Goal: Information Seeking & Learning: Learn about a topic

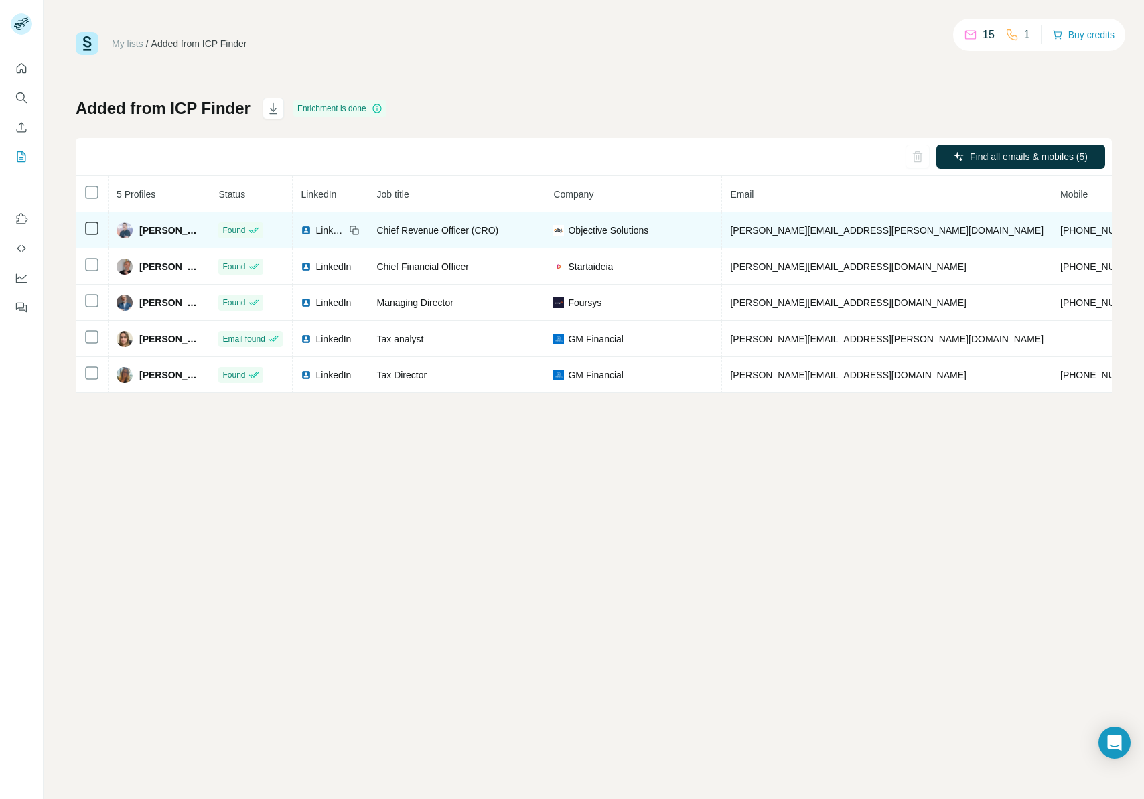
click at [641, 229] on span "Objective Solutions" at bounding box center [608, 230] width 80 height 13
click at [621, 230] on span "Objective Solutions" at bounding box center [608, 230] width 80 height 13
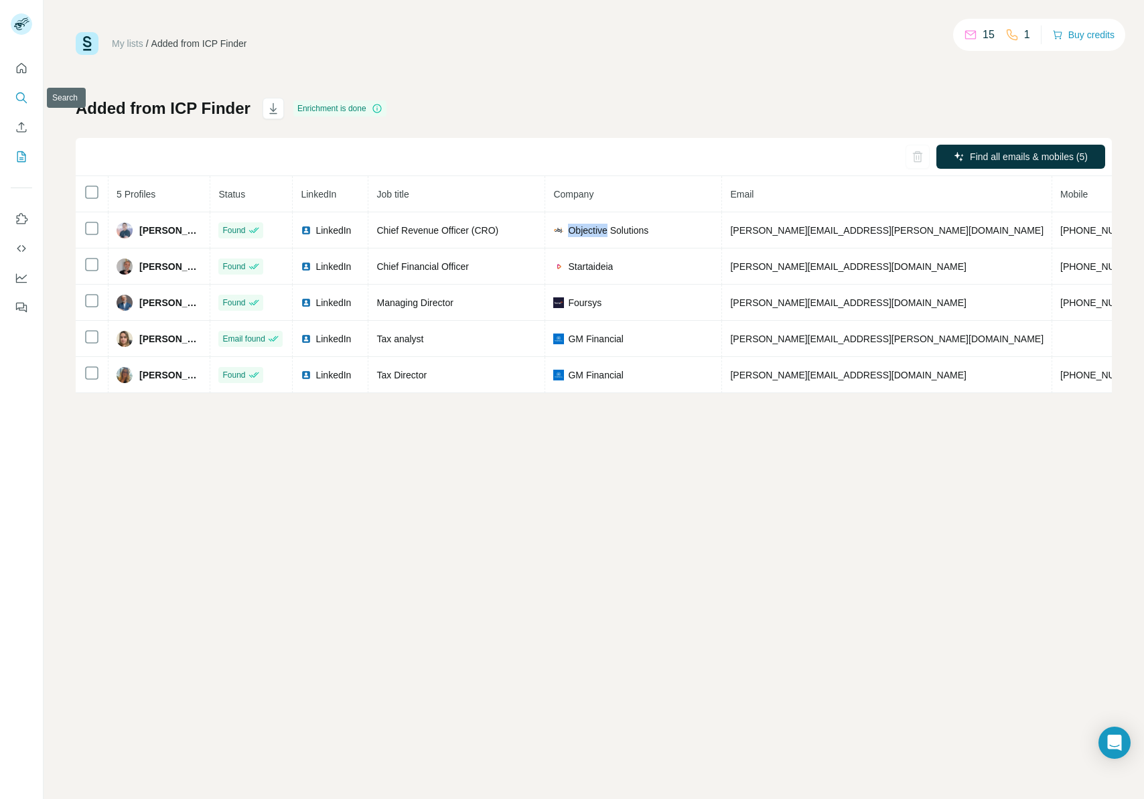
click at [17, 104] on icon "Search" at bounding box center [21, 97] width 13 height 13
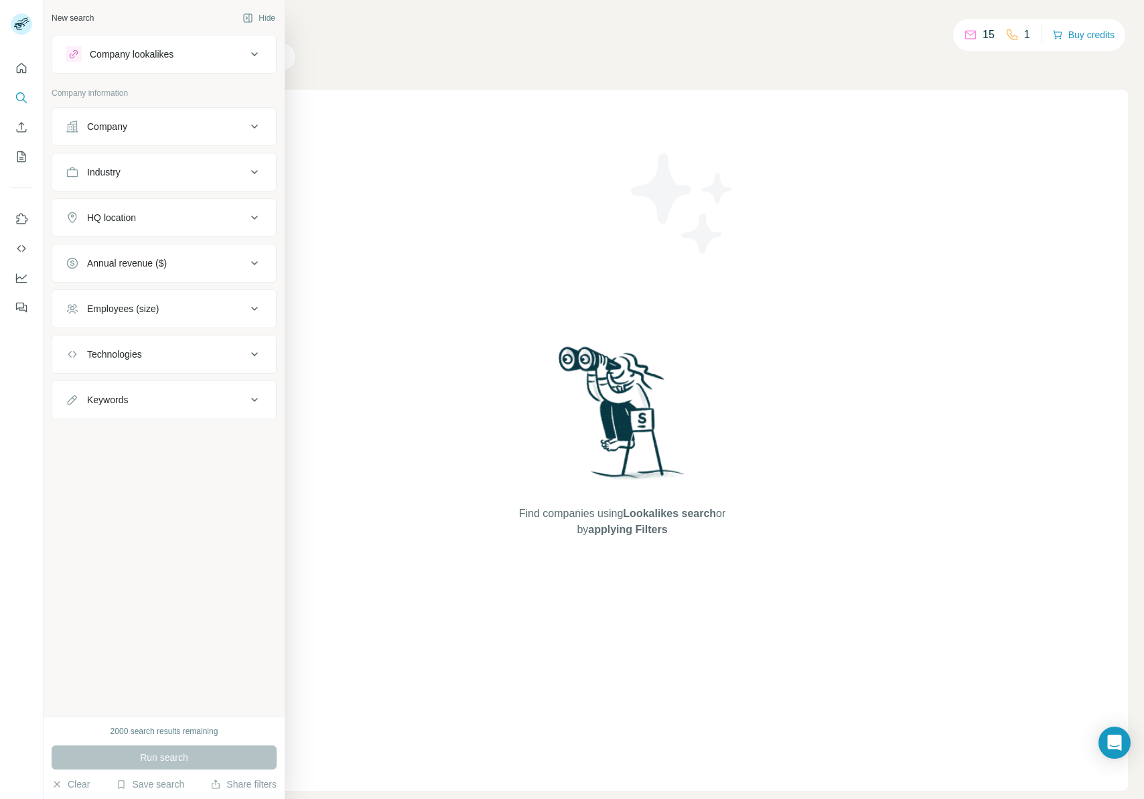
click at [131, 131] on div "Company" at bounding box center [156, 126] width 181 height 13
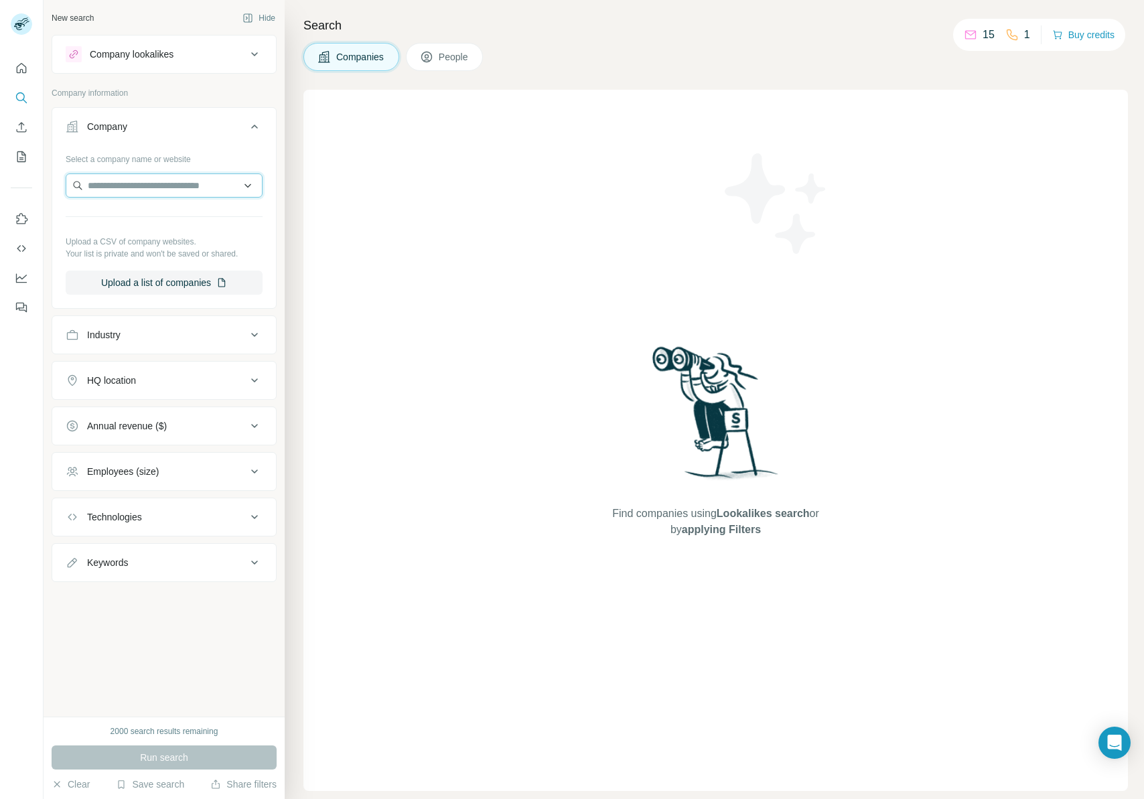
click at [139, 180] on input "text" at bounding box center [164, 185] width 197 height 24
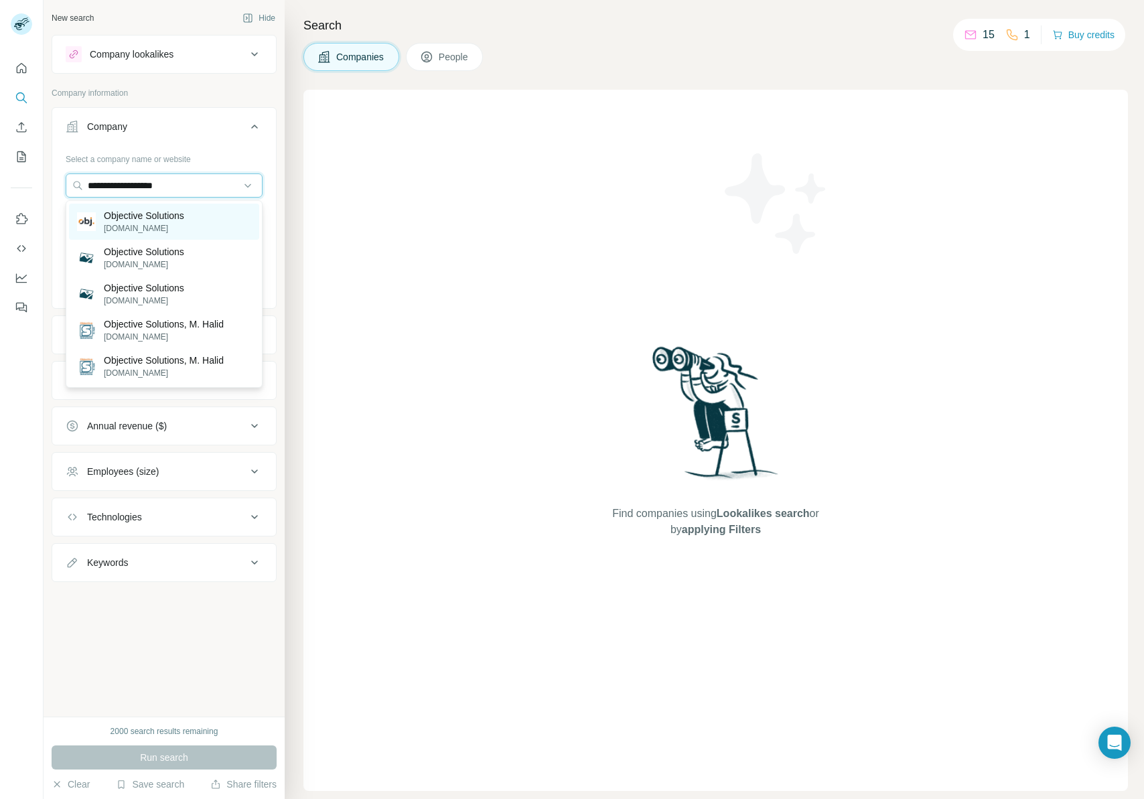
type input "**********"
click at [161, 220] on p "Objective Solutions" at bounding box center [144, 215] width 80 height 13
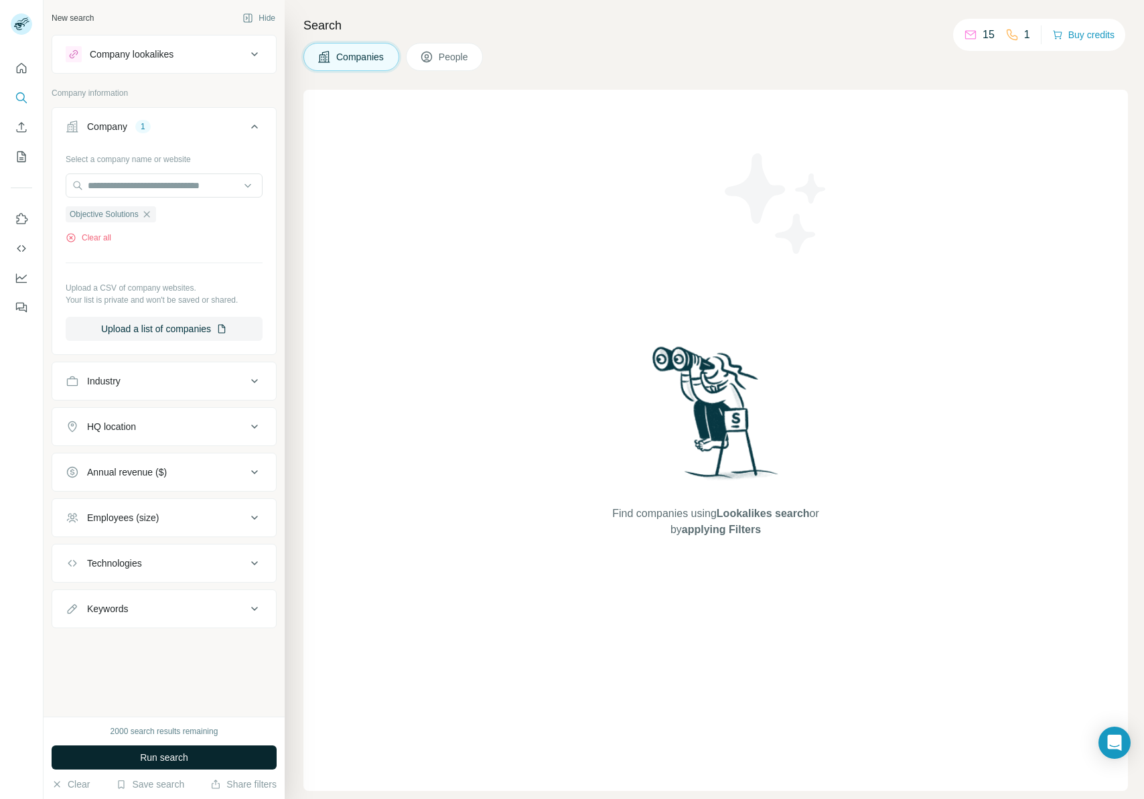
click at [176, 760] on span "Run search" at bounding box center [164, 757] width 48 height 13
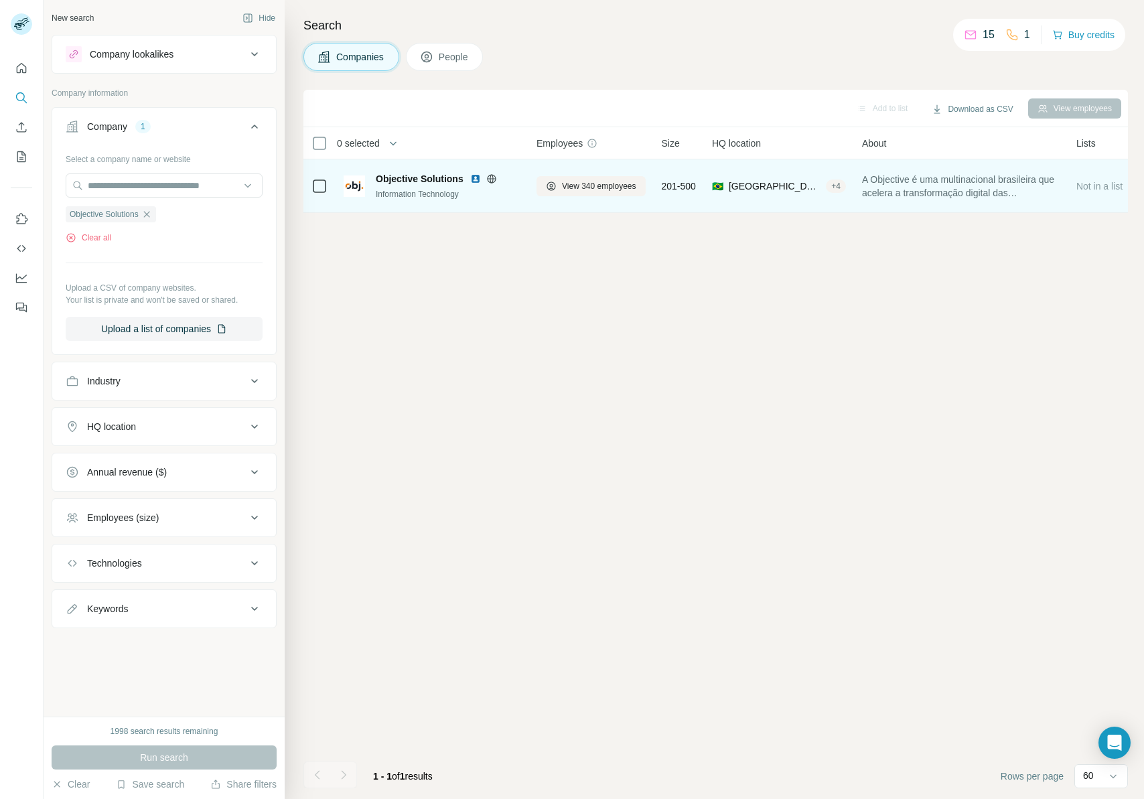
click at [453, 178] on span "Objective Solutions" at bounding box center [420, 178] width 88 height 13
click at [613, 184] on span "View 340 employees" at bounding box center [599, 186] width 74 height 12
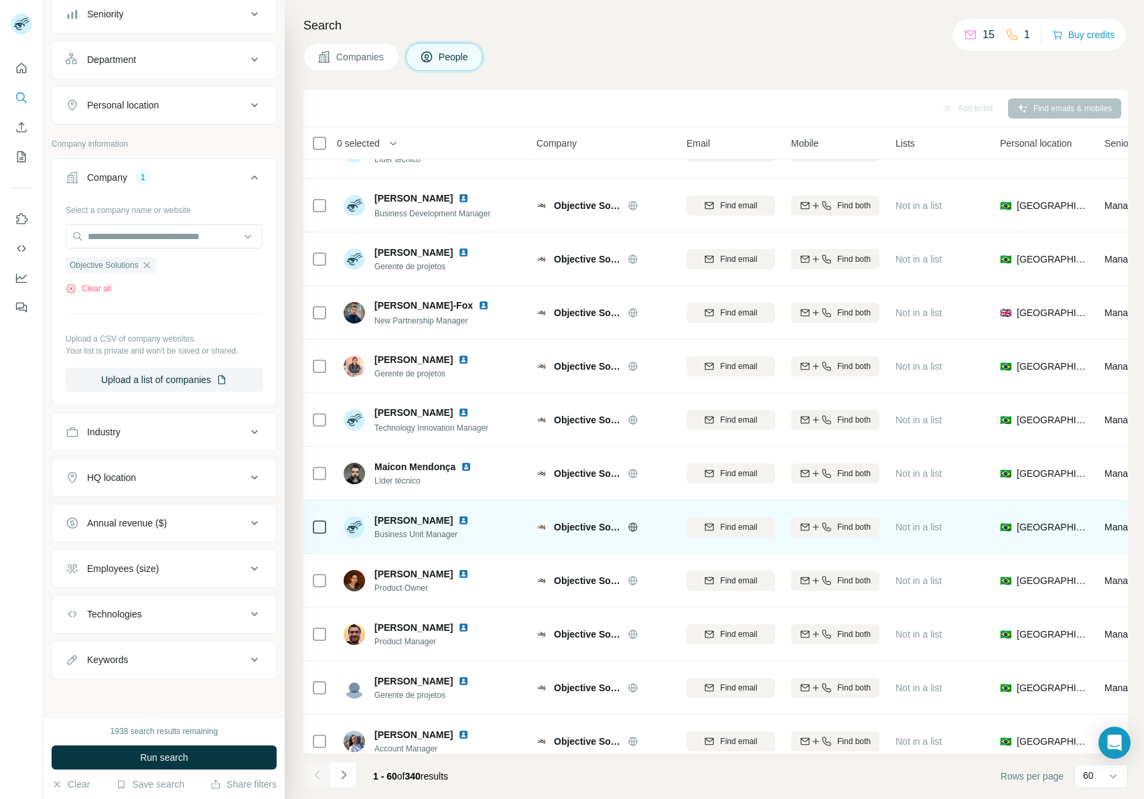
scroll to position [1382, 0]
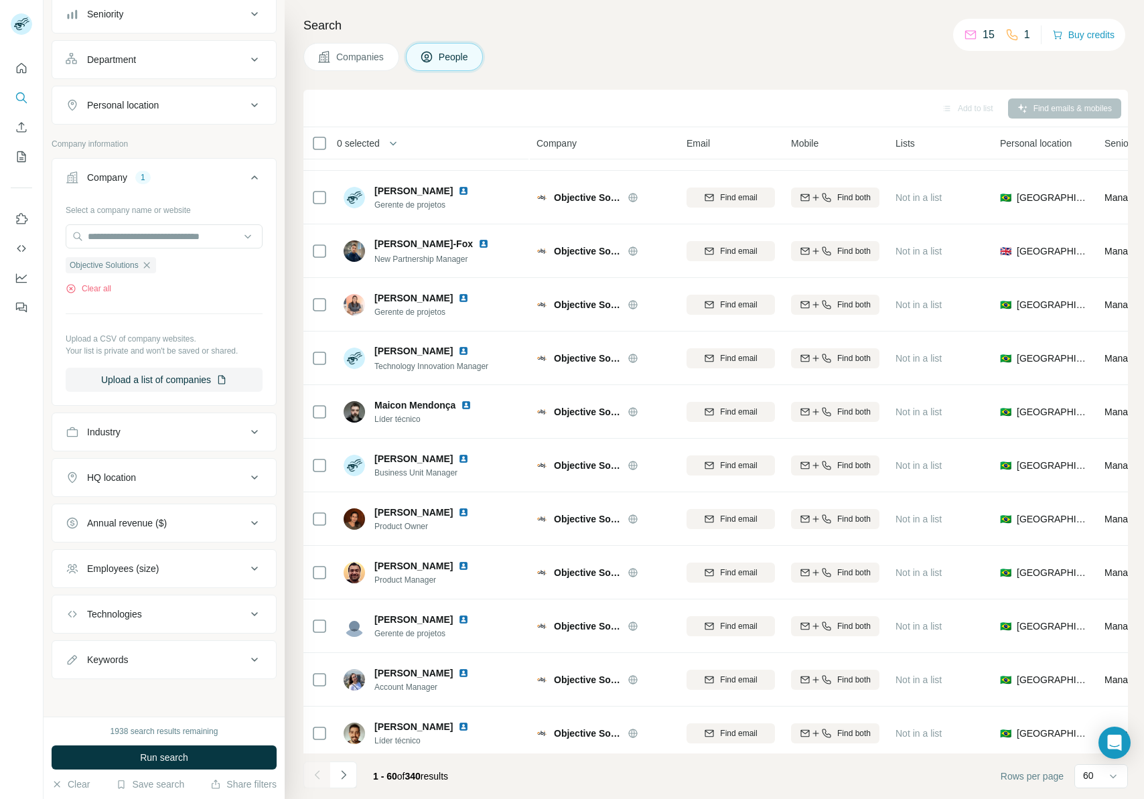
click at [165, 663] on div "Keywords" at bounding box center [156, 659] width 181 height 13
click at [156, 700] on input "text" at bounding box center [151, 693] width 170 height 24
type input "*****"
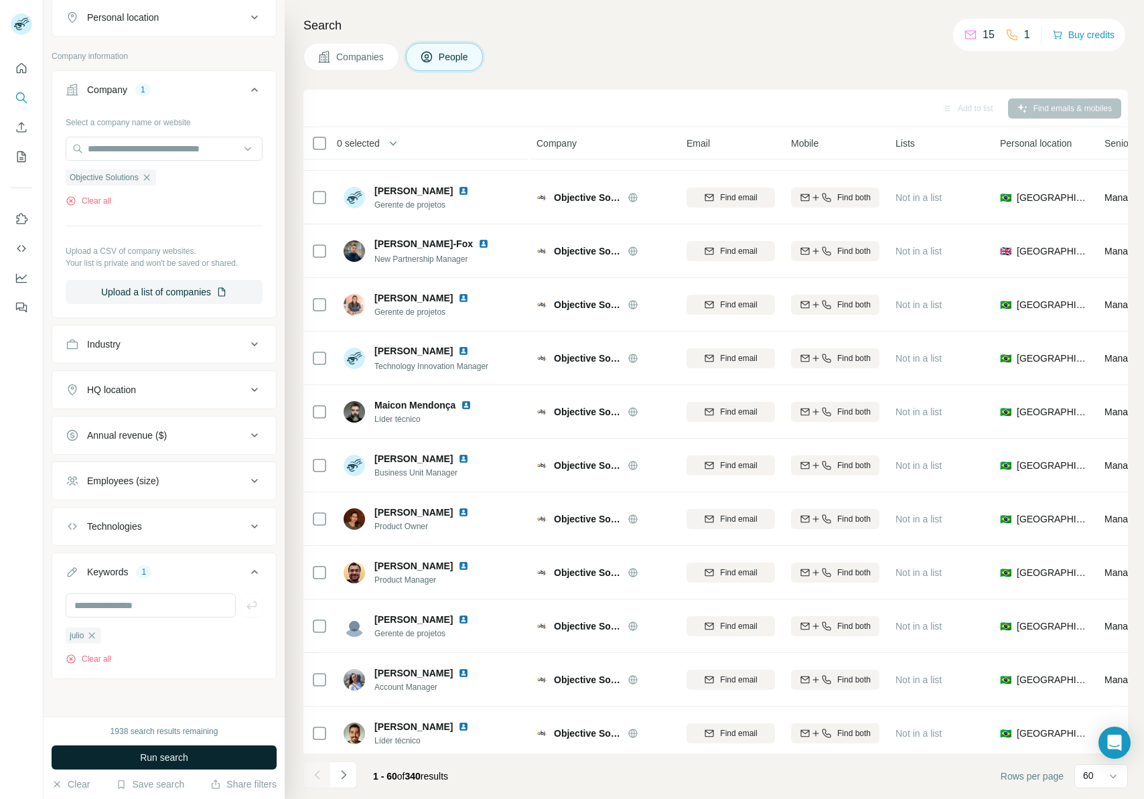
click at [133, 760] on button "Run search" at bounding box center [164, 758] width 225 height 24
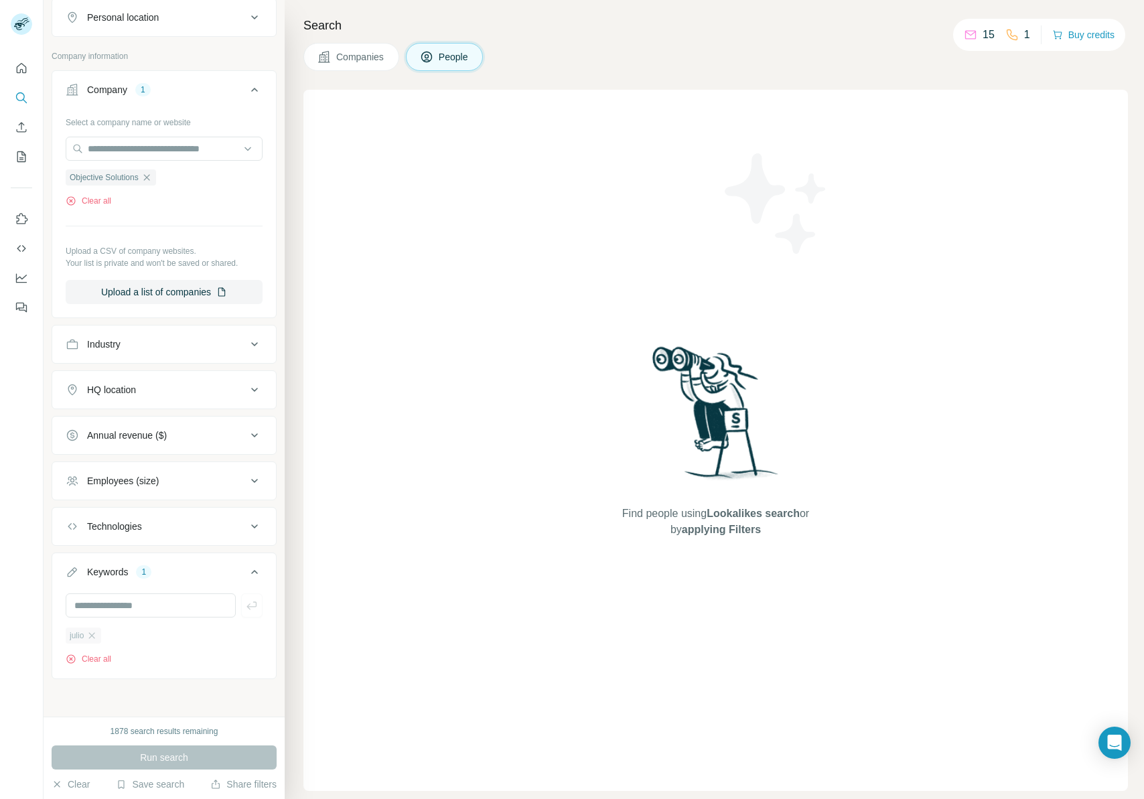
click at [97, 634] on div "julio" at bounding box center [84, 636] width 36 height 16
click at [94, 638] on icon "button" at bounding box center [92, 635] width 6 height 6
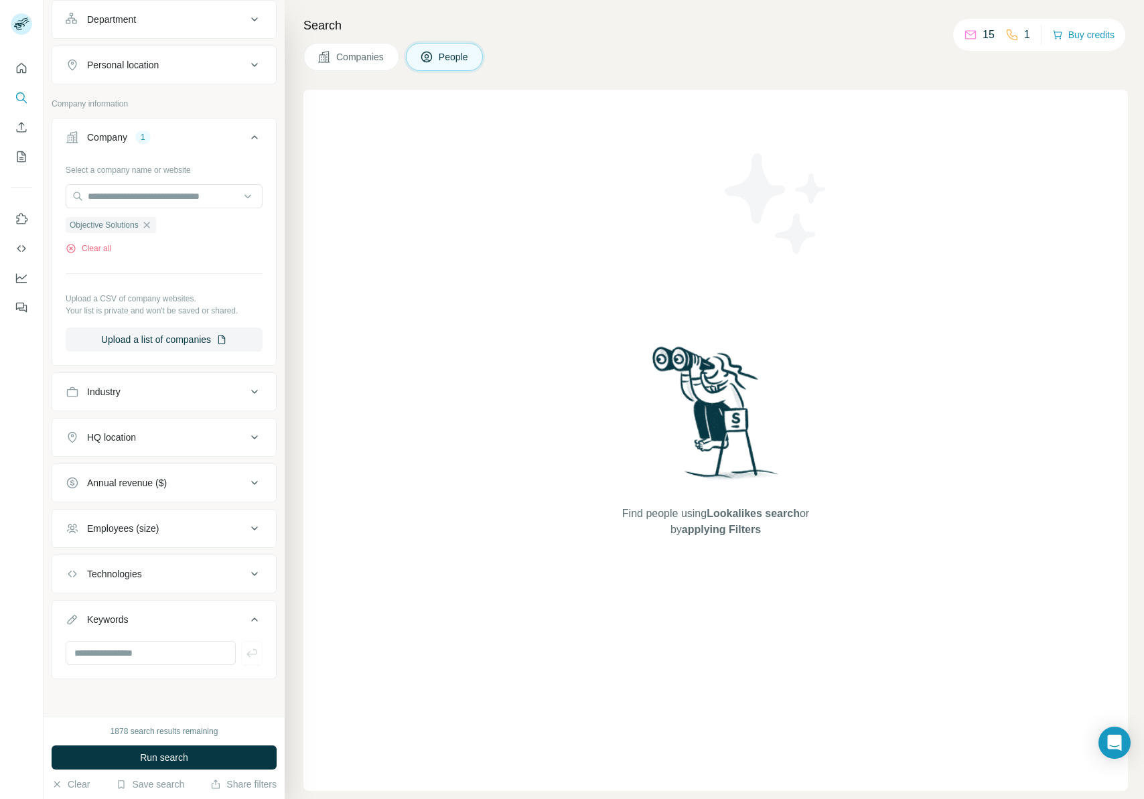
scroll to position [199, 0]
click at [111, 652] on input "text" at bounding box center [151, 653] width 170 height 24
type input "*****"
click at [120, 758] on button "Run search" at bounding box center [164, 758] width 225 height 24
click at [141, 683] on icon "button" at bounding box center [144, 682] width 6 height 6
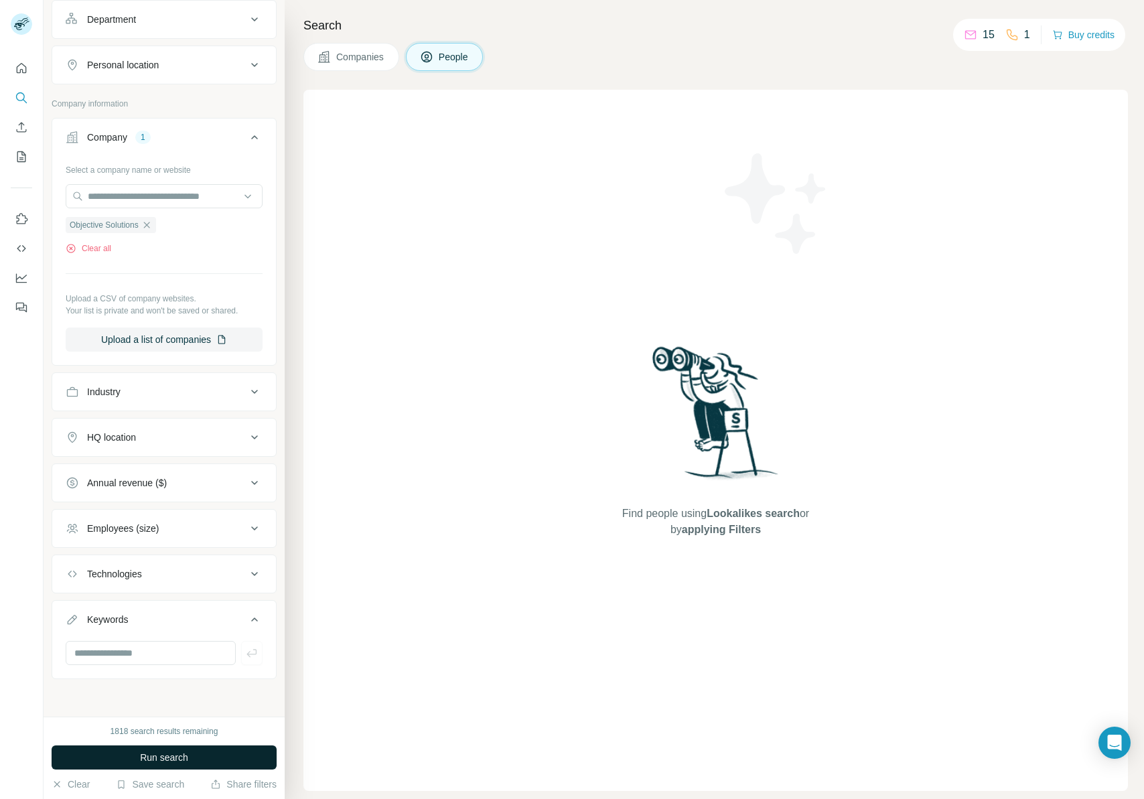
click at [183, 754] on span "Run search" at bounding box center [164, 757] width 48 height 13
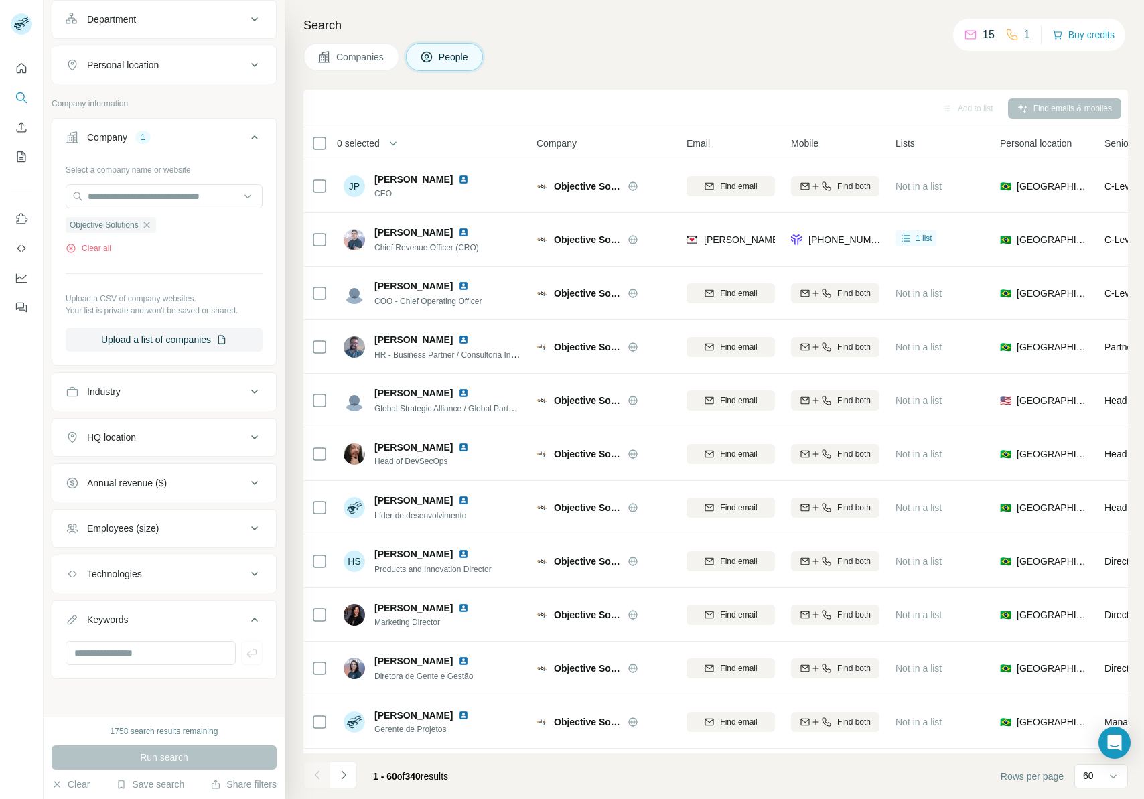
click at [963, 107] on div "Add to list" at bounding box center [967, 108] width 70 height 20
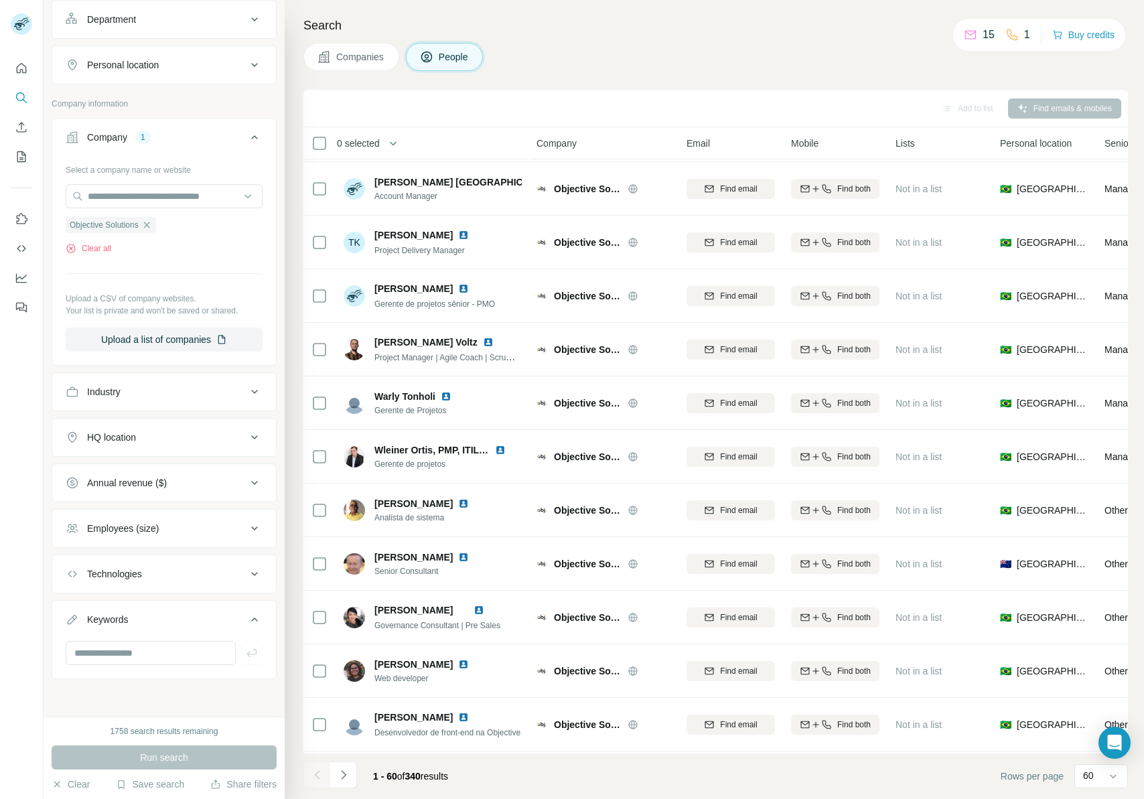
scroll to position [2628, 0]
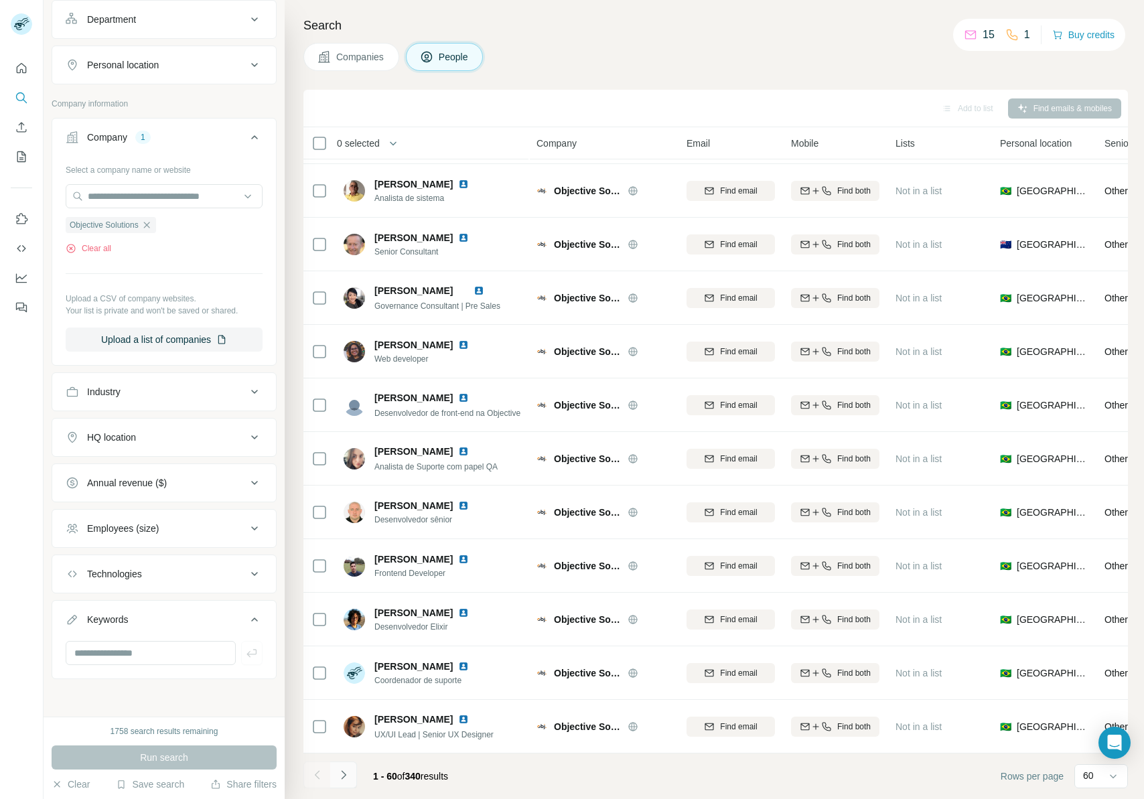
click at [347, 773] on icon "Navigate to next page" at bounding box center [343, 774] width 13 height 13
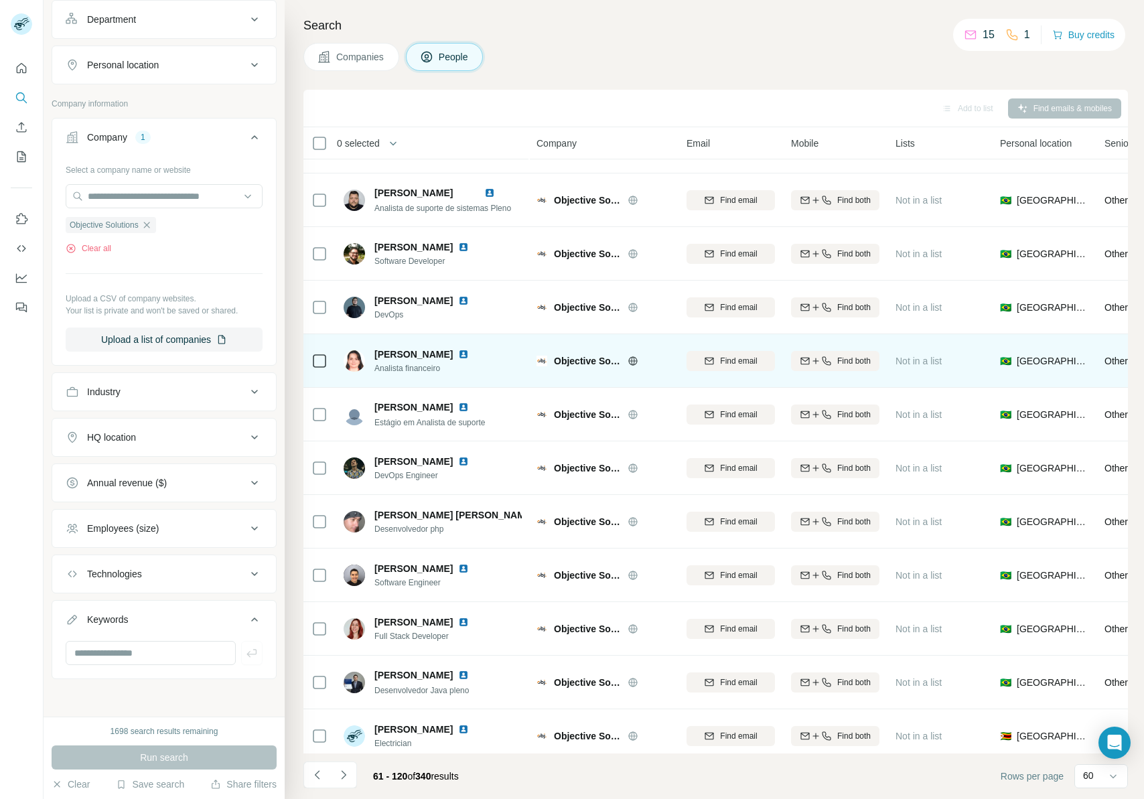
scroll to position [1322, 0]
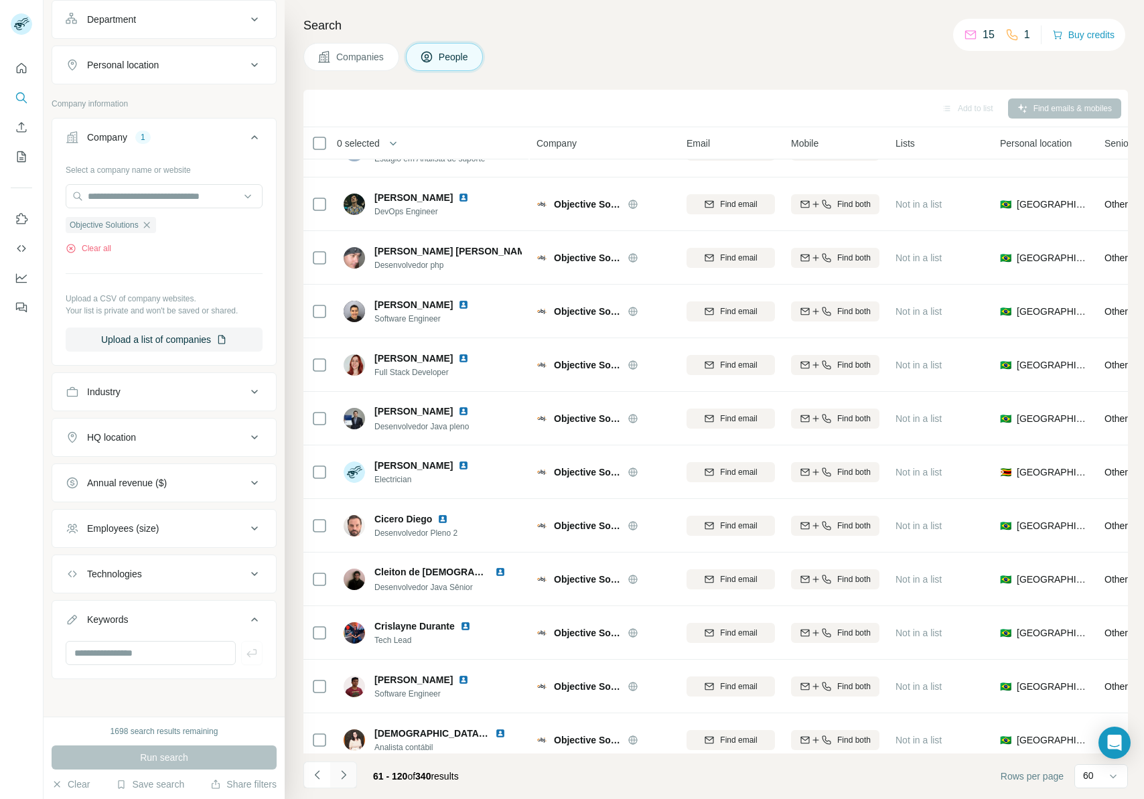
click at [345, 768] on icon "Navigate to next page" at bounding box center [343, 774] width 13 height 13
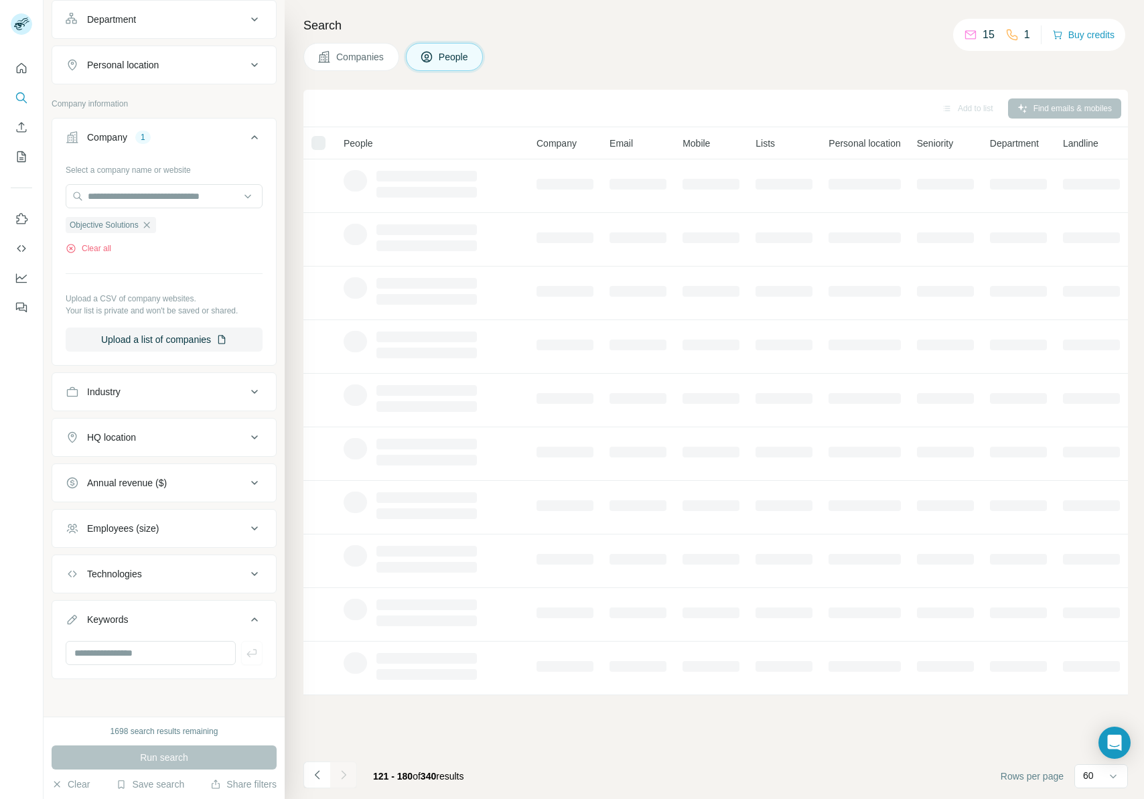
scroll to position [0, 0]
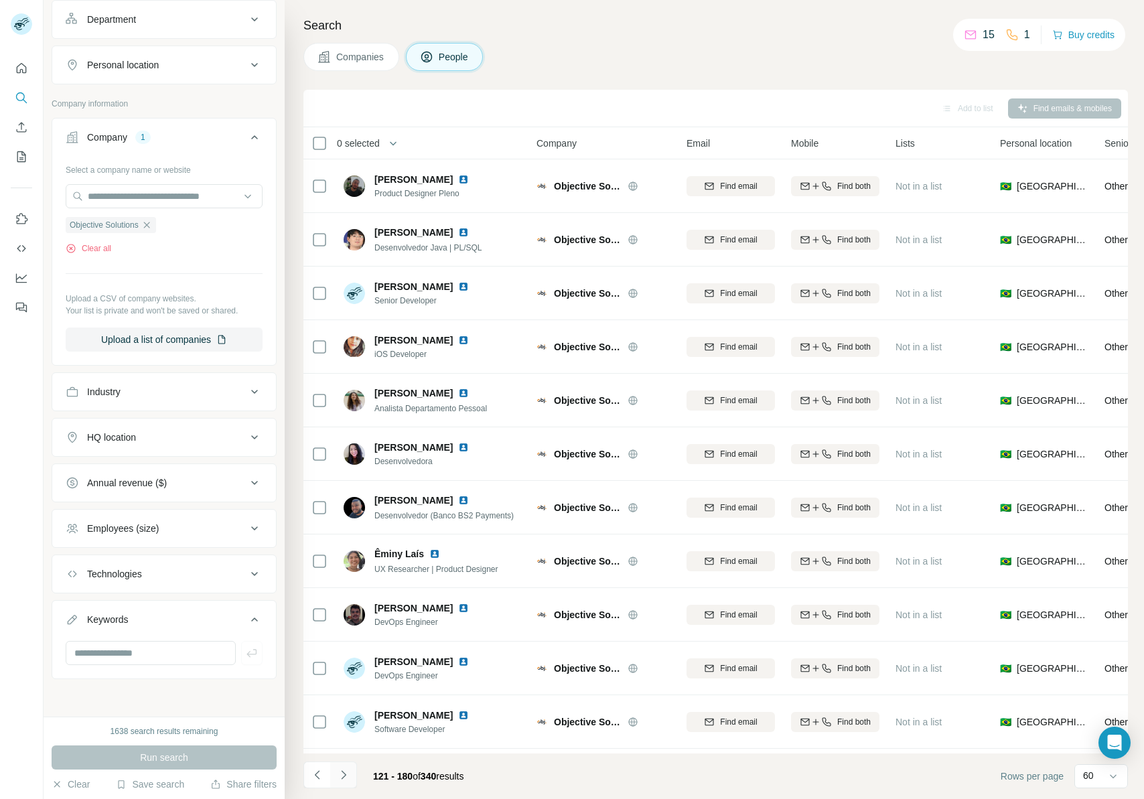
click at [348, 772] on icon "Navigate to next page" at bounding box center [343, 774] width 13 height 13
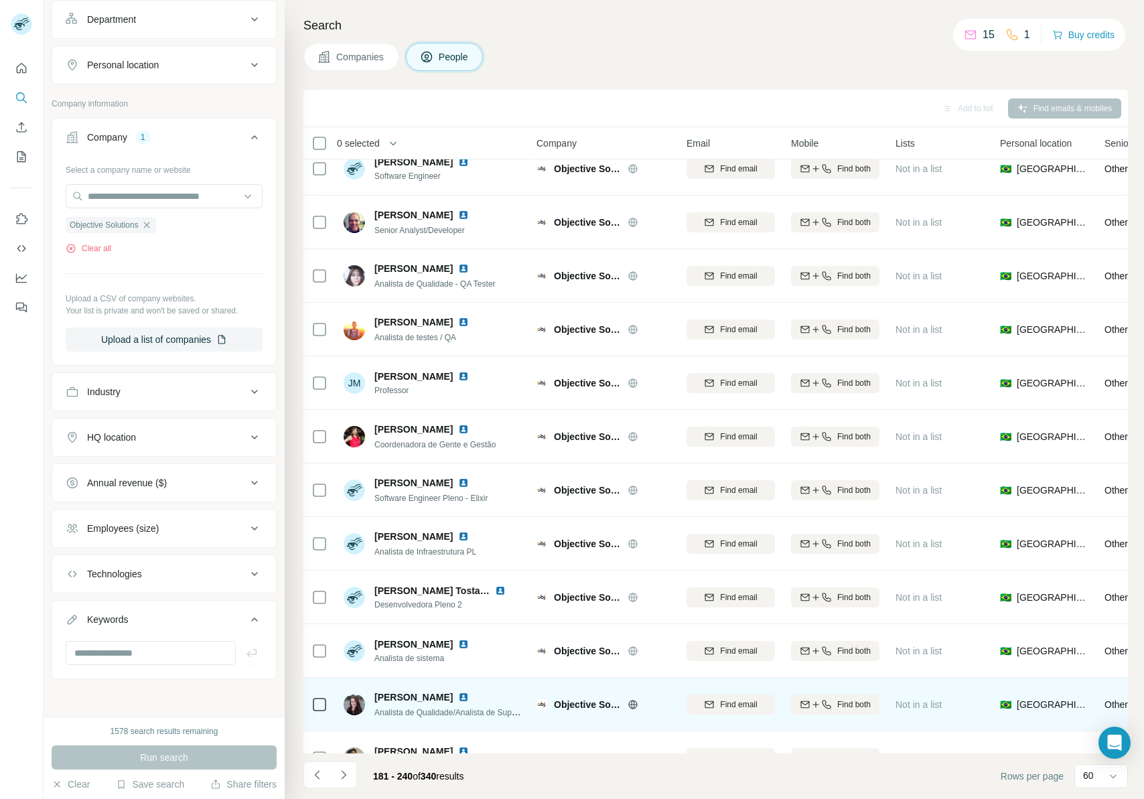
scroll to position [545, 0]
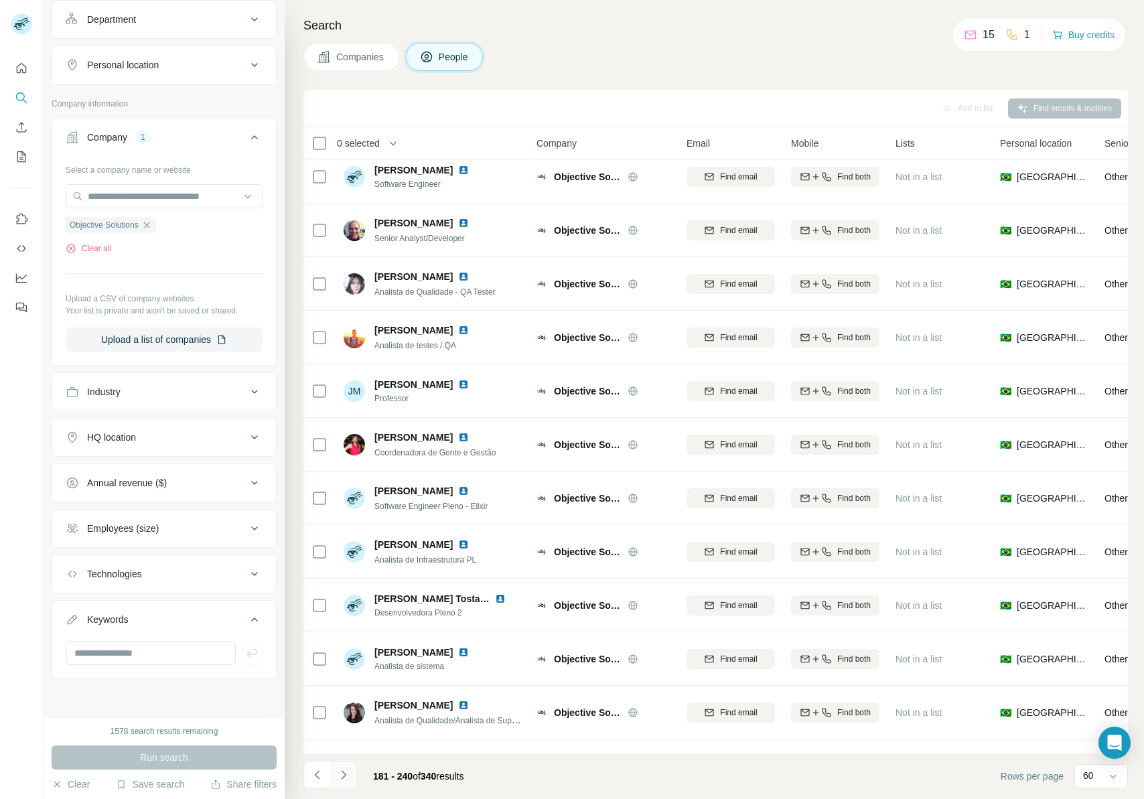
click at [349, 772] on icon "Navigate to next page" at bounding box center [343, 774] width 13 height 13
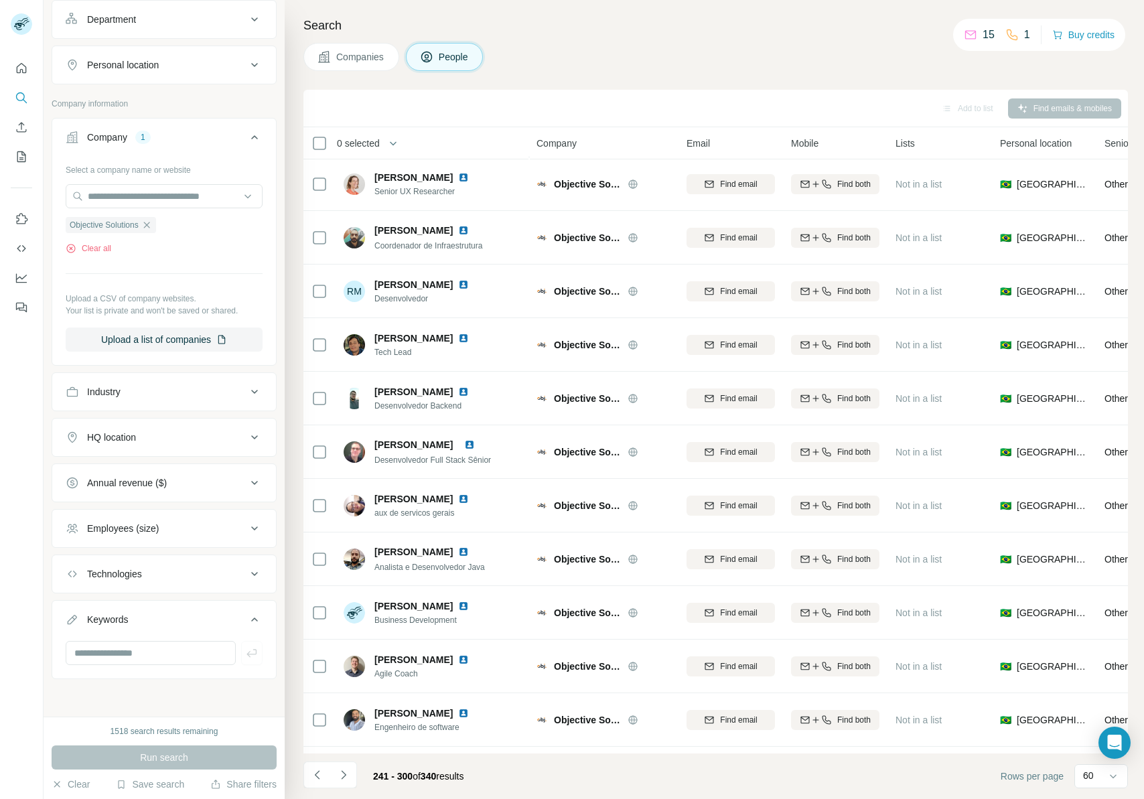
scroll to position [2628, 0]
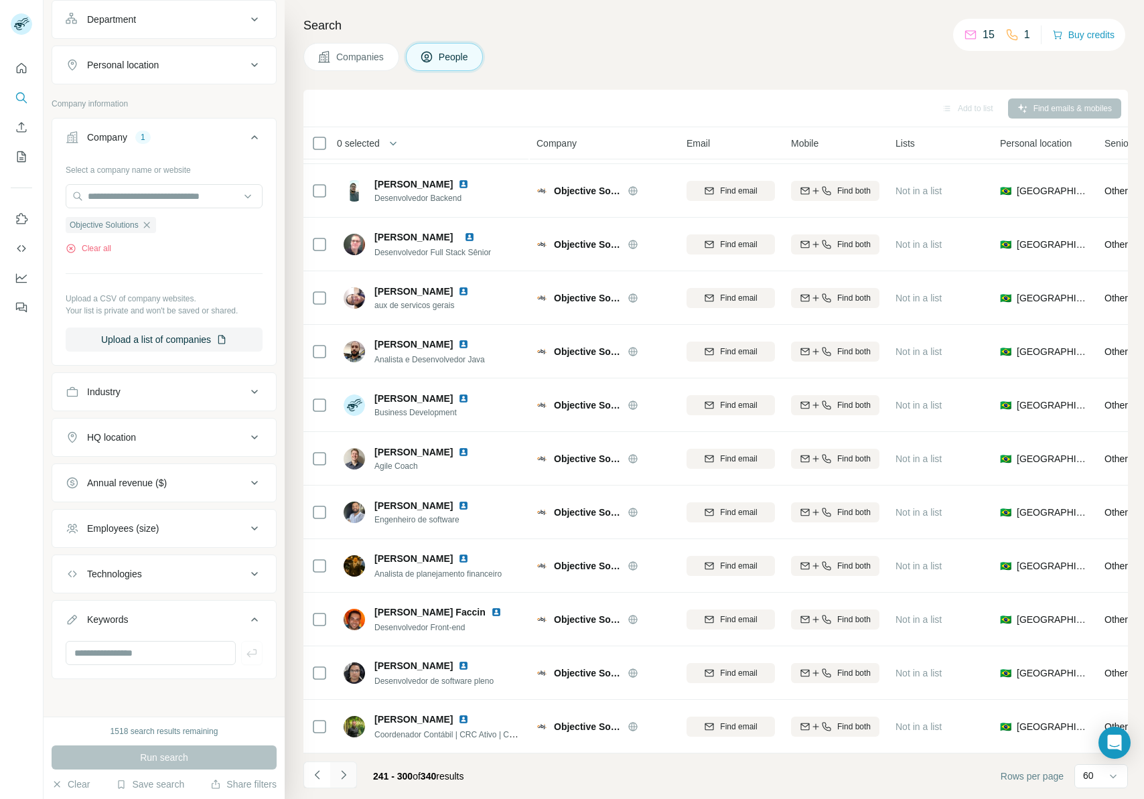
click at [343, 774] on icon "Navigate to next page" at bounding box center [343, 774] width 13 height 13
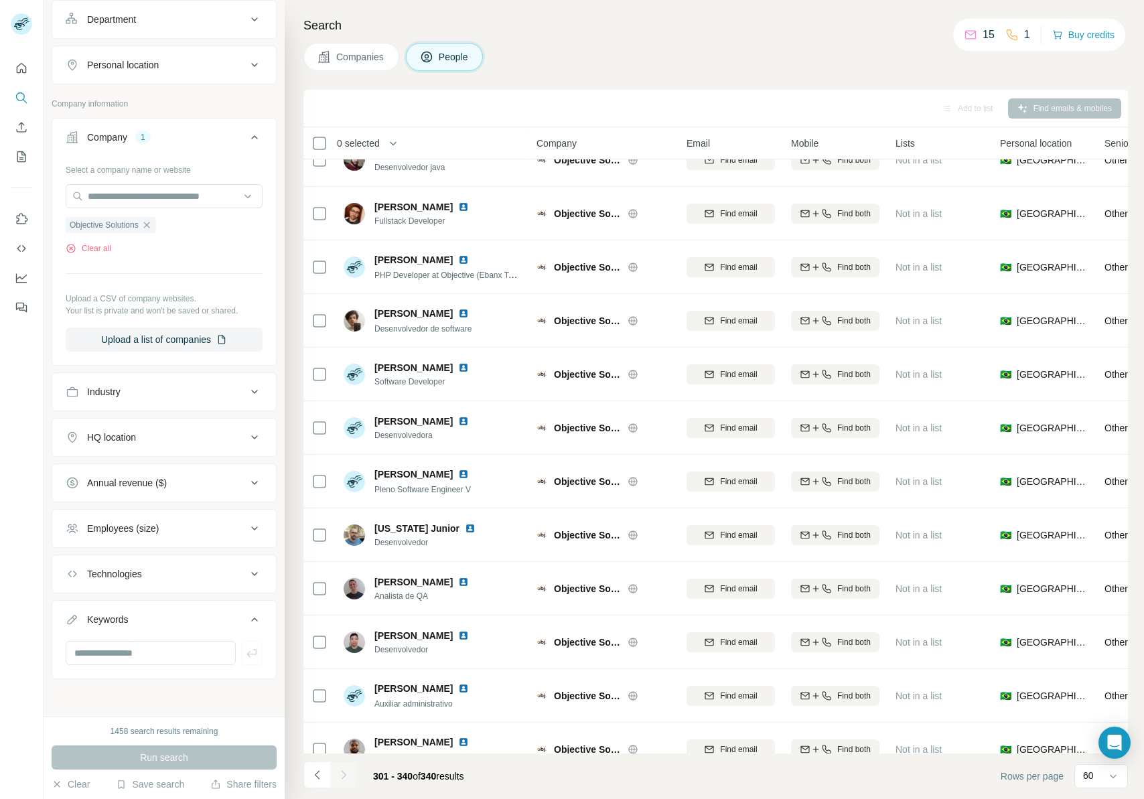
scroll to position [0, 0]
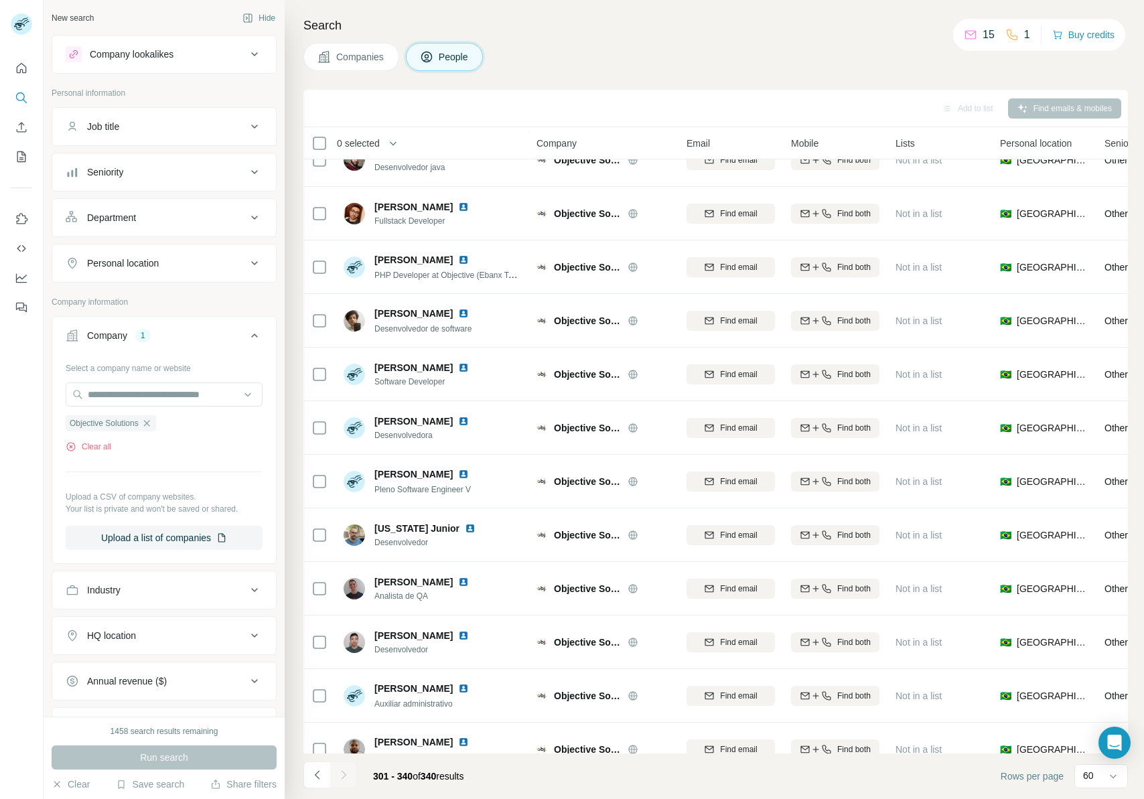
click at [163, 135] on button "Job title" at bounding box center [164, 127] width 224 height 32
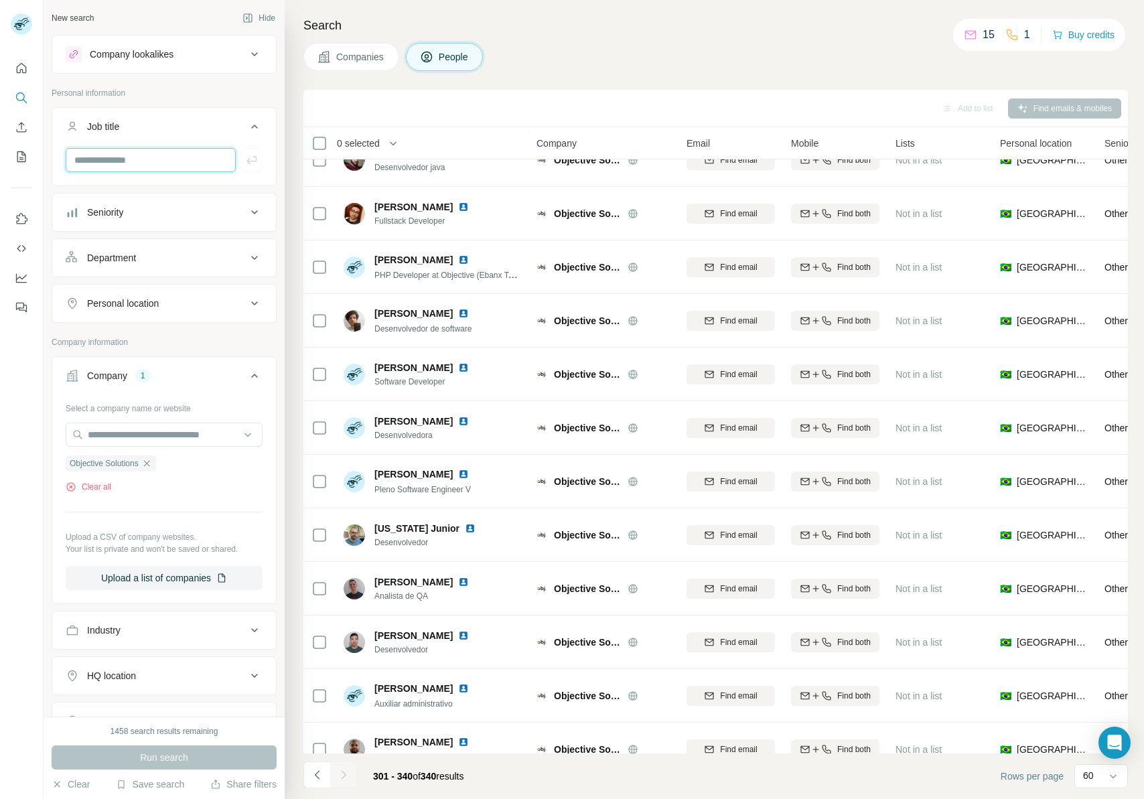
click at [152, 165] on input "text" at bounding box center [151, 160] width 170 height 24
type input "***"
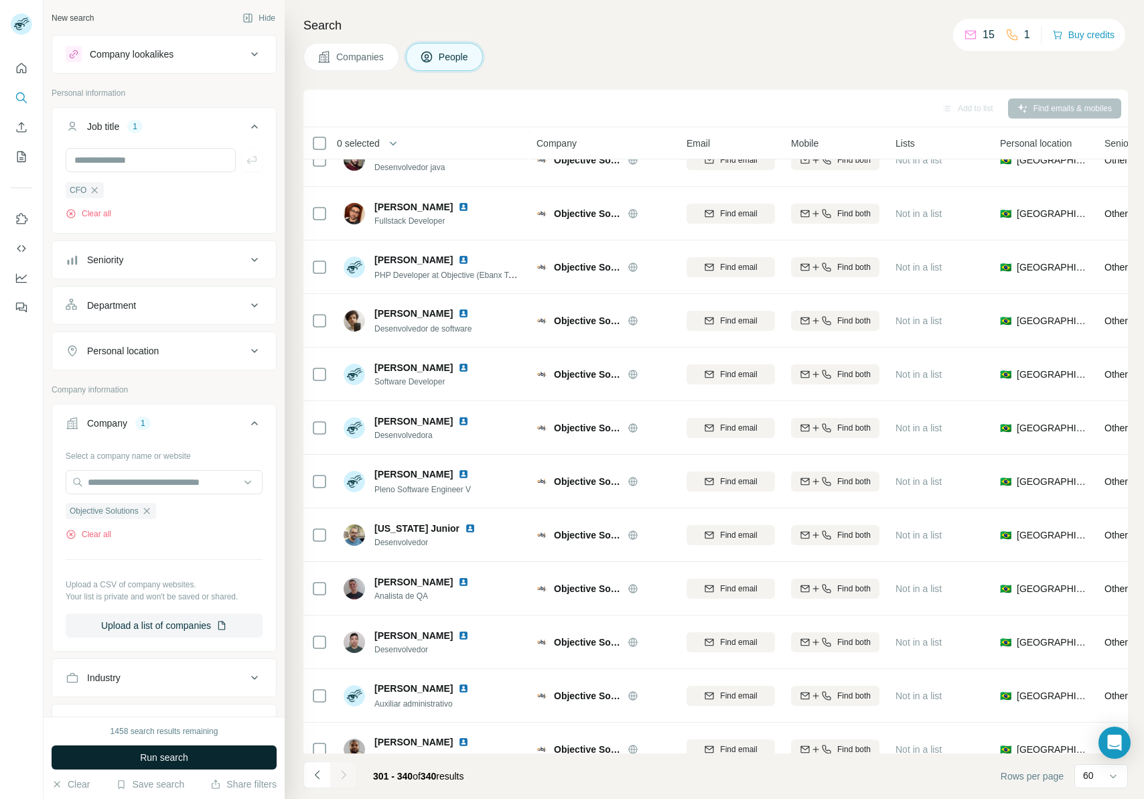
click at [151, 754] on span "Run search" at bounding box center [164, 757] width 48 height 13
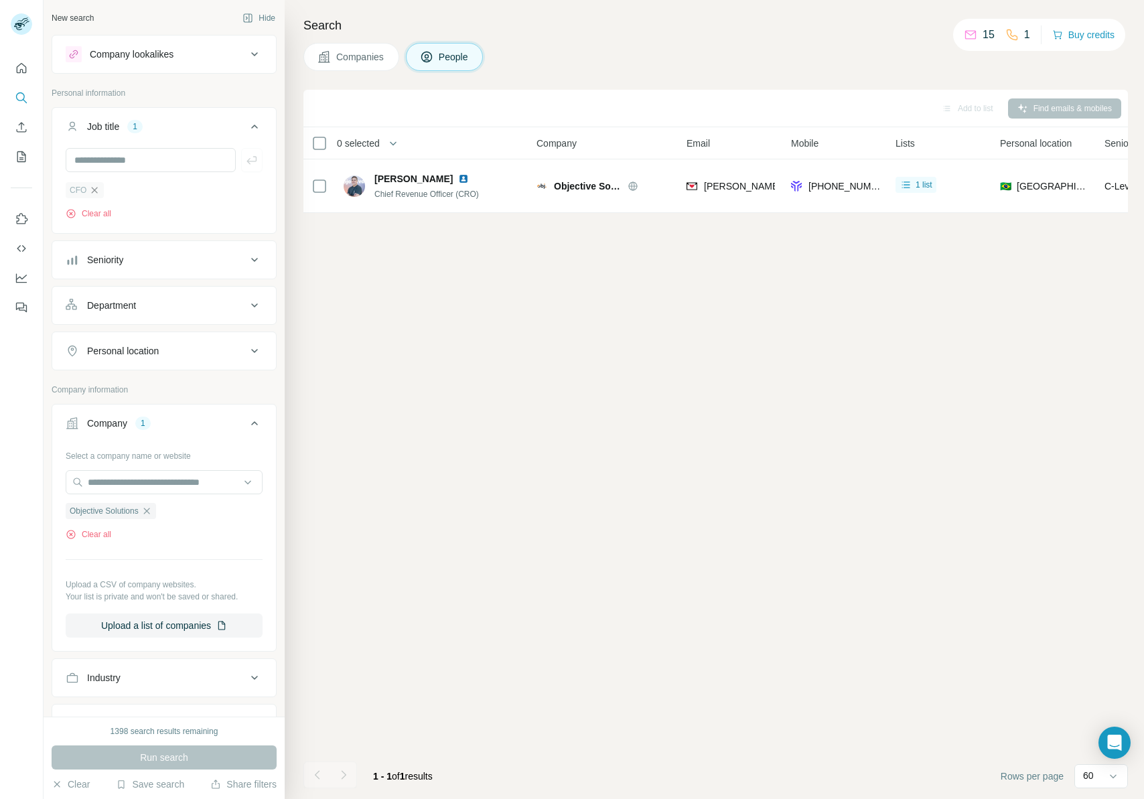
click at [96, 194] on icon "button" at bounding box center [94, 190] width 11 height 11
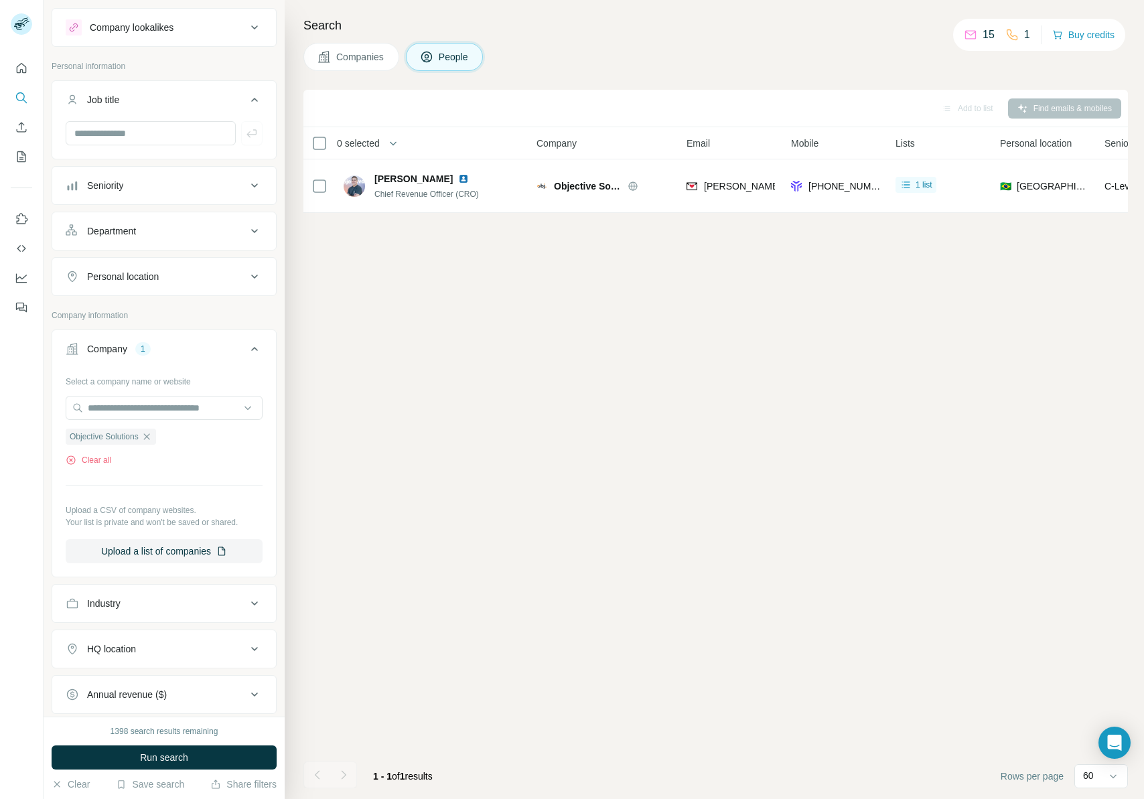
scroll to position [239, 0]
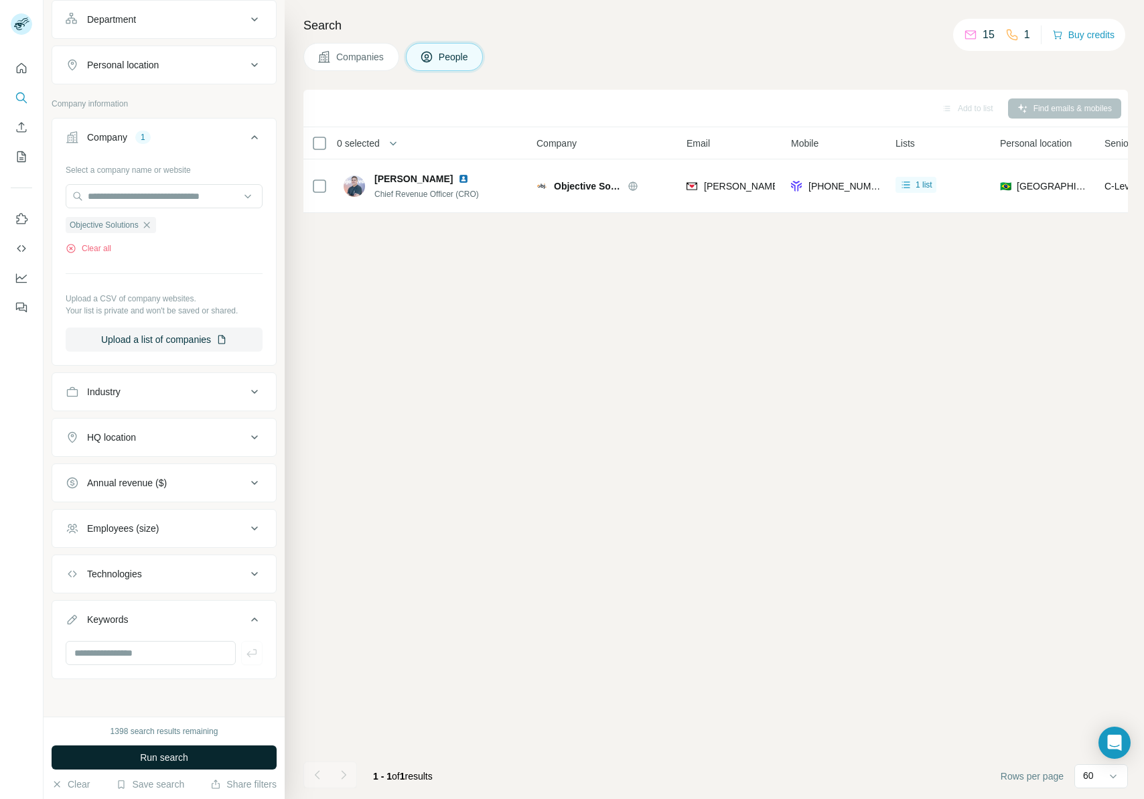
click at [165, 748] on button "Run search" at bounding box center [164, 758] width 225 height 24
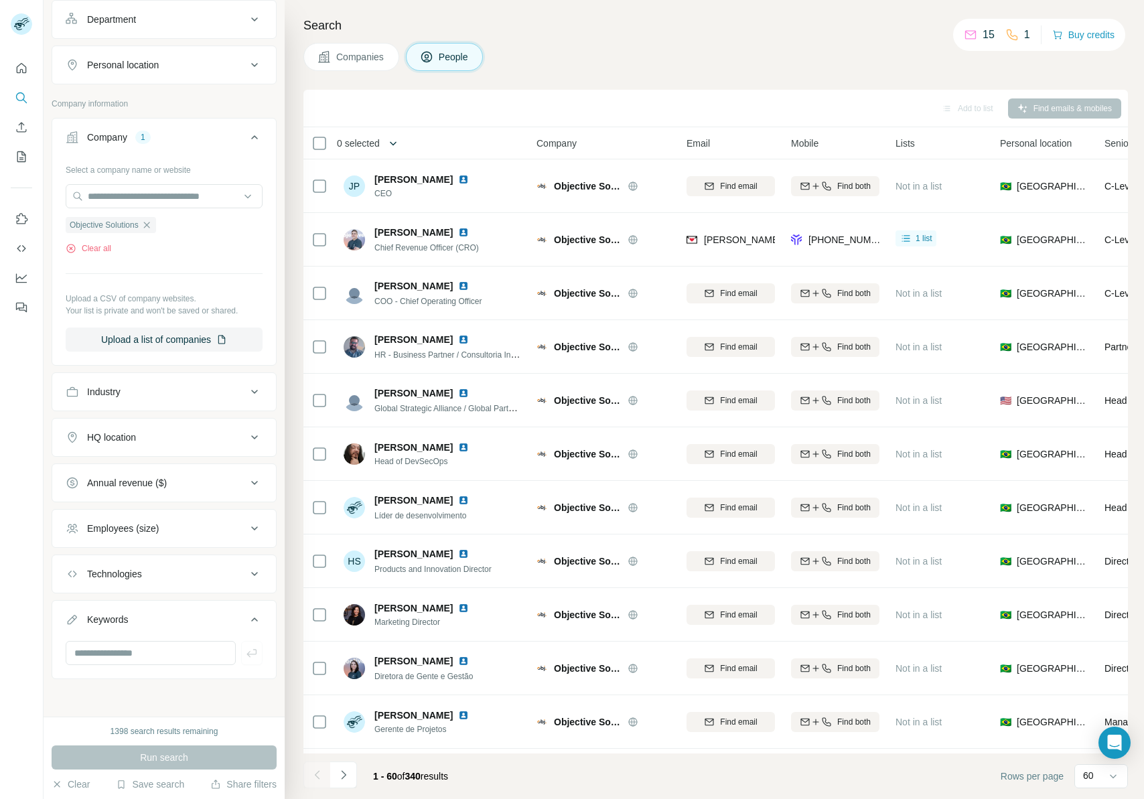
click at [393, 143] on icon "button" at bounding box center [393, 143] width 7 height 4
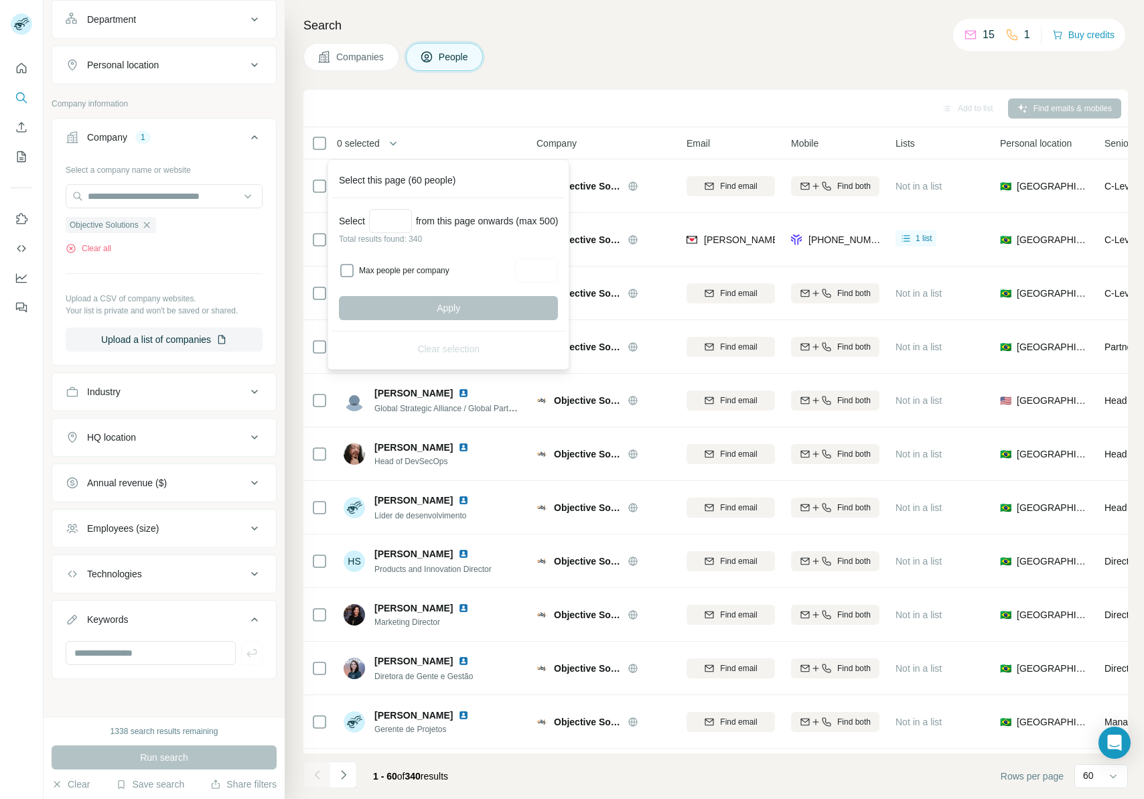
click at [622, 68] on div "Companies People" at bounding box center [715, 57] width 825 height 28
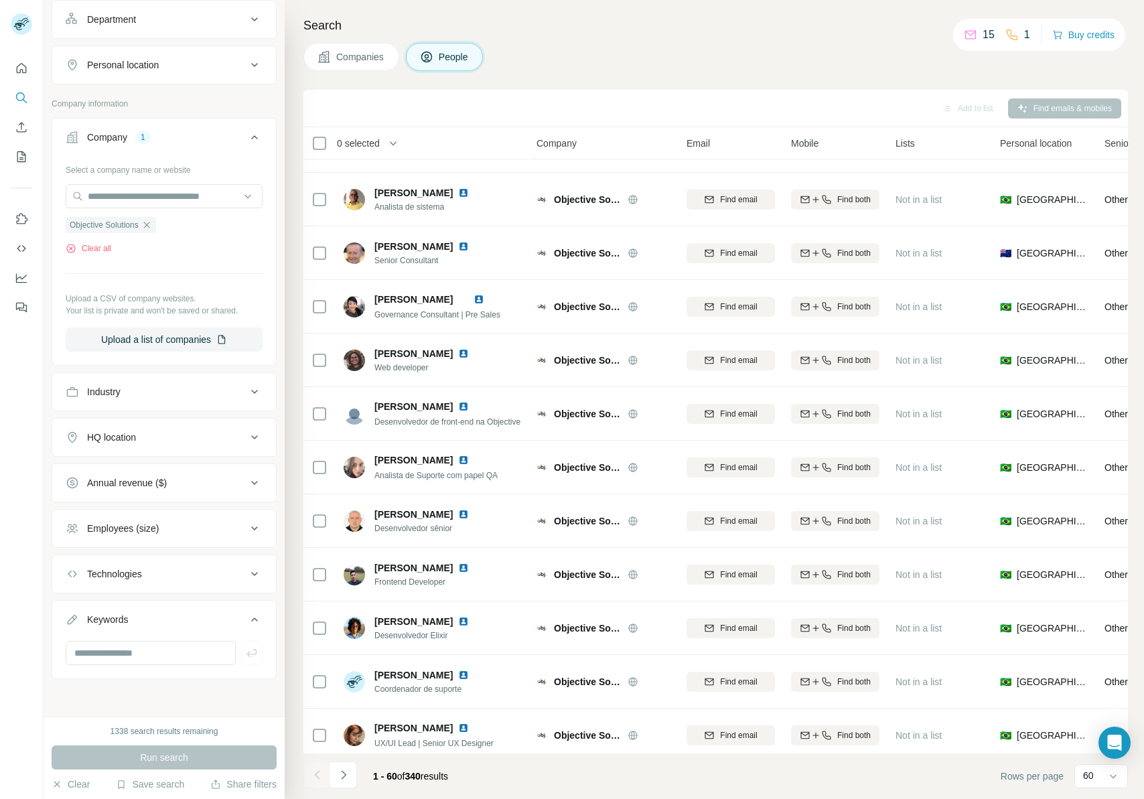
scroll to position [2628, 0]
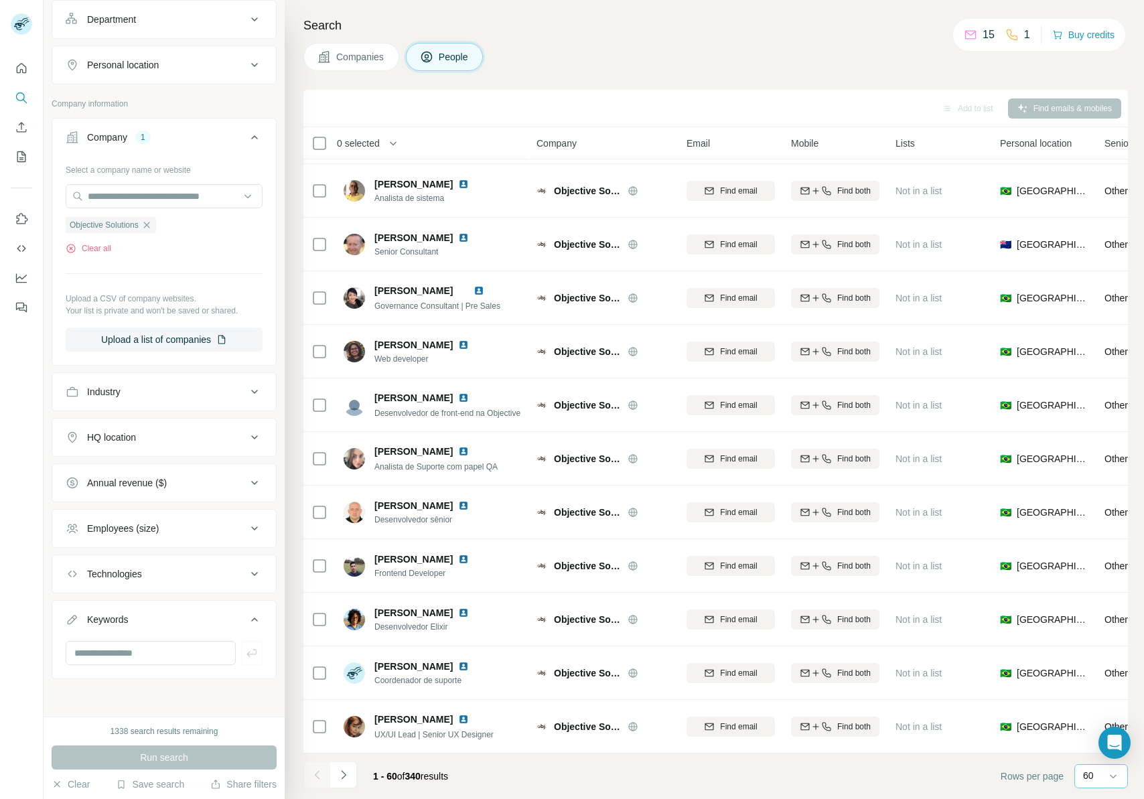
click at [1092, 773] on p "60" at bounding box center [1088, 775] width 11 height 13
click at [729, 781] on footer "1 - 60 of 340 results Rows per page 60" at bounding box center [715, 777] width 825 height 46
click at [20, 92] on icon "Search" at bounding box center [20, 96] width 9 height 9
click at [19, 91] on icon "Search" at bounding box center [21, 97] width 13 height 13
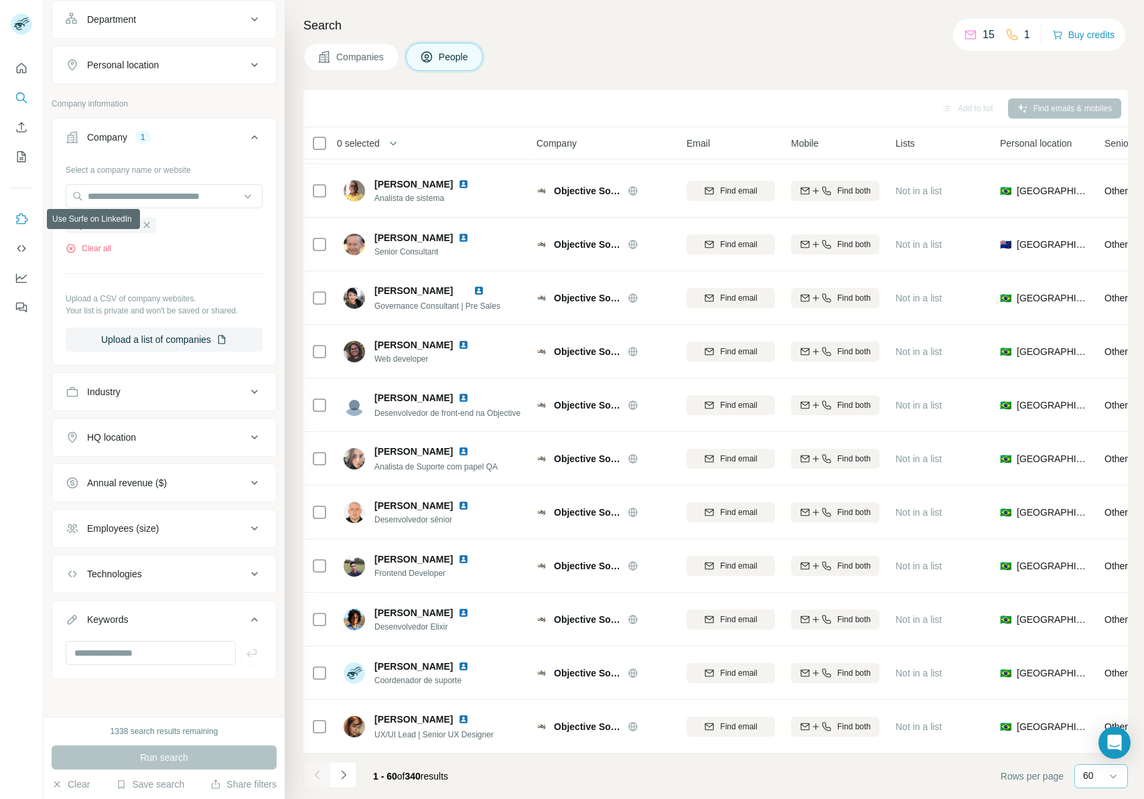
click at [24, 219] on icon "Use Surfe on LinkedIn" at bounding box center [21, 218] width 13 height 13
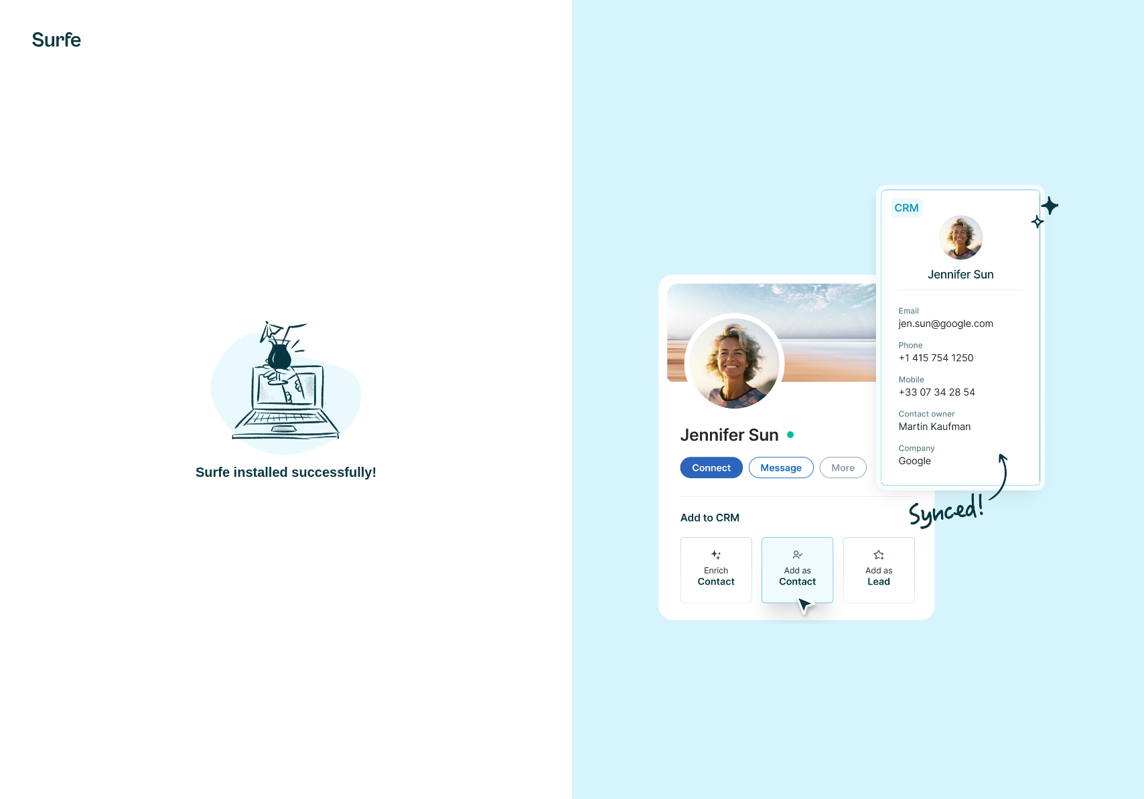
click at [301, 408] on img at bounding box center [285, 387] width 151 height 140
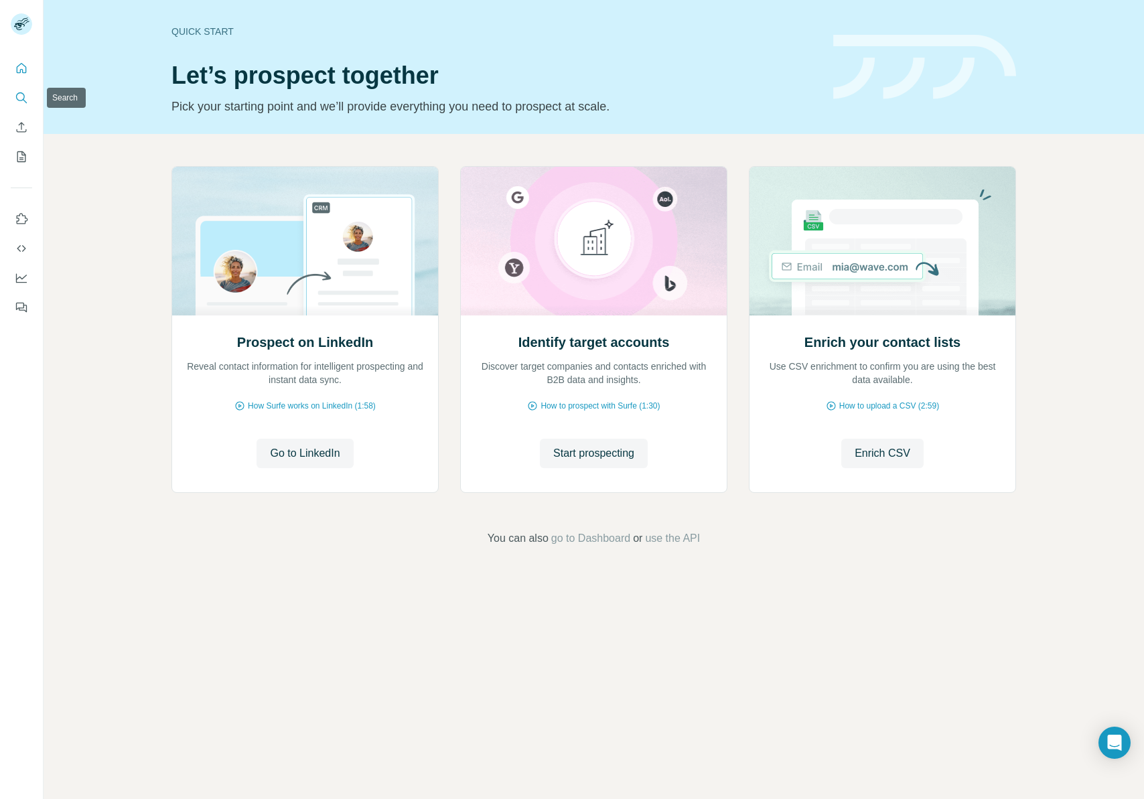
click at [21, 98] on icon "Search" at bounding box center [21, 97] width 13 height 13
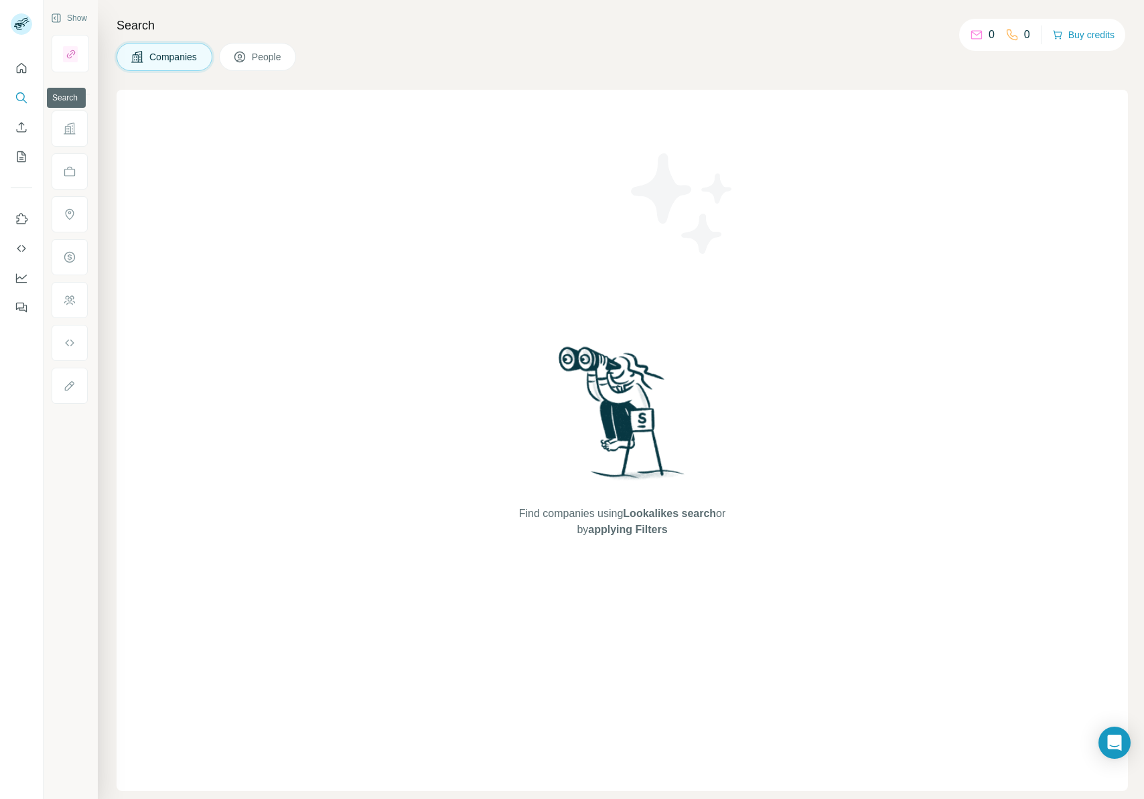
click at [19, 100] on icon "Search" at bounding box center [21, 97] width 13 height 13
click at [236, 56] on icon at bounding box center [239, 56] width 13 height 13
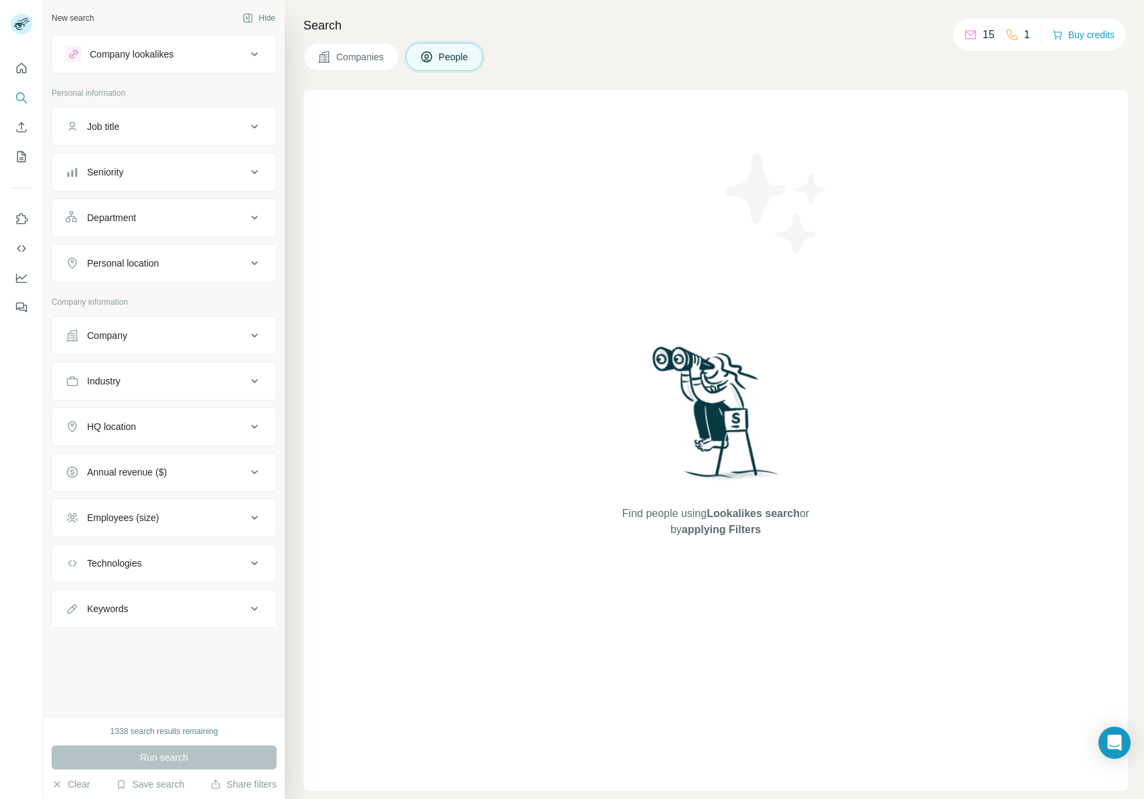
click at [462, 60] on span "People" at bounding box center [454, 56] width 31 height 13
click at [84, 19] on div "New search" at bounding box center [73, 18] width 42 height 12
click at [372, 55] on span "Companies" at bounding box center [360, 56] width 49 height 13
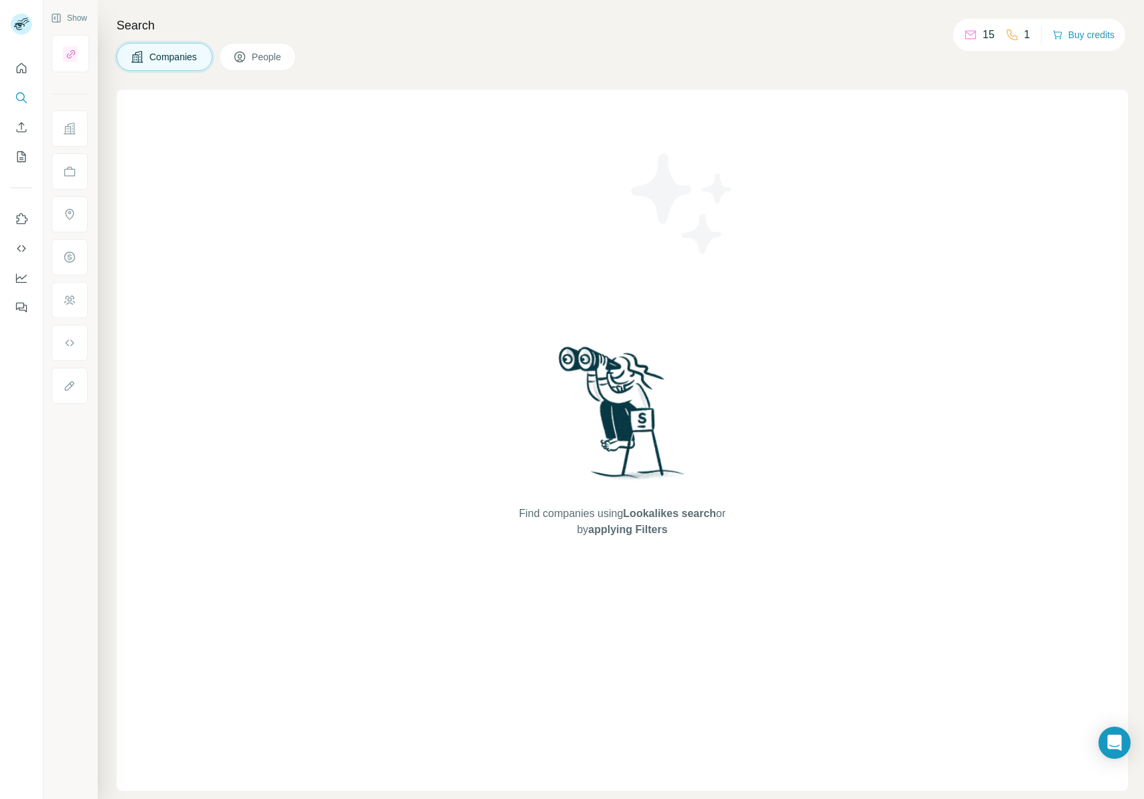
click at [292, 57] on button "People" at bounding box center [258, 57] width 78 height 28
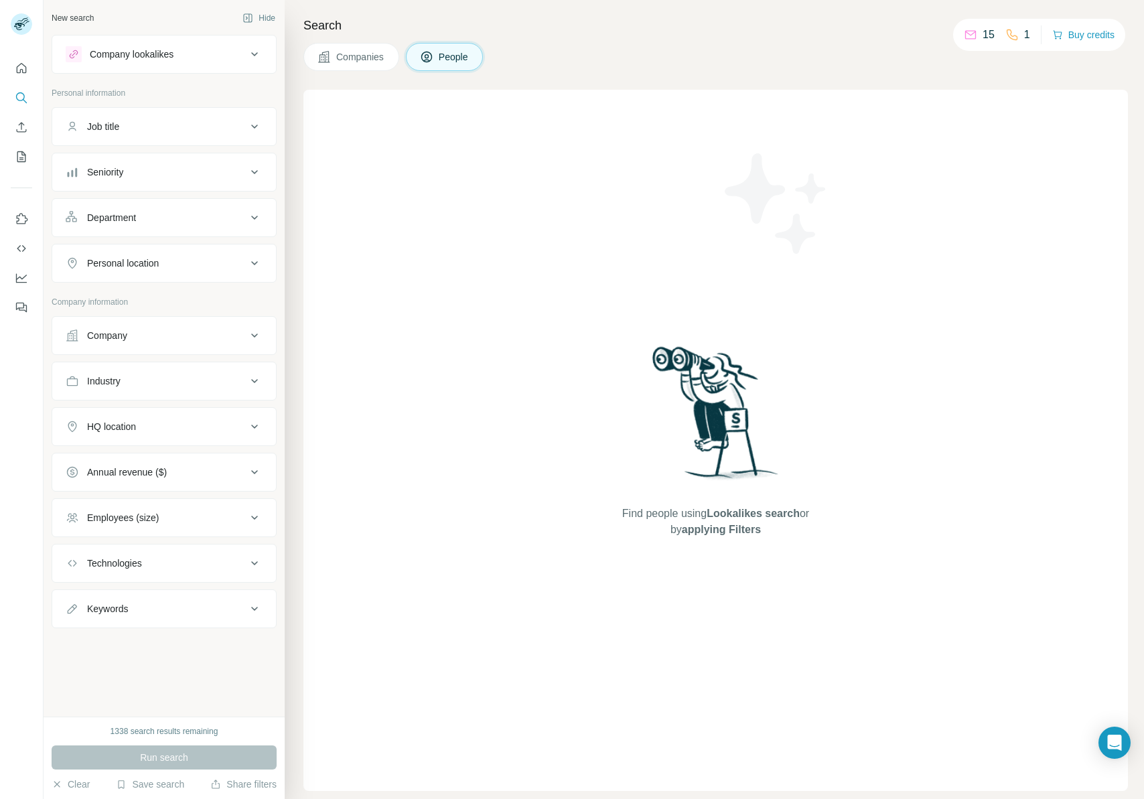
click at [170, 52] on div "Company lookalikes" at bounding box center [132, 54] width 84 height 13
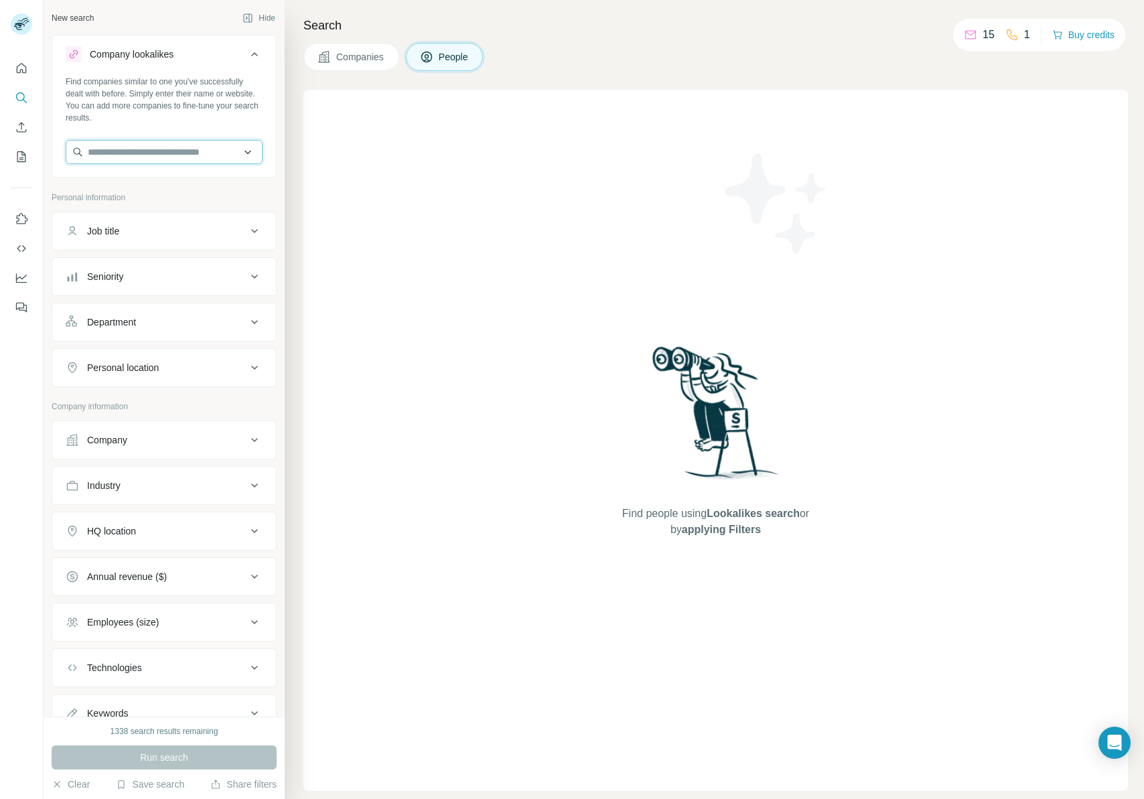
click at [141, 156] on input "text" at bounding box center [164, 152] width 197 height 24
type input "**********"
click at [173, 209] on div "Personal information" at bounding box center [164, 202] width 225 height 20
click at [169, 123] on div "Find companies similar to one you've successfully dealt with before. Simply ent…" at bounding box center [164, 100] width 197 height 48
click at [159, 152] on input "text" at bounding box center [164, 152] width 197 height 24
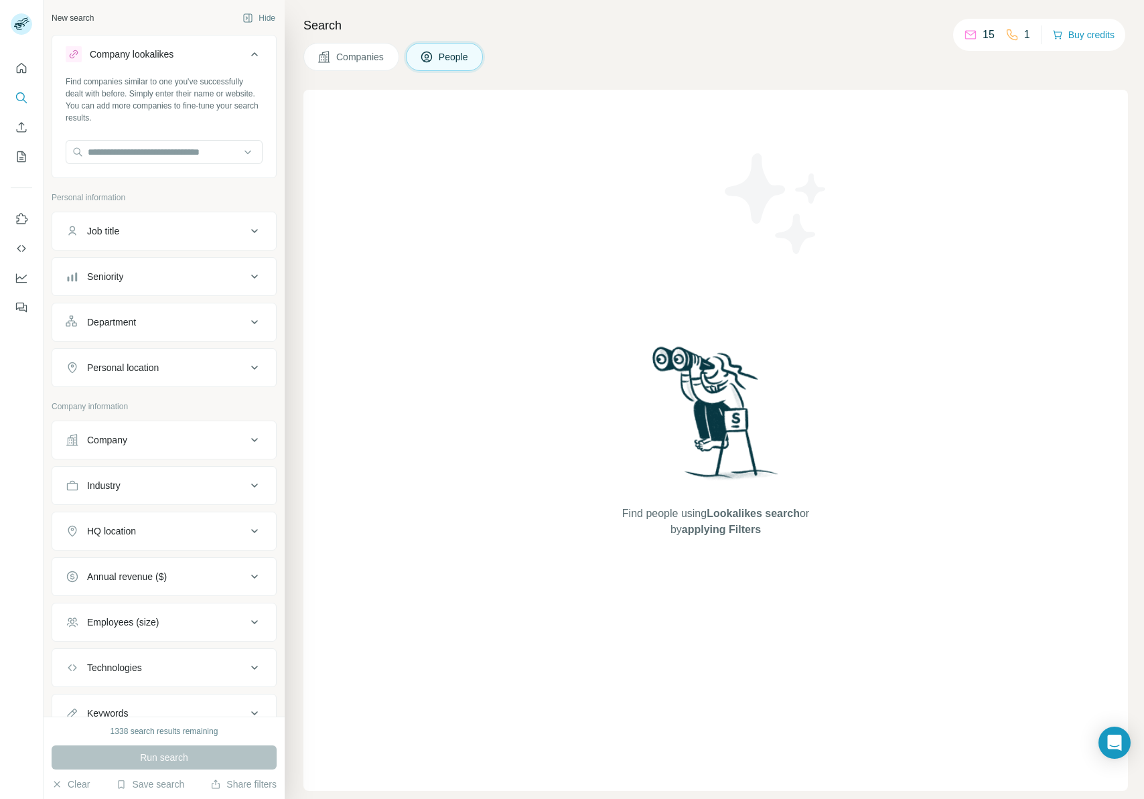
click at [354, 58] on span "Companies" at bounding box center [360, 56] width 49 height 13
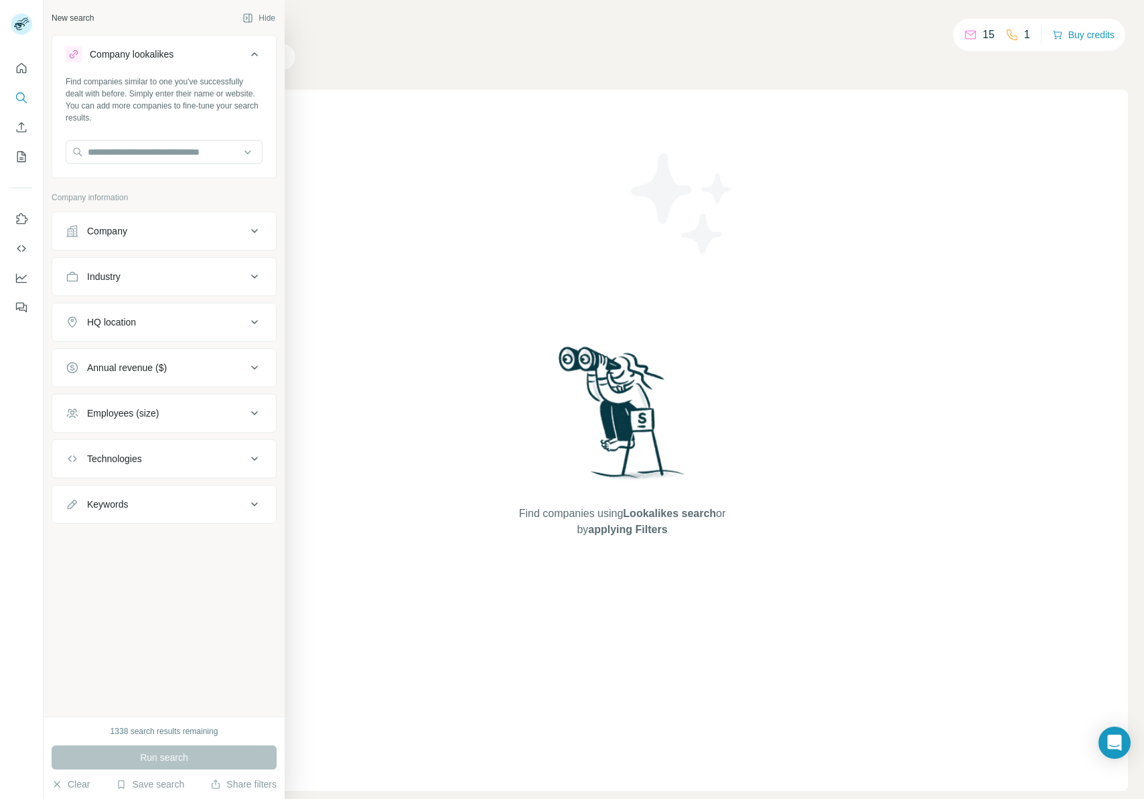
click at [142, 231] on div "Company" at bounding box center [156, 230] width 181 height 13
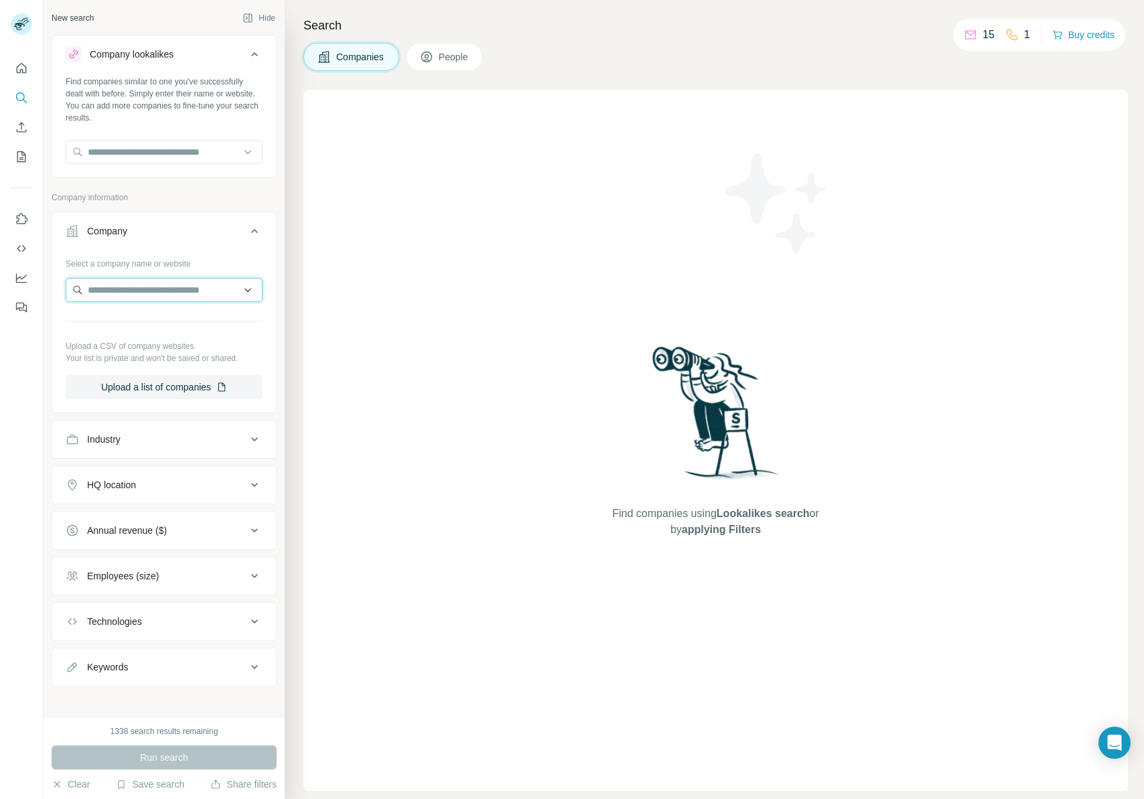
click at [141, 284] on input "text" at bounding box center [164, 290] width 197 height 24
type input "**********"
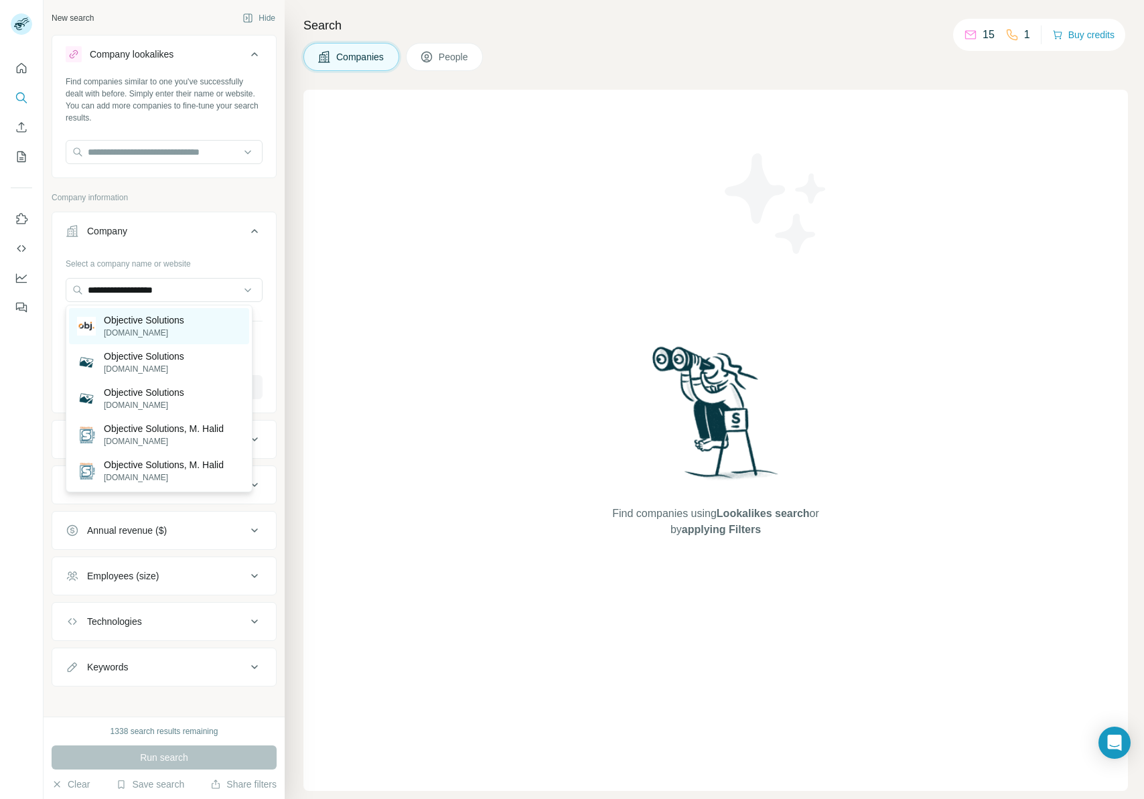
click at [145, 333] on p "objective.com.br" at bounding box center [144, 333] width 80 height 12
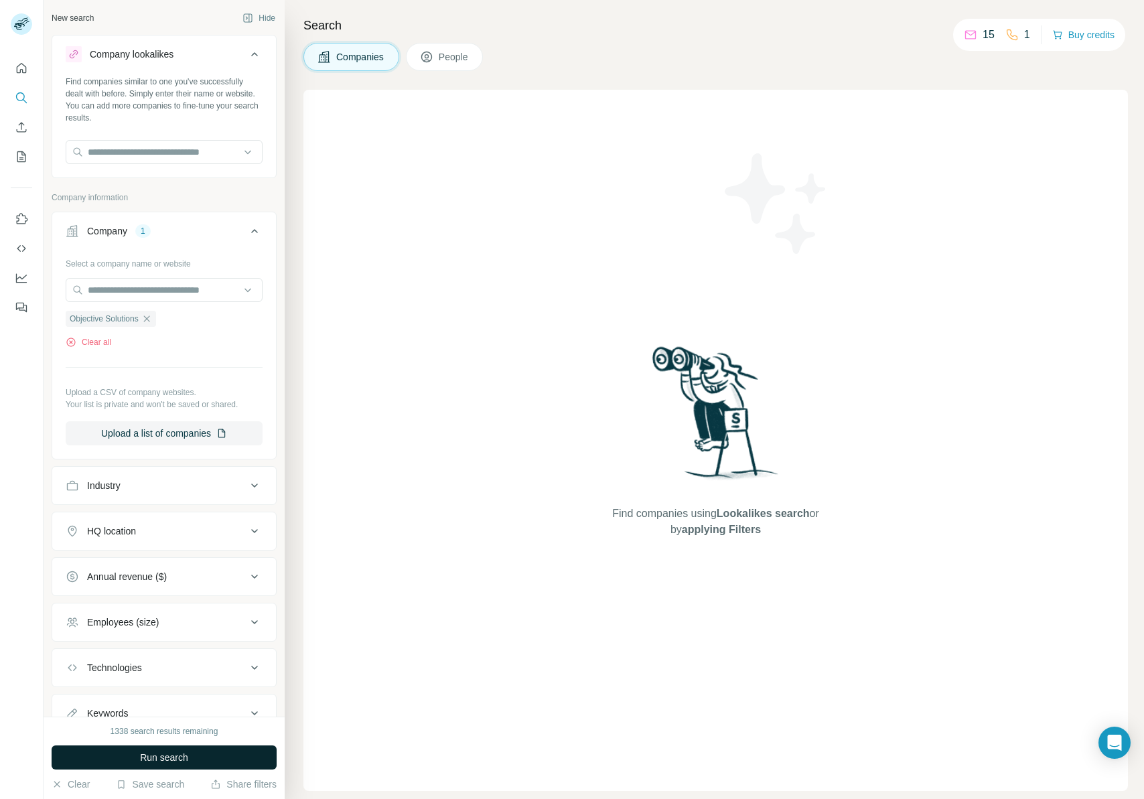
click at [159, 758] on span "Run search" at bounding box center [164, 757] width 48 height 13
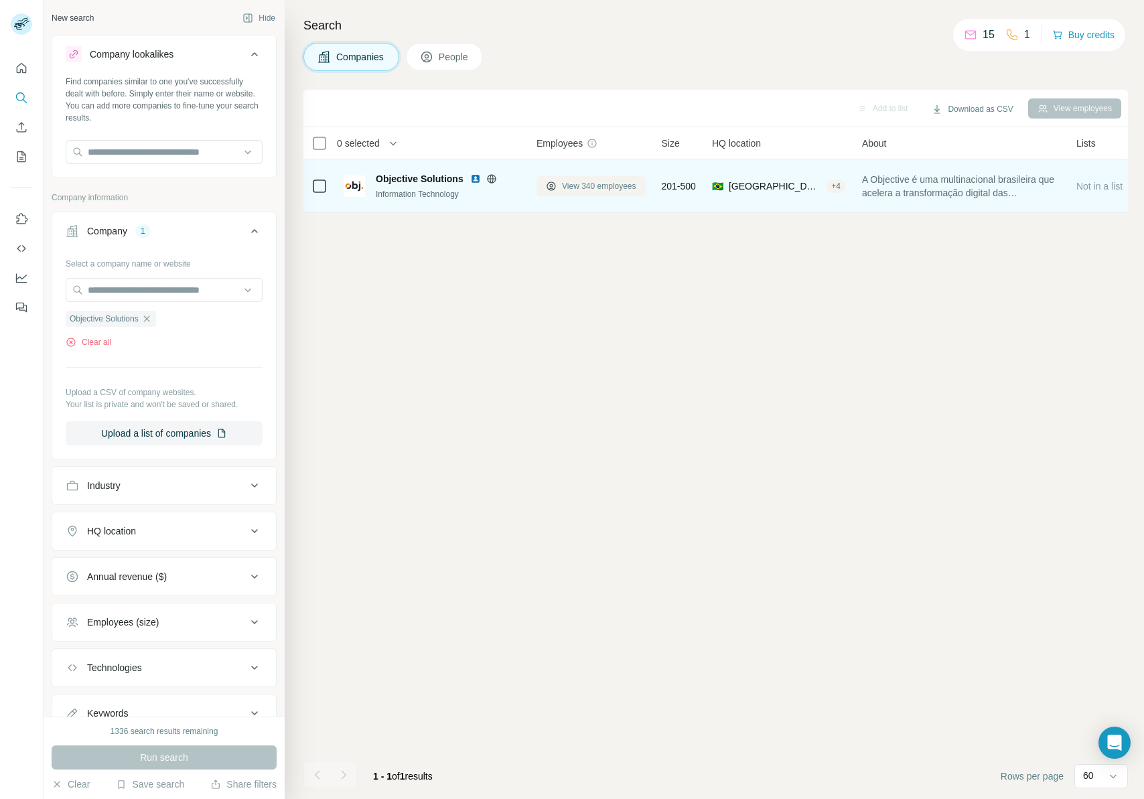
click at [583, 182] on span "View 340 employees" at bounding box center [599, 186] width 74 height 12
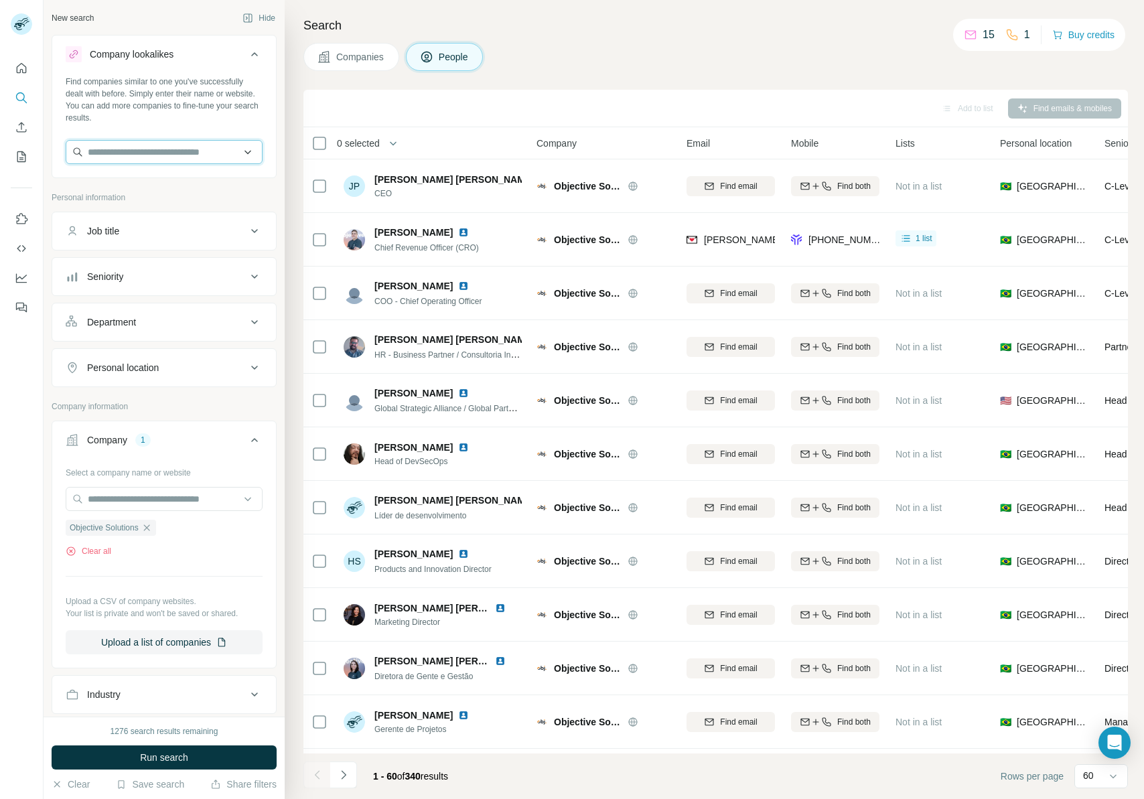
click at [192, 155] on input "text" at bounding box center [164, 152] width 197 height 24
type input "**********"
click at [173, 186] on p "Objective Participações" at bounding box center [153, 181] width 98 height 13
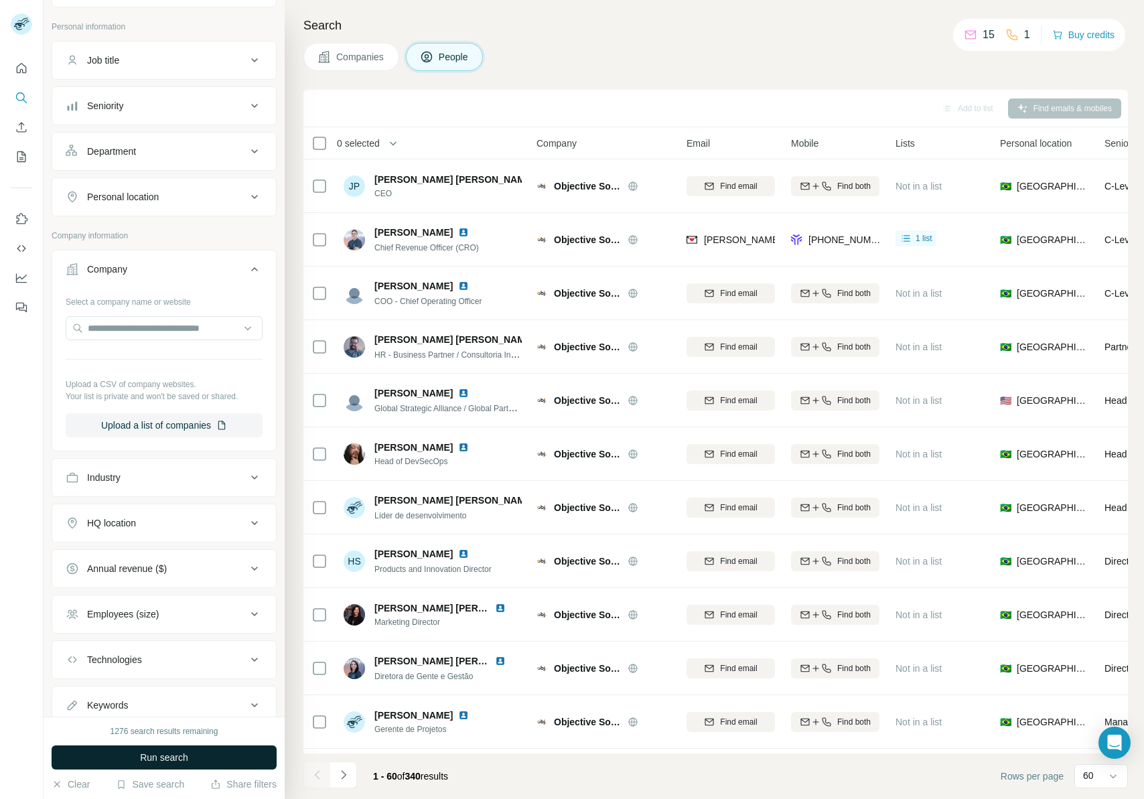
scroll to position [269, 0]
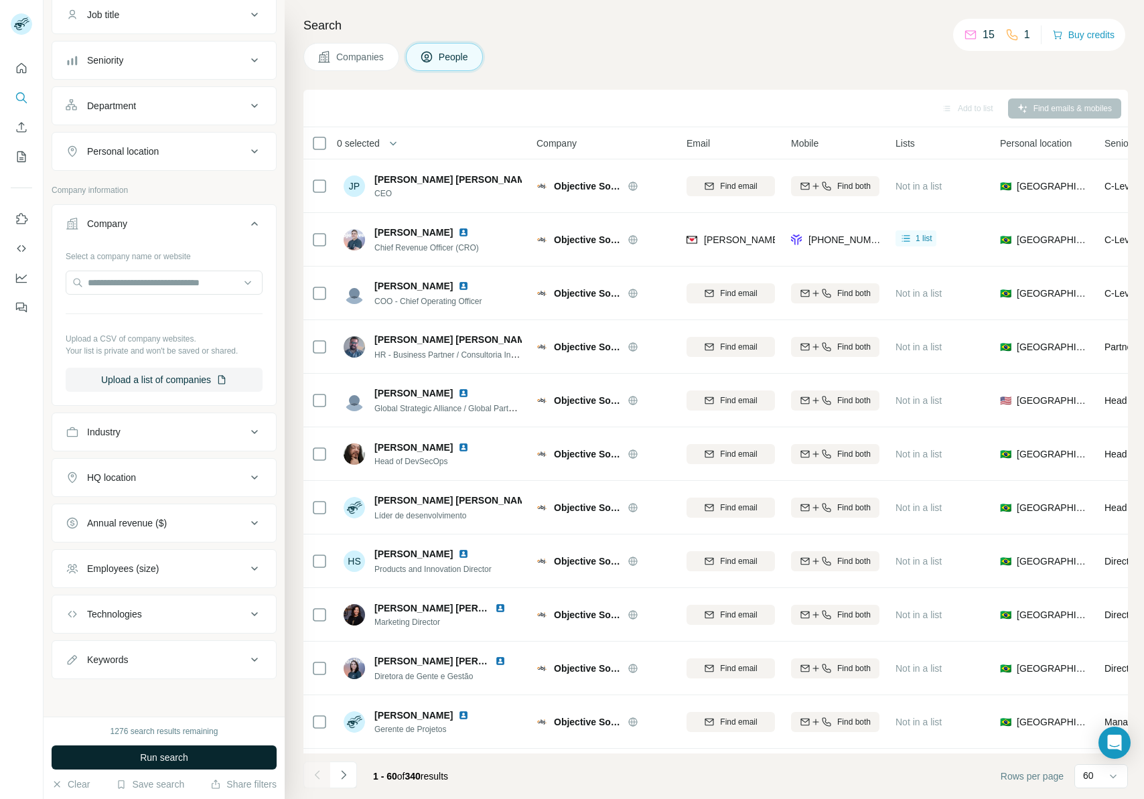
click at [160, 762] on span "Run search" at bounding box center [164, 757] width 48 height 13
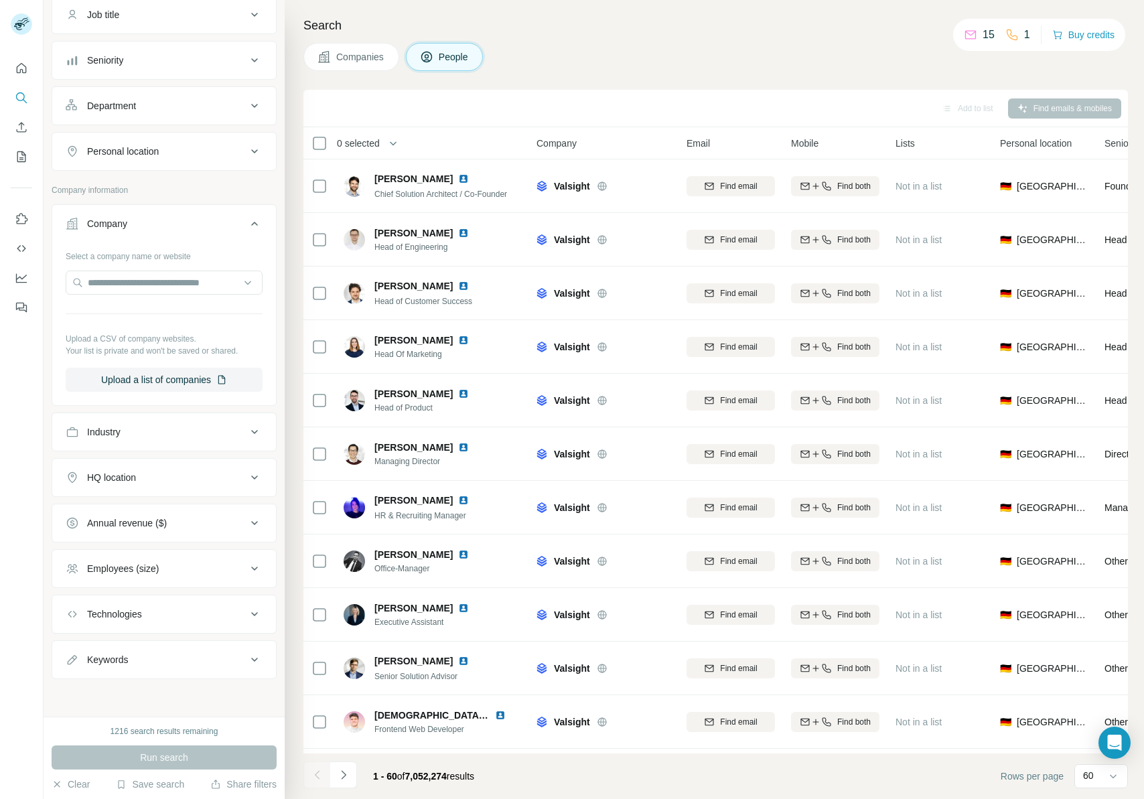
click at [351, 54] on span "Companies" at bounding box center [360, 56] width 49 height 13
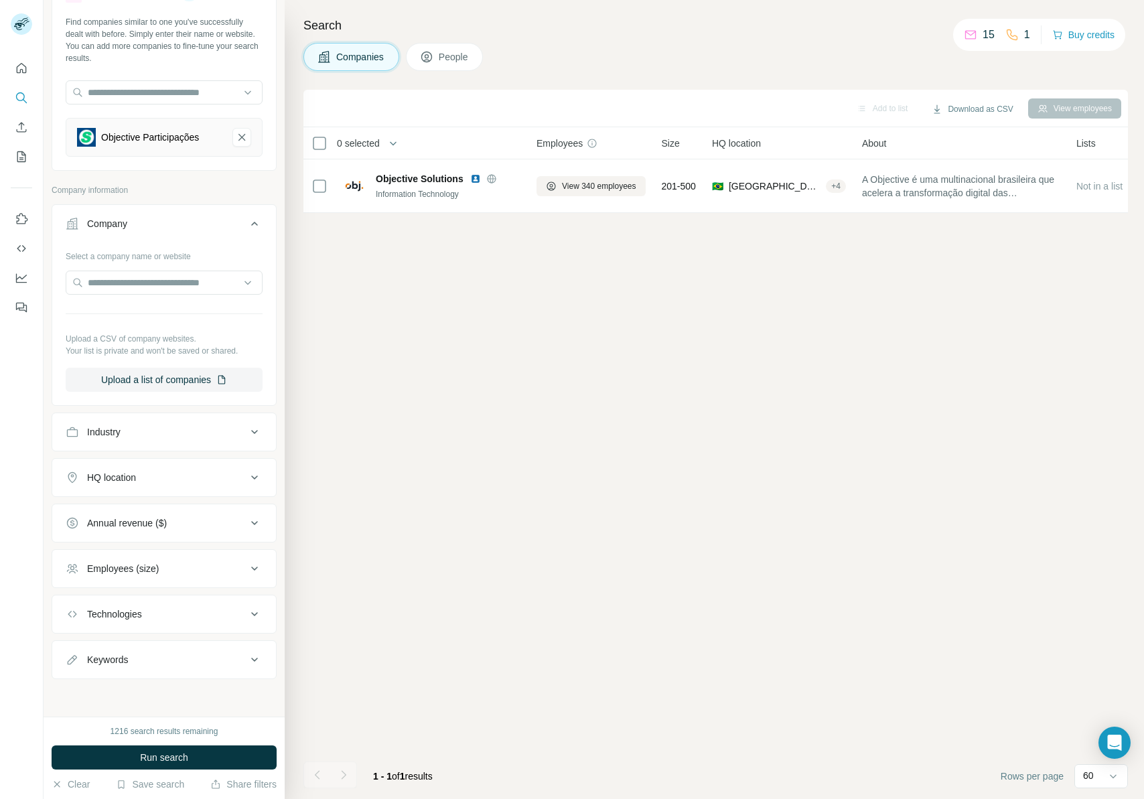
scroll to position [60, 0]
click at [159, 751] on span "Run search" at bounding box center [164, 757] width 48 height 13
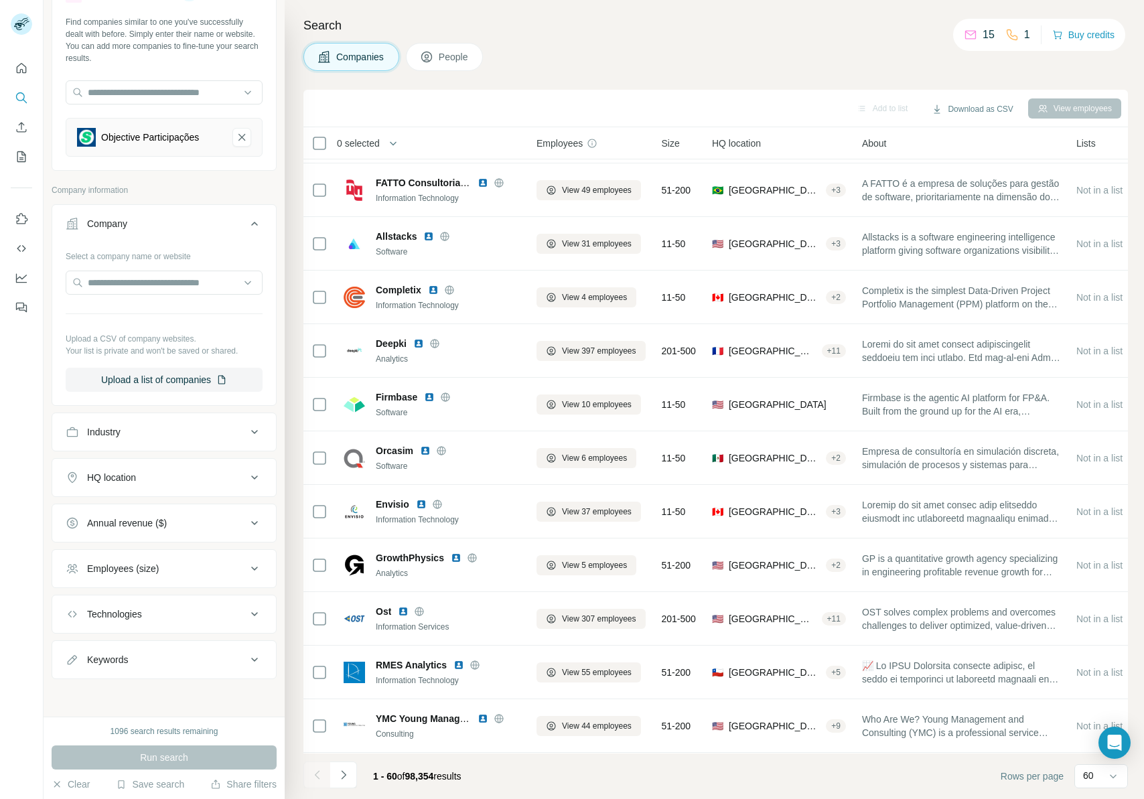
scroll to position [1994, 0]
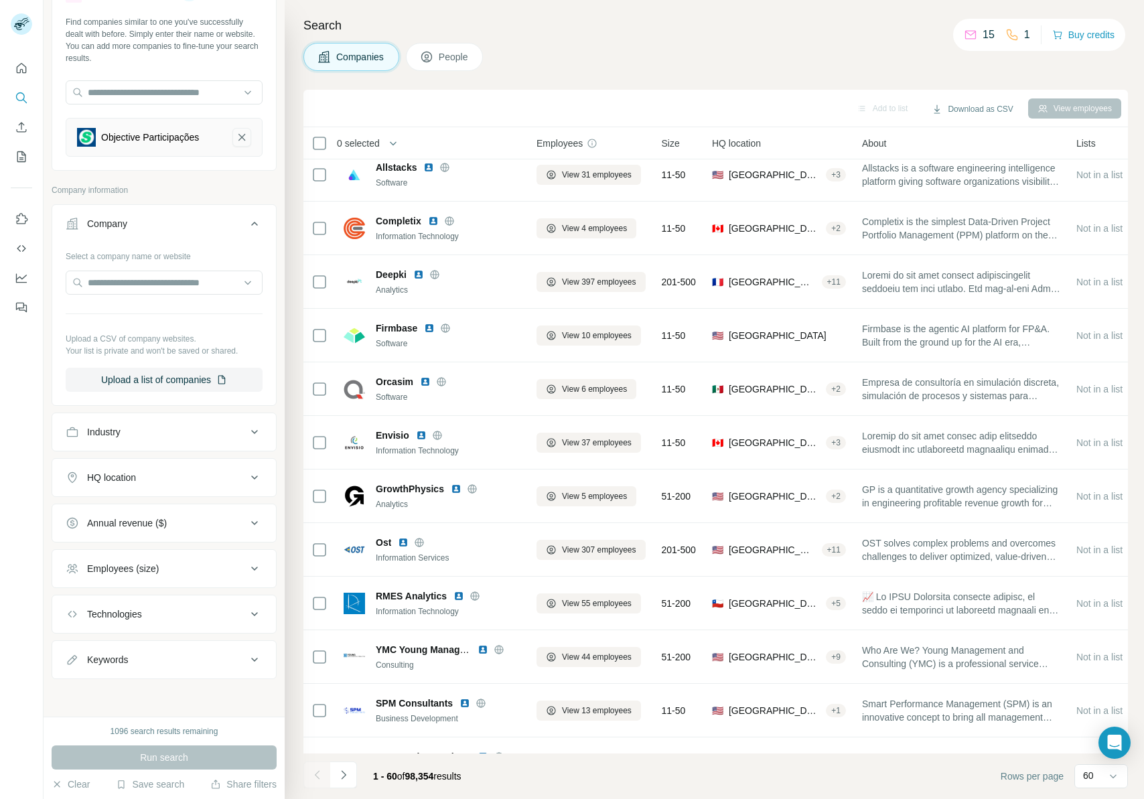
click at [236, 136] on icon "Objective Participações-remove-button" at bounding box center [242, 137] width 12 height 13
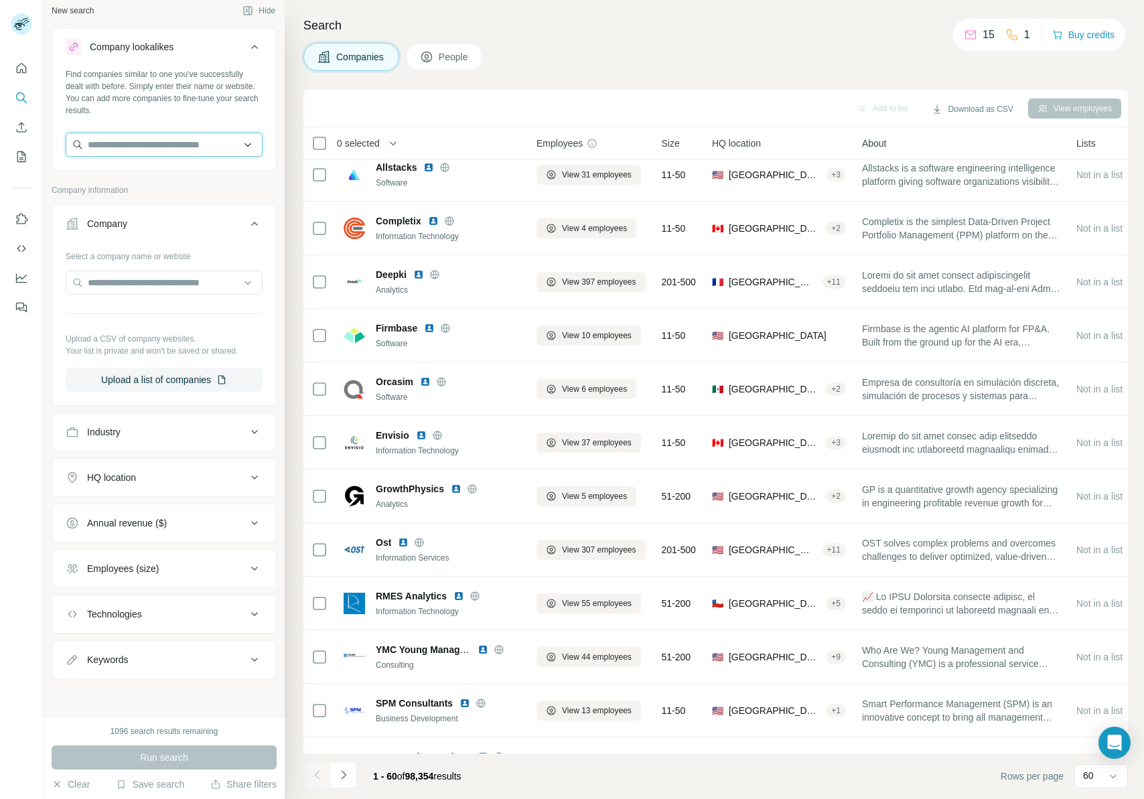
click at [178, 147] on input "text" at bounding box center [164, 145] width 197 height 24
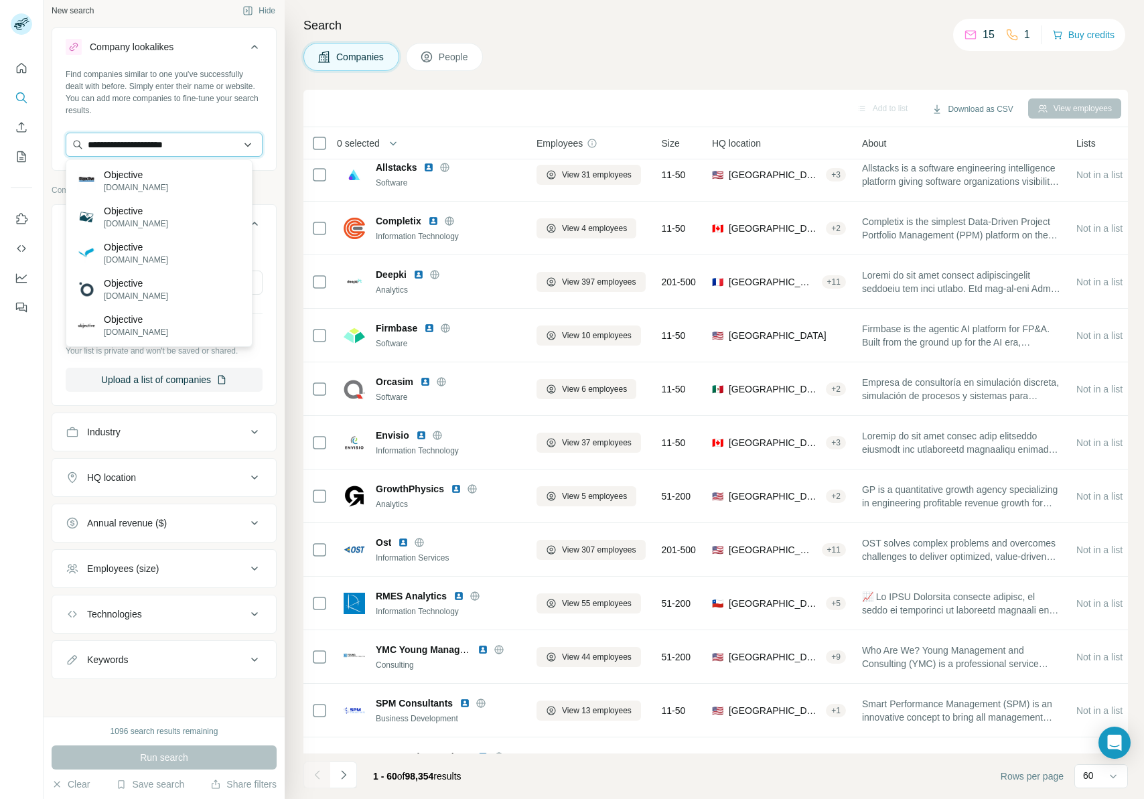
type input "**********"
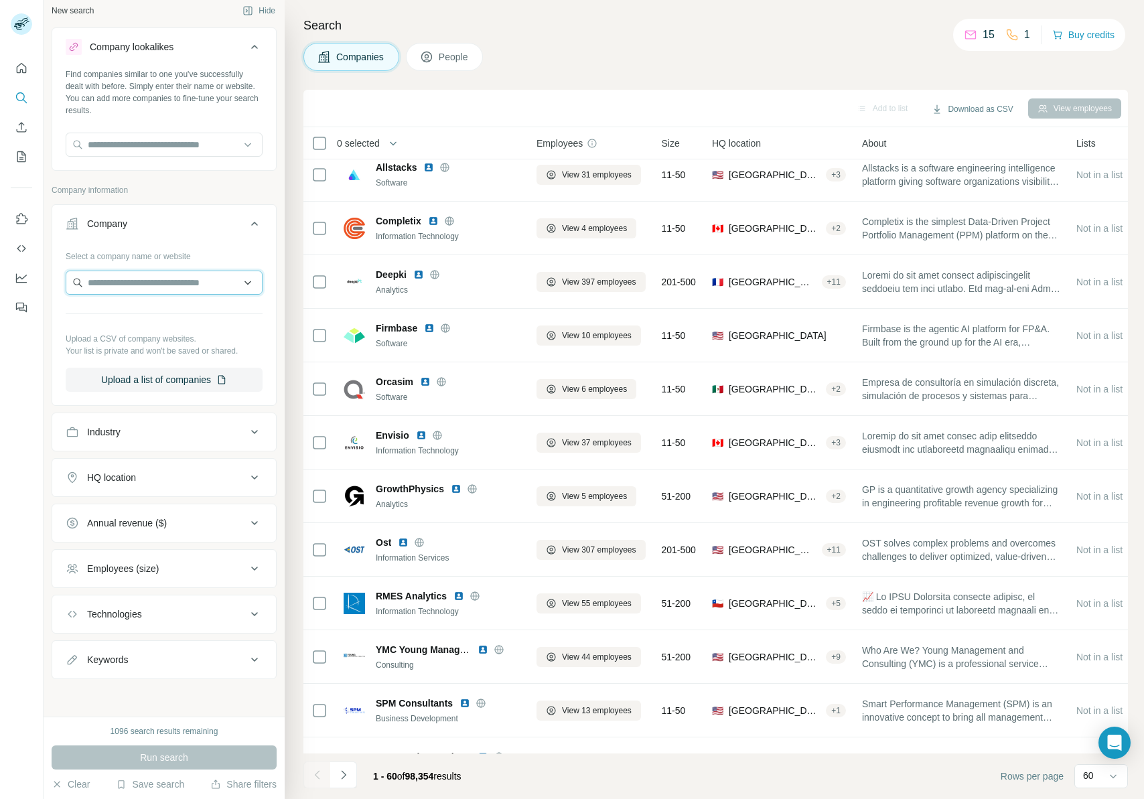
click at [167, 281] on input "text" at bounding box center [164, 283] width 197 height 24
type input "**********"
click at [163, 320] on p "sinccera.com" at bounding box center [153, 326] width 98 height 12
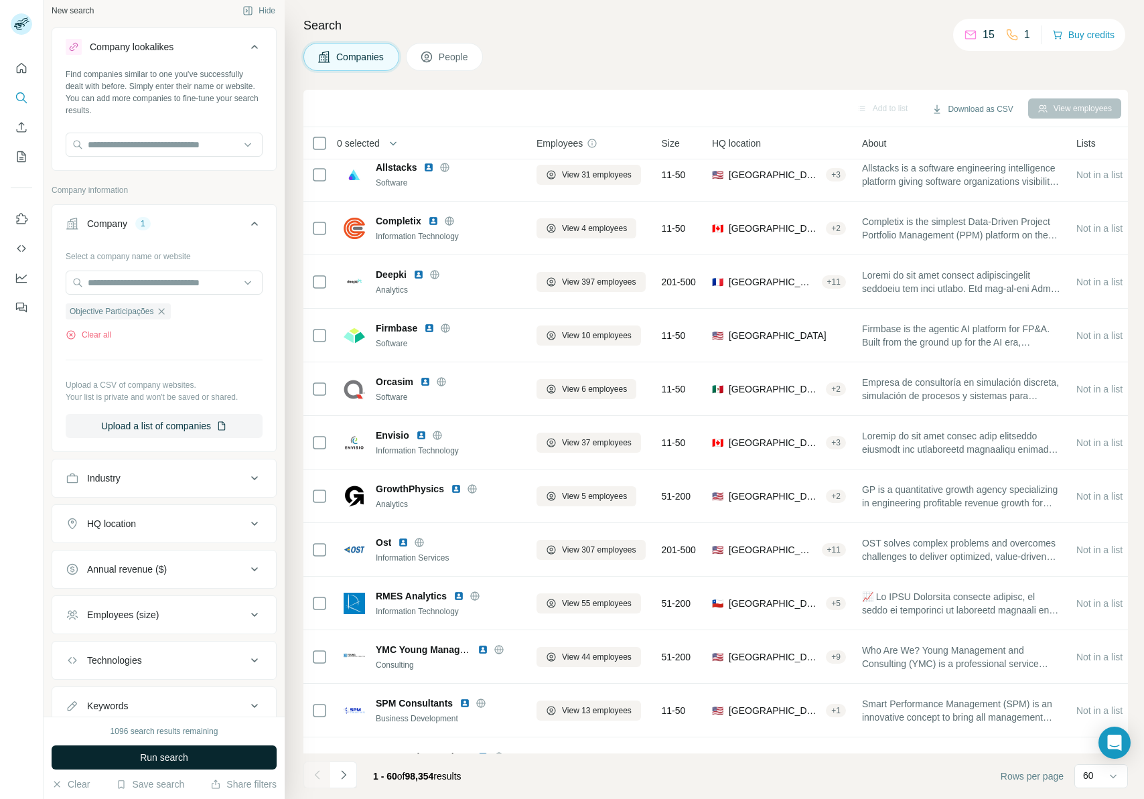
click at [184, 760] on span "Run search" at bounding box center [164, 757] width 48 height 13
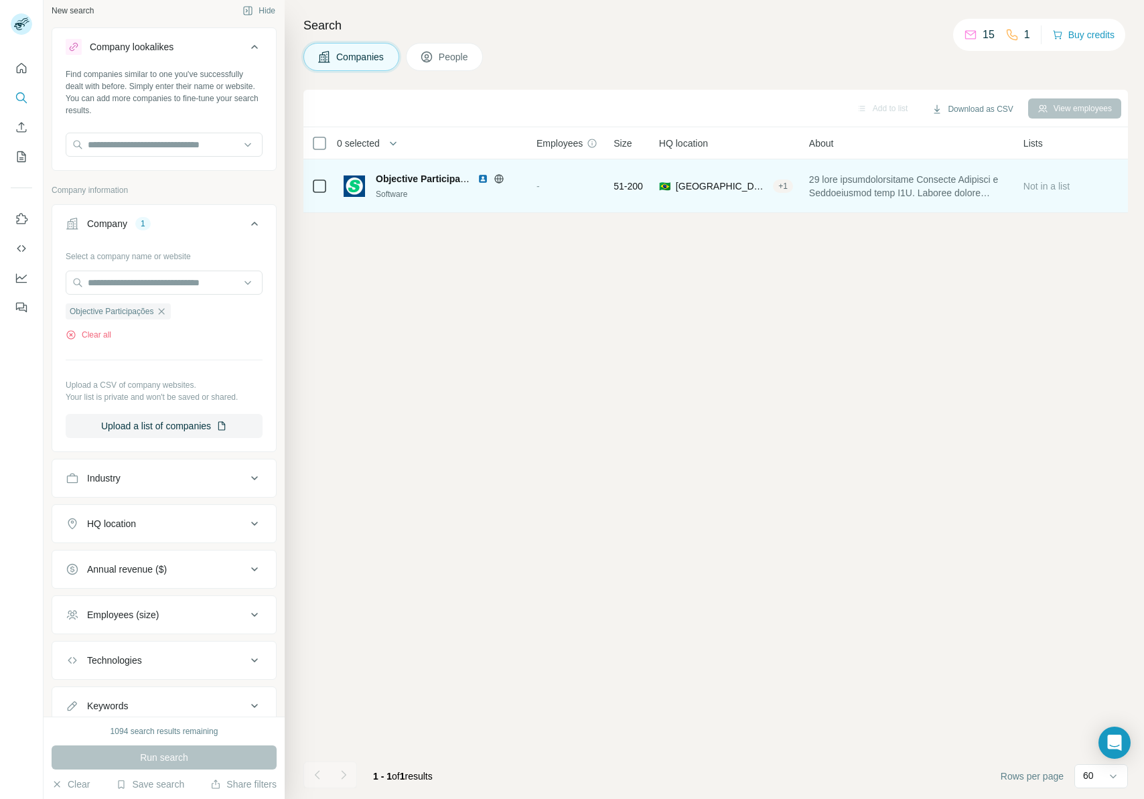
click at [455, 180] on span "Objective Participações" at bounding box center [429, 178] width 106 height 11
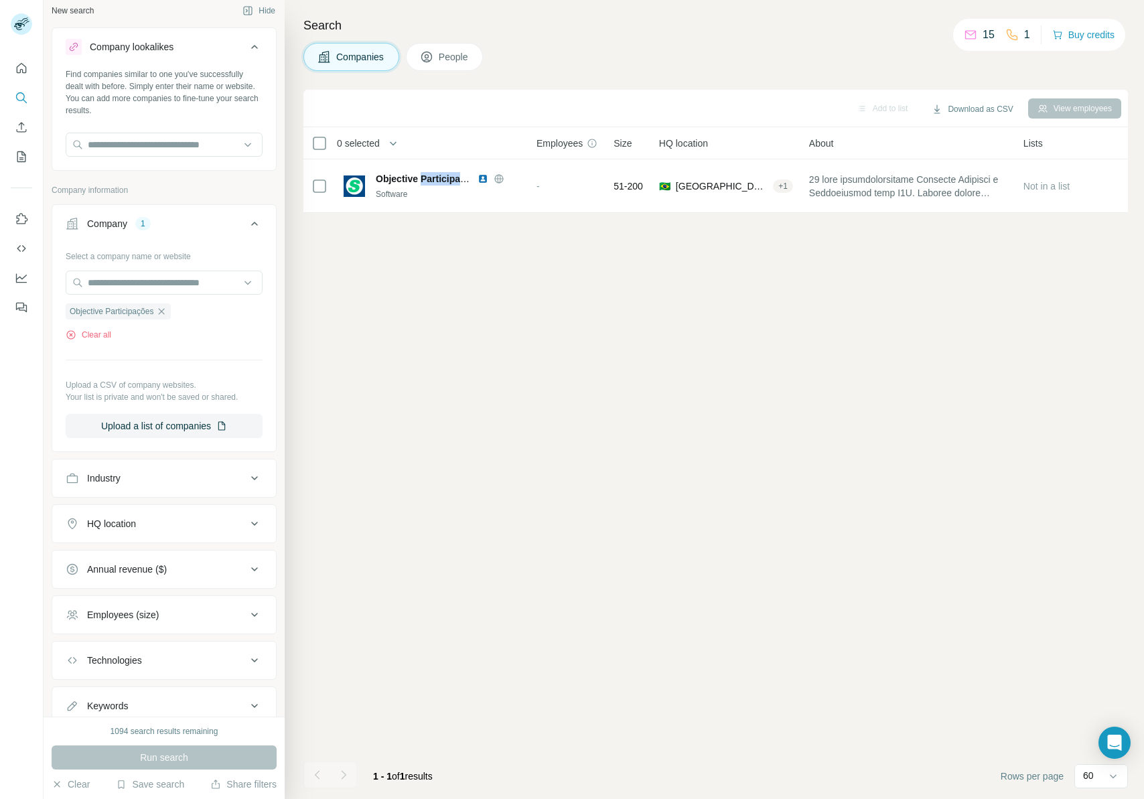
click at [437, 55] on button "People" at bounding box center [445, 57] width 78 height 28
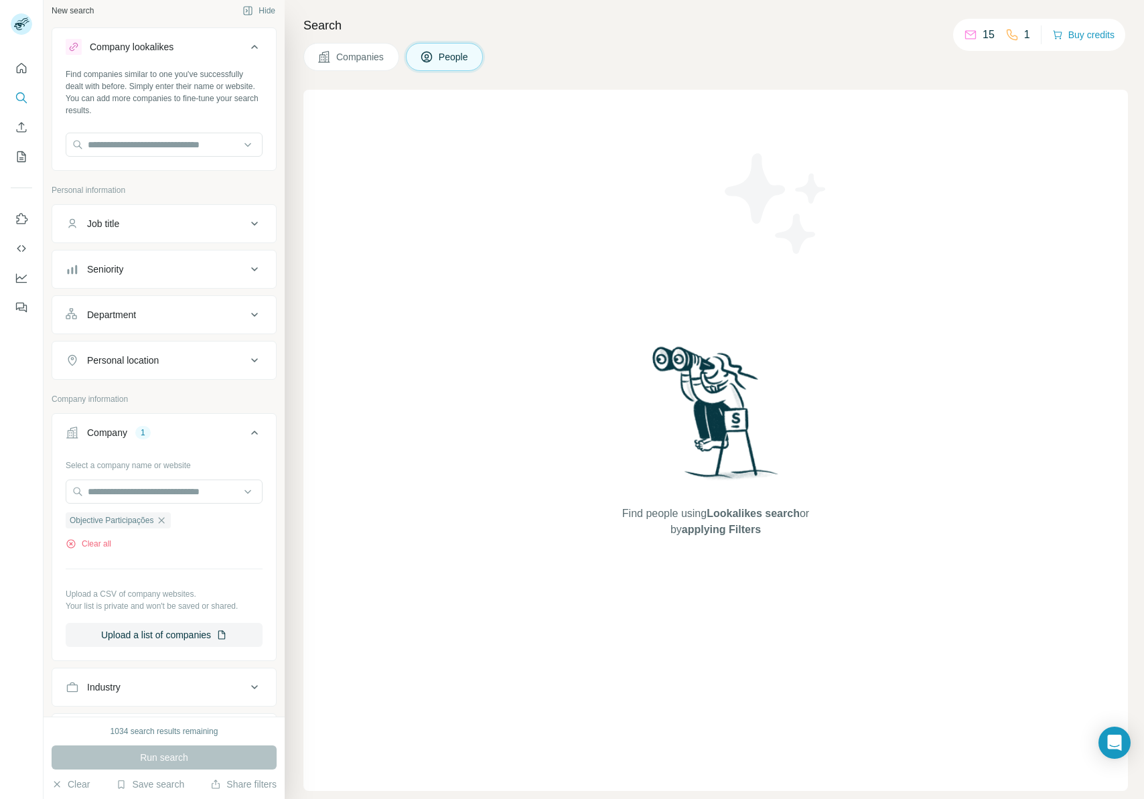
click at [372, 54] on span "Companies" at bounding box center [360, 56] width 49 height 13
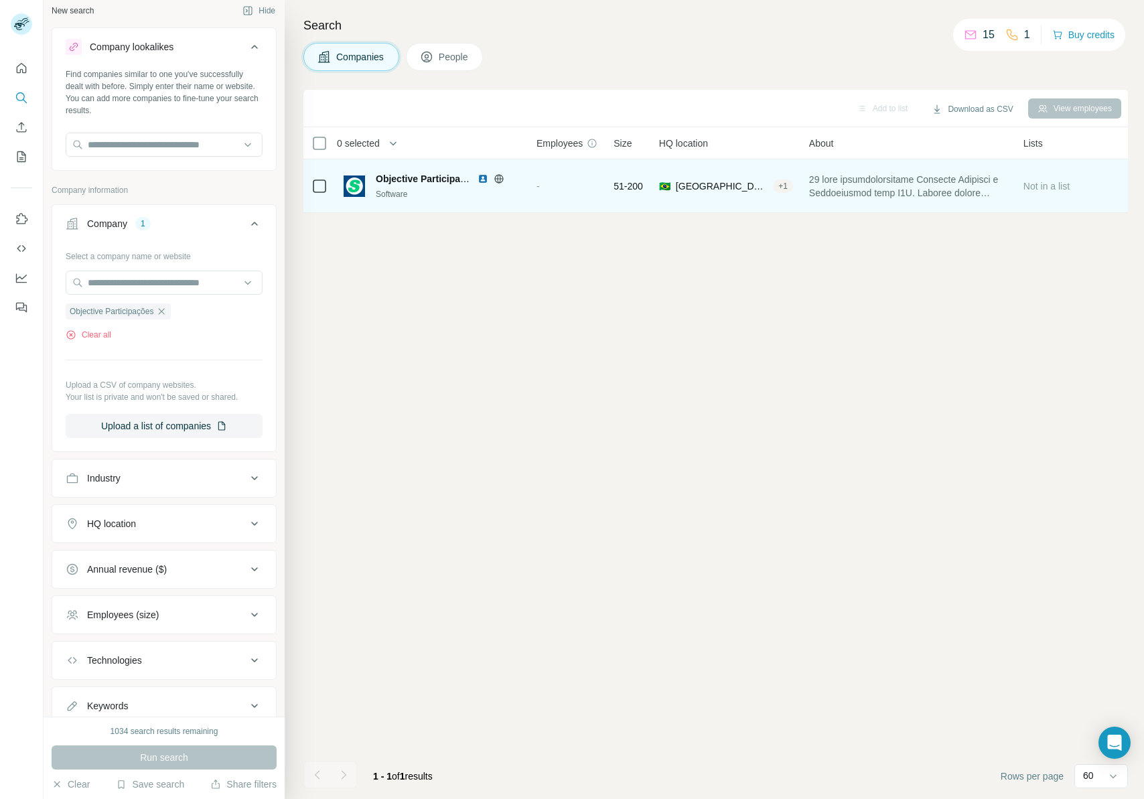
click at [626, 185] on span "51-200" at bounding box center [628, 186] width 29 height 13
click at [775, 183] on div "+ 1" at bounding box center [783, 186] width 20 height 12
click at [405, 183] on span "Objective Participações" at bounding box center [429, 178] width 106 height 11
click at [484, 178] on img at bounding box center [483, 178] width 11 height 11
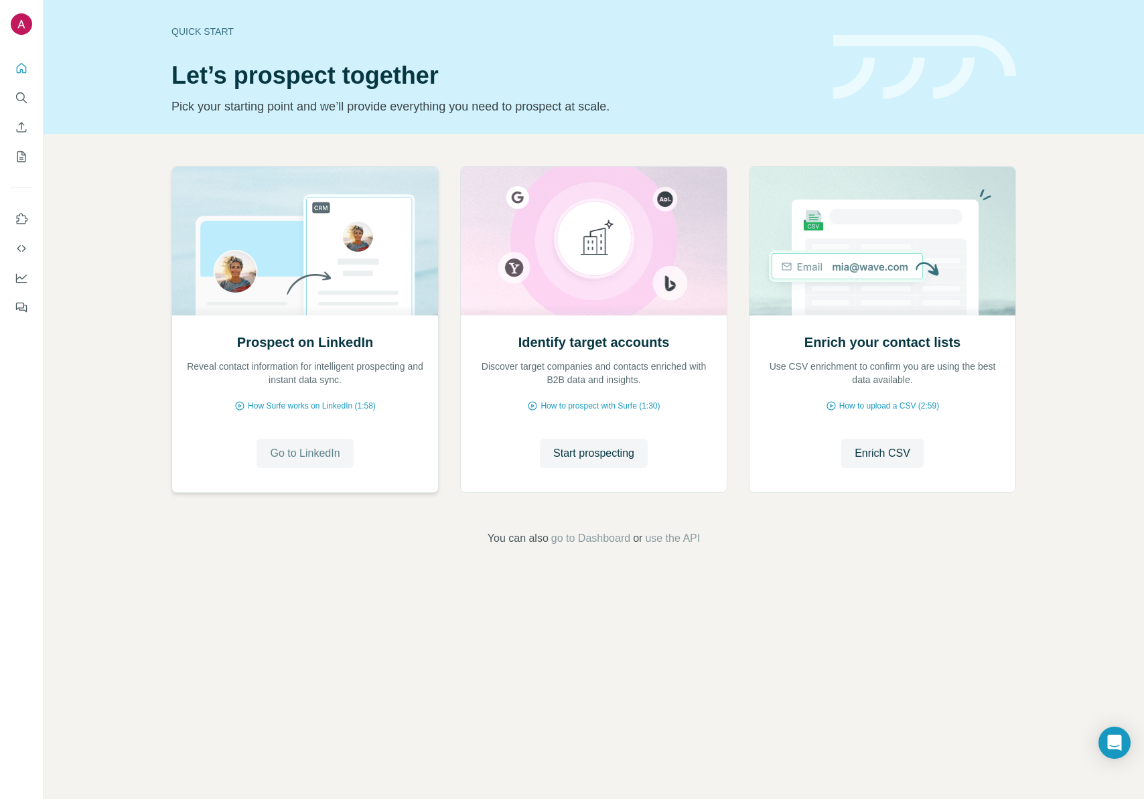
click at [322, 458] on span "Go to LinkedIn" at bounding box center [305, 453] width 70 height 16
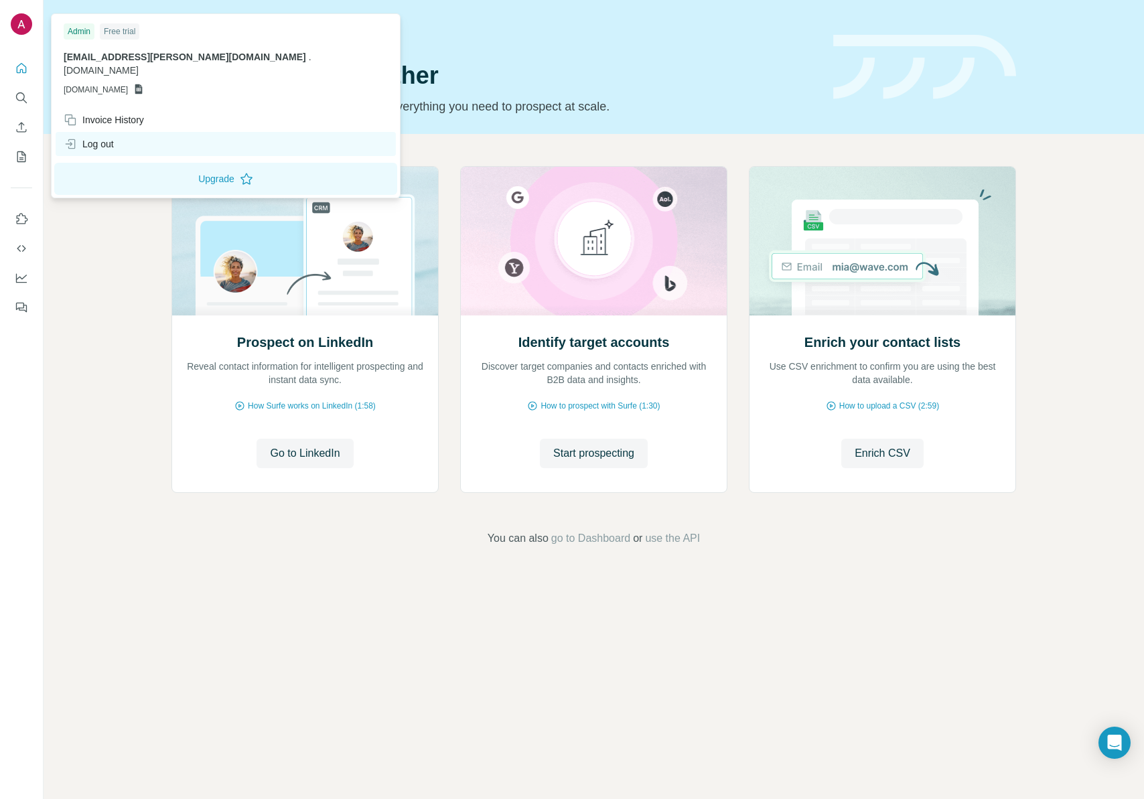
click at [122, 132] on div "Log out" at bounding box center [226, 144] width 340 height 24
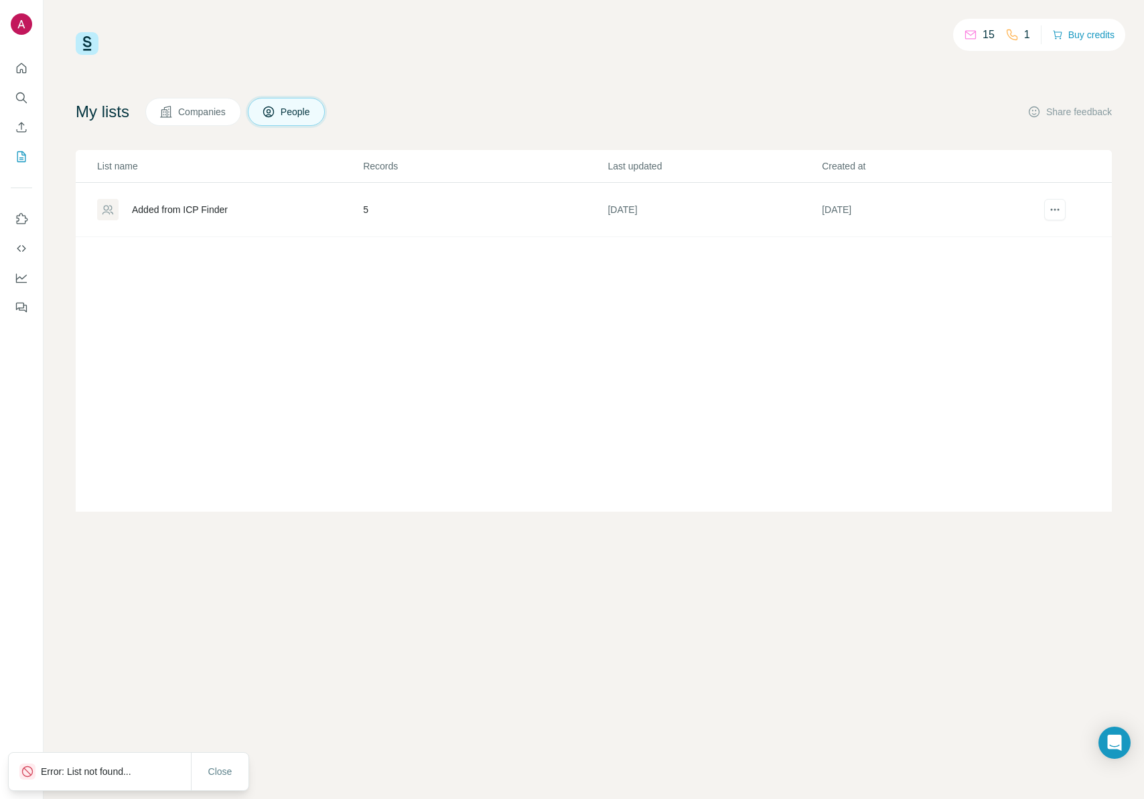
click at [435, 209] on td "5" at bounding box center [484, 210] width 244 height 54
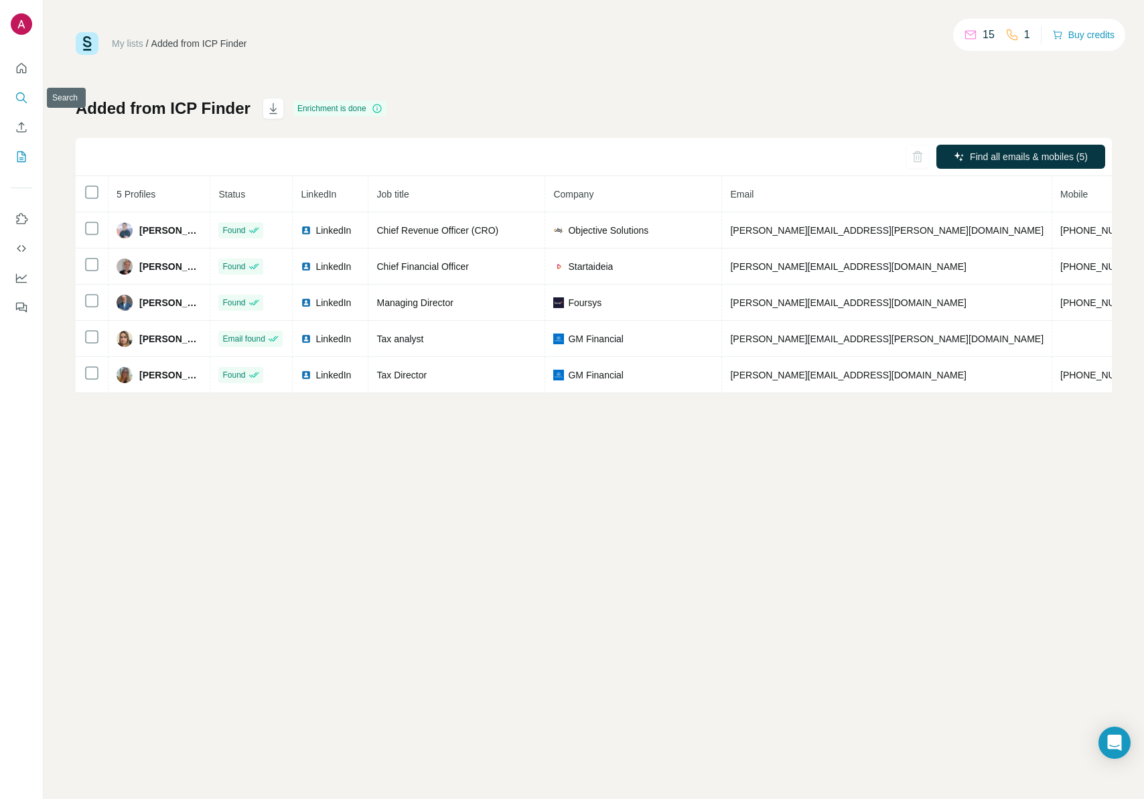
click at [20, 89] on button "Search" at bounding box center [21, 98] width 21 height 24
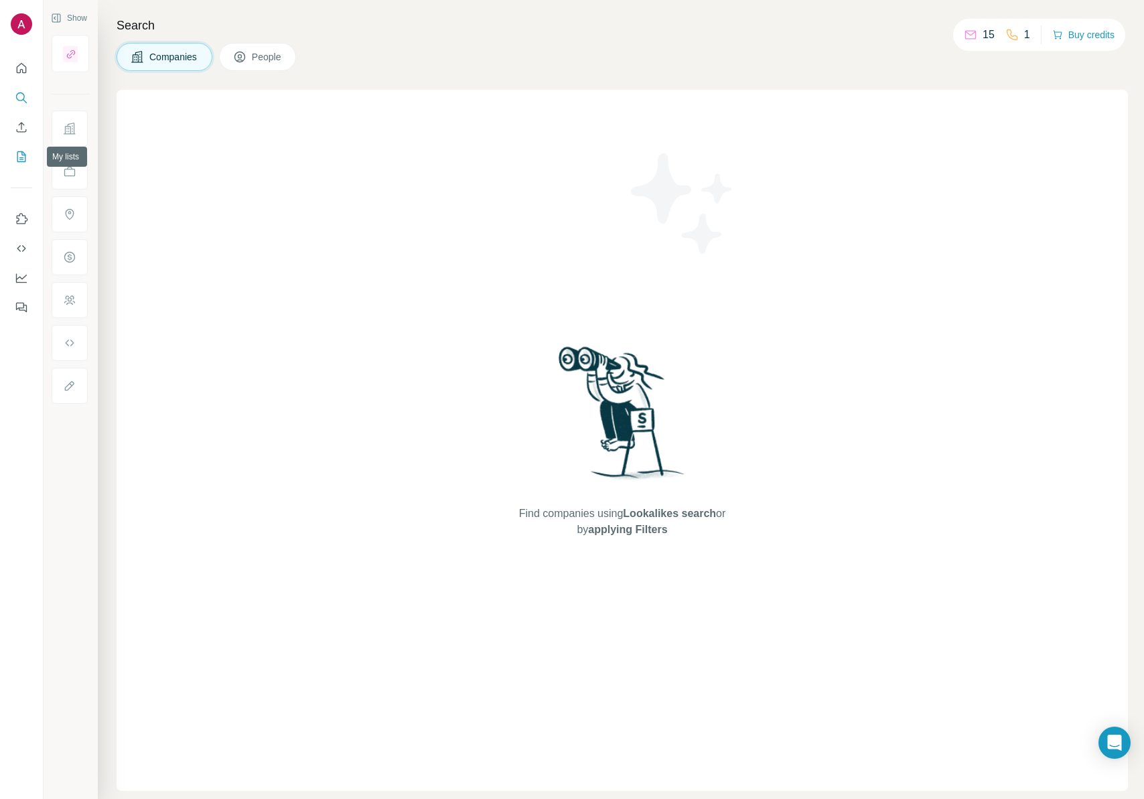
click at [21, 151] on icon "My lists" at bounding box center [21, 156] width 13 height 13
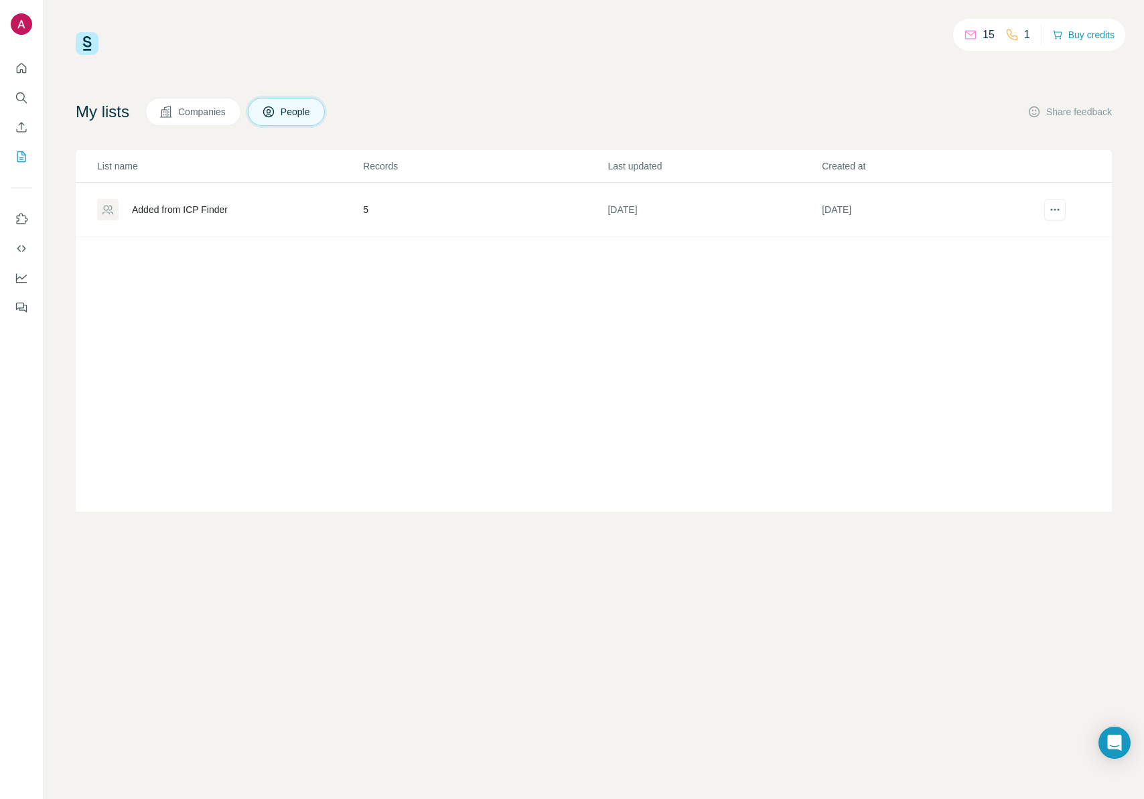
click at [206, 117] on span "Companies" at bounding box center [202, 111] width 49 height 13
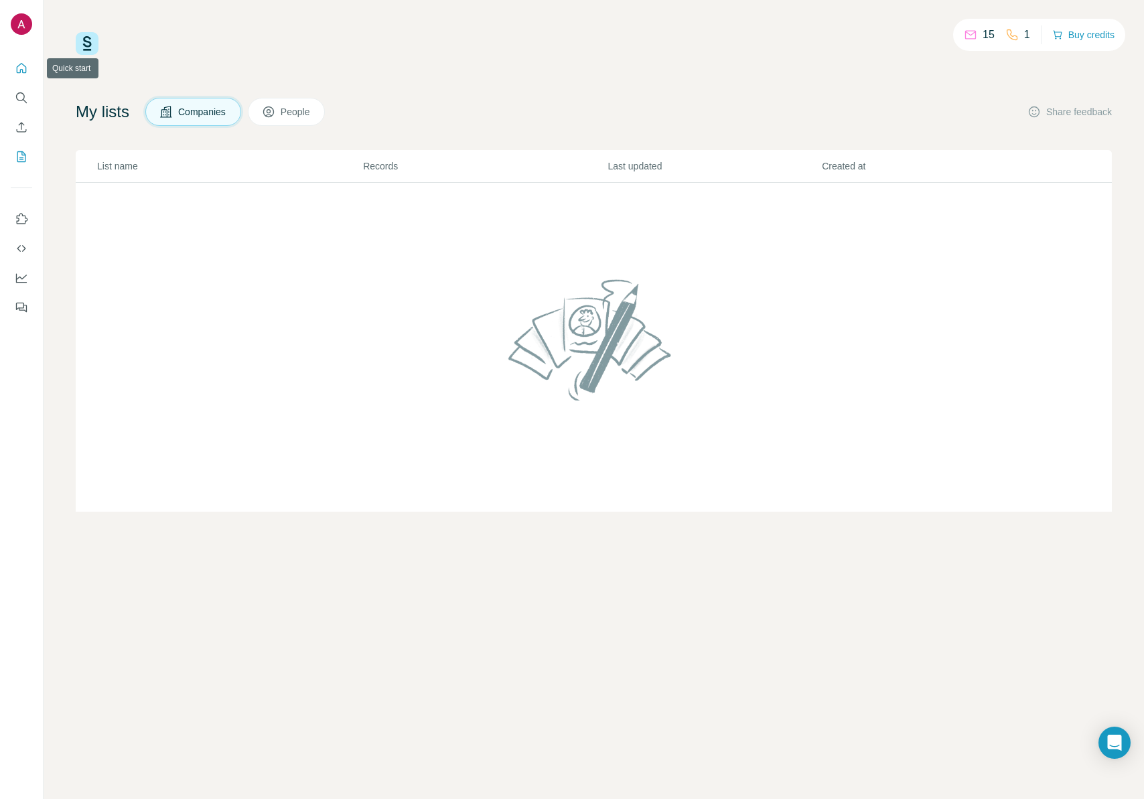
click at [29, 70] on button "Quick start" at bounding box center [21, 68] width 21 height 24
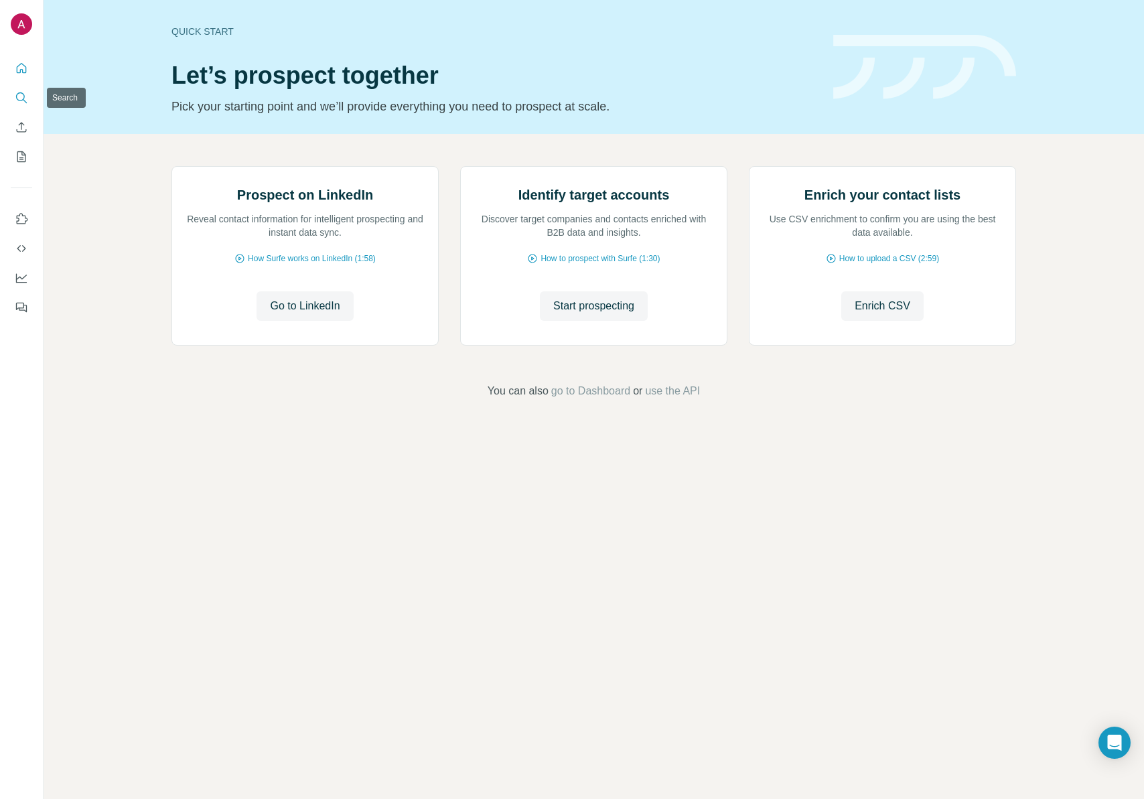
click at [21, 98] on icon "Search" at bounding box center [21, 97] width 13 height 13
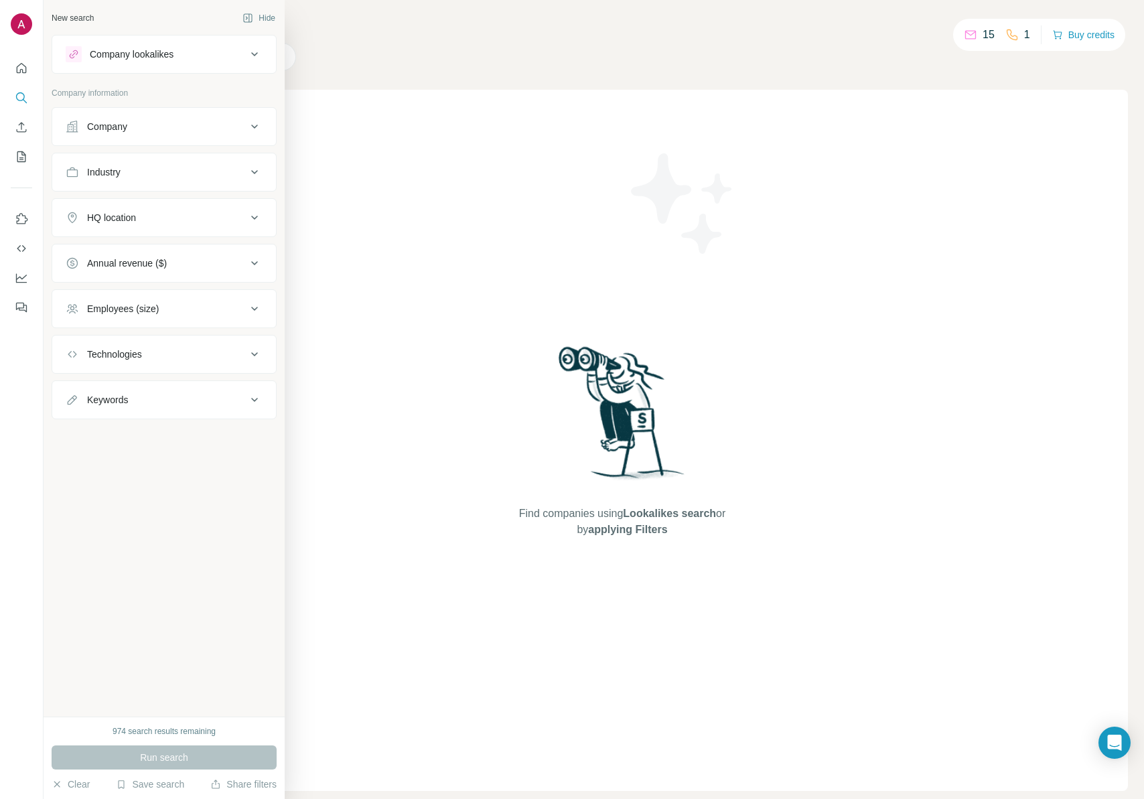
click at [163, 60] on div "Company lookalikes" at bounding box center [132, 54] width 84 height 13
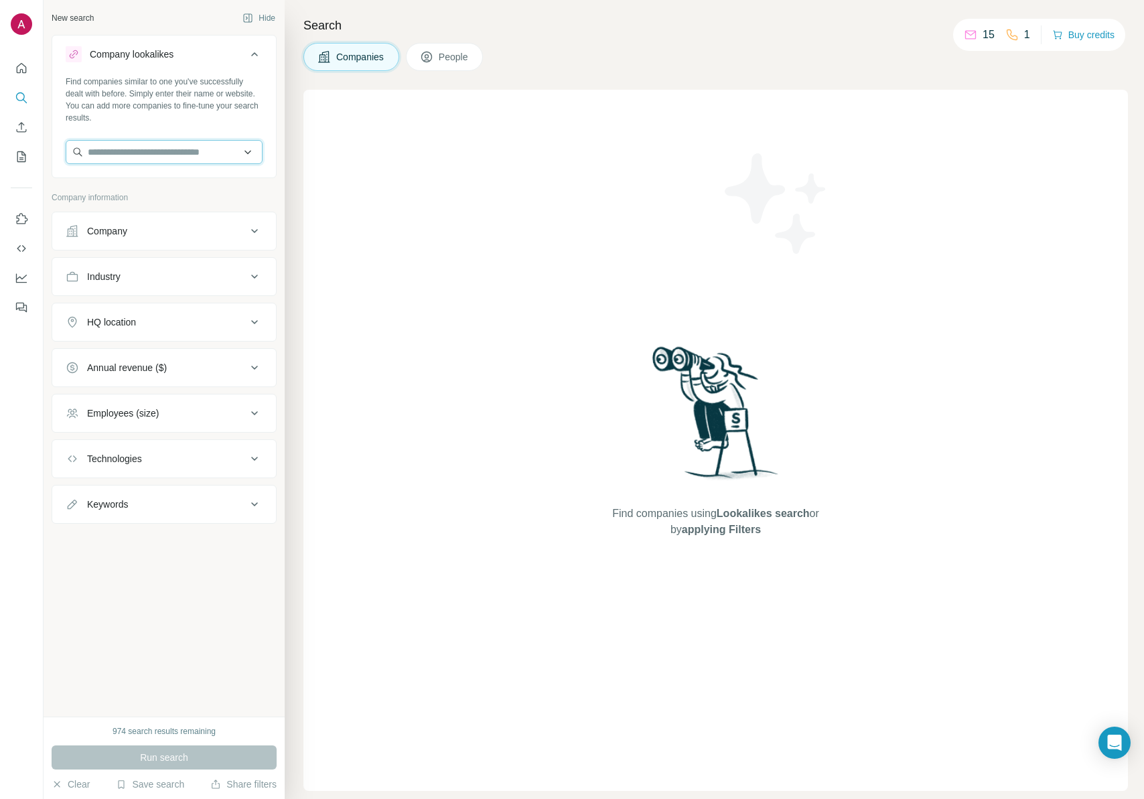
click at [137, 146] on input "text" at bounding box center [164, 152] width 197 height 24
paste input "**********"
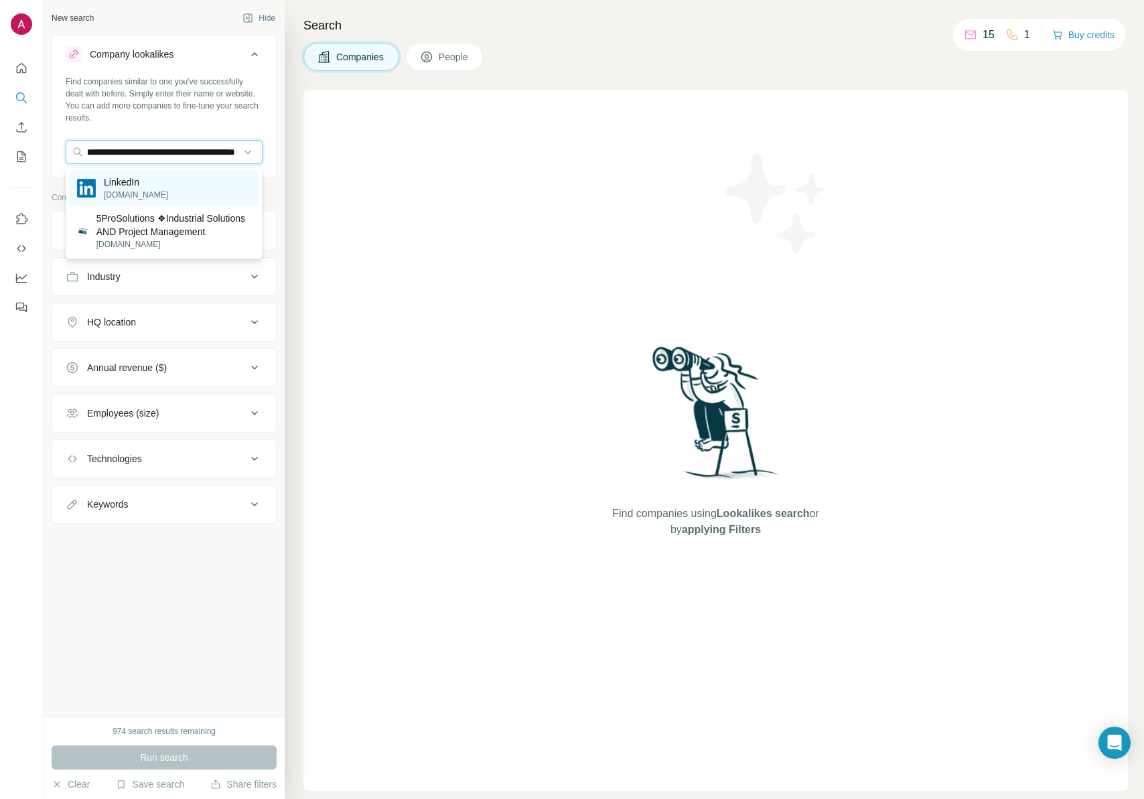
type input "**********"
click at [159, 187] on div "LinkedIn linkedin.com" at bounding box center [164, 188] width 190 height 36
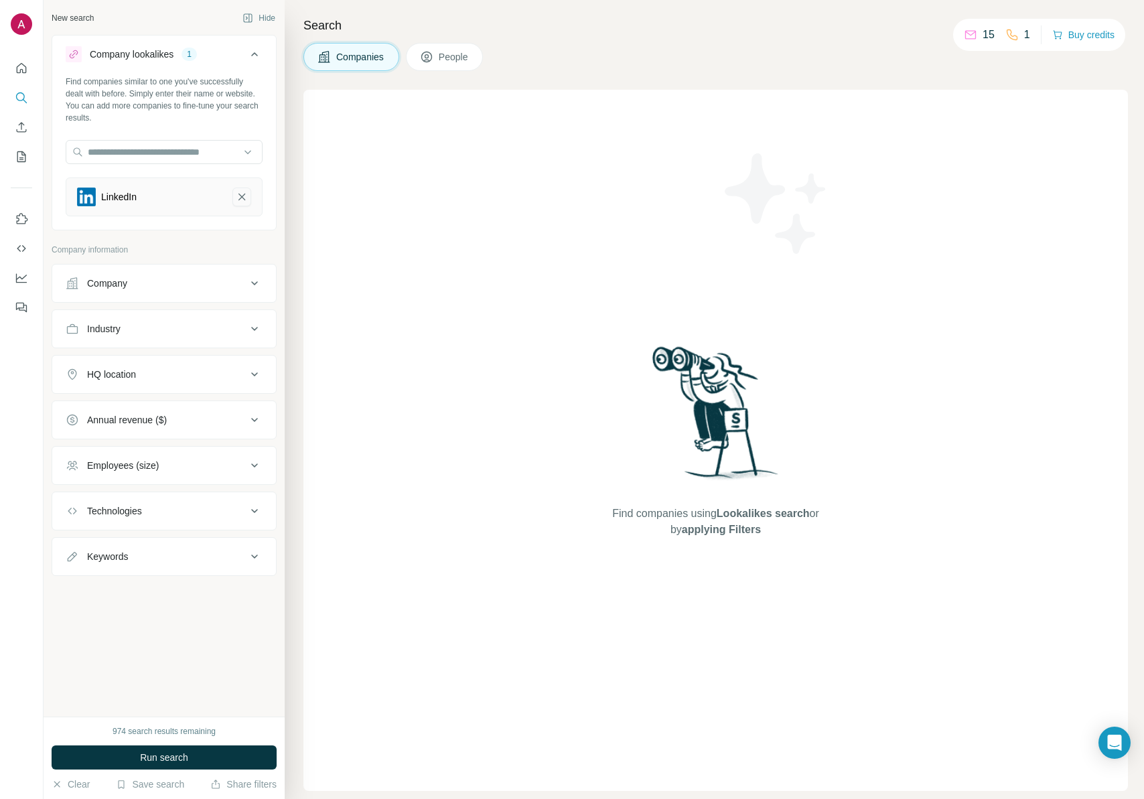
click at [242, 192] on icon "LinkedIn-remove-button" at bounding box center [242, 196] width 12 height 13
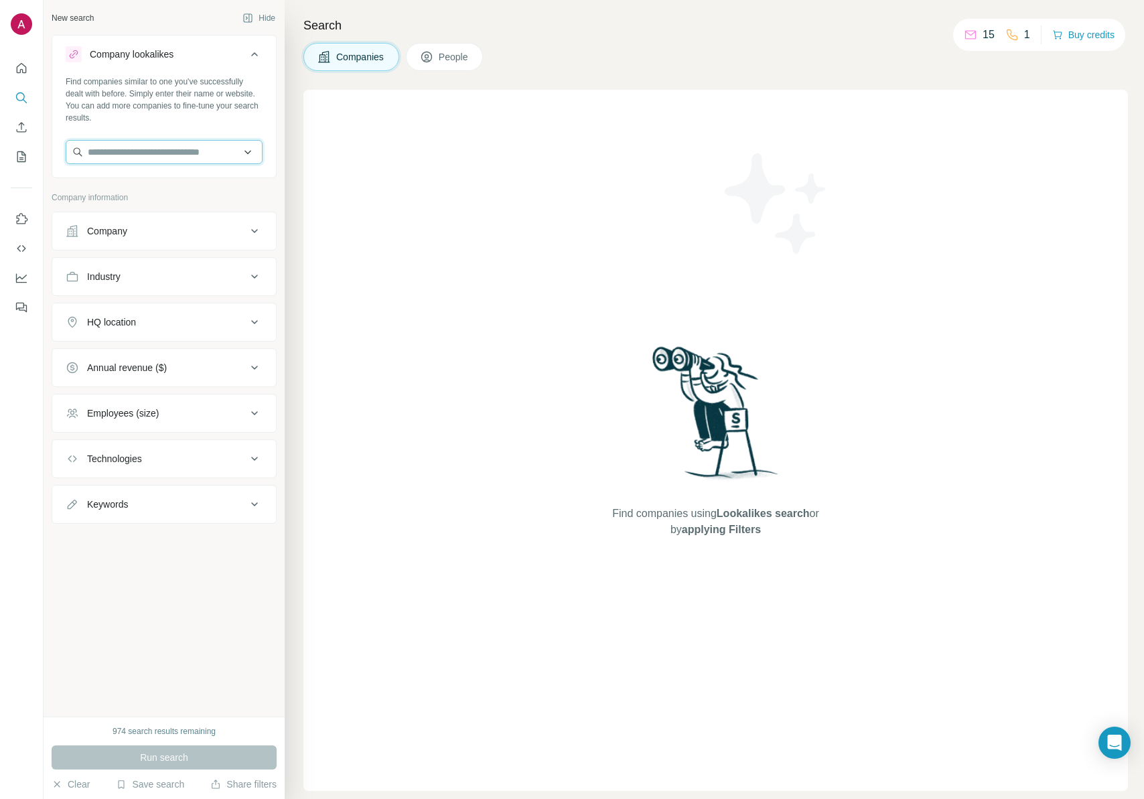
click at [201, 151] on input "text" at bounding box center [164, 152] width 197 height 24
click at [130, 157] on input "**********" at bounding box center [164, 152] width 197 height 24
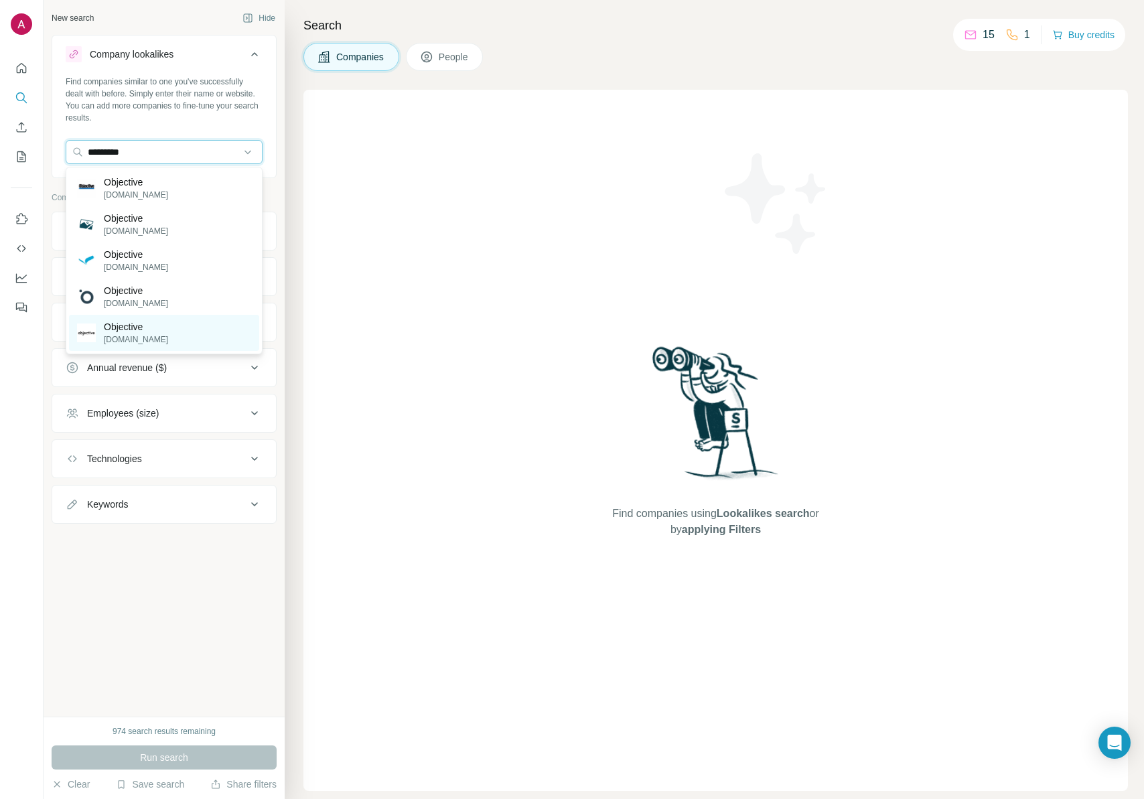
type input "*********"
click at [198, 325] on div "Objective objective.dev" at bounding box center [164, 333] width 190 height 36
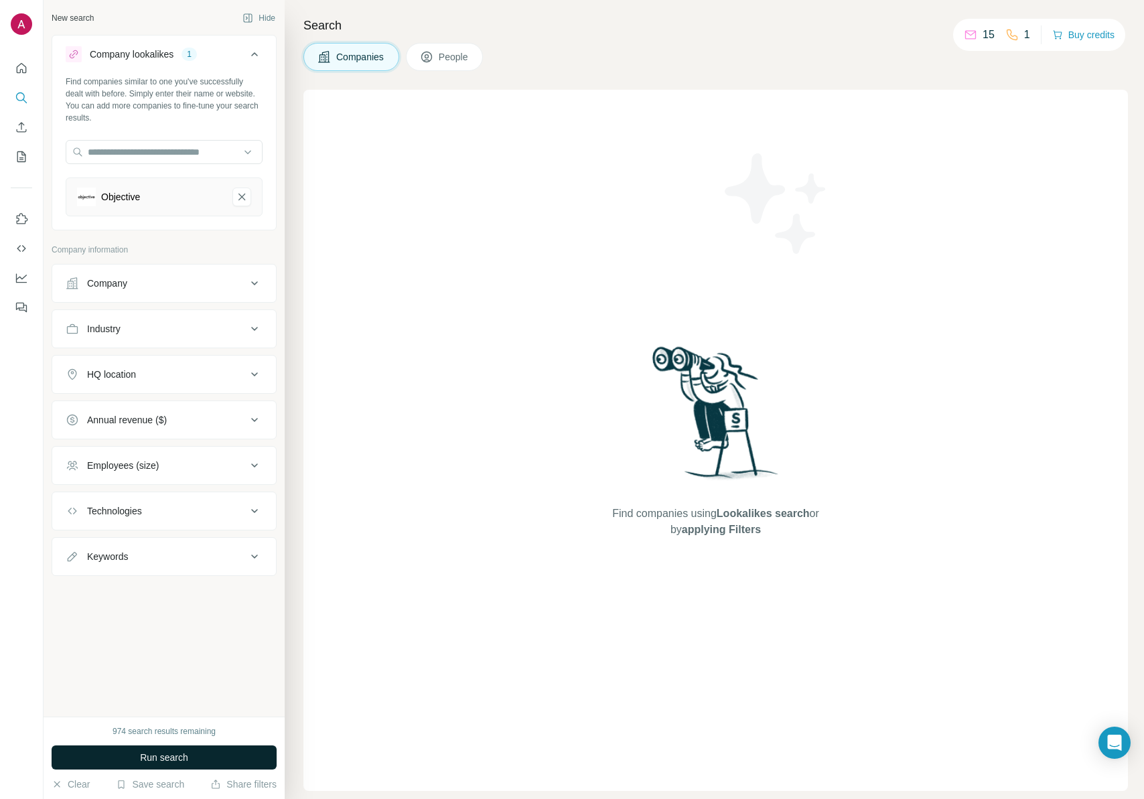
click at [145, 750] on button "Run search" at bounding box center [164, 758] width 225 height 24
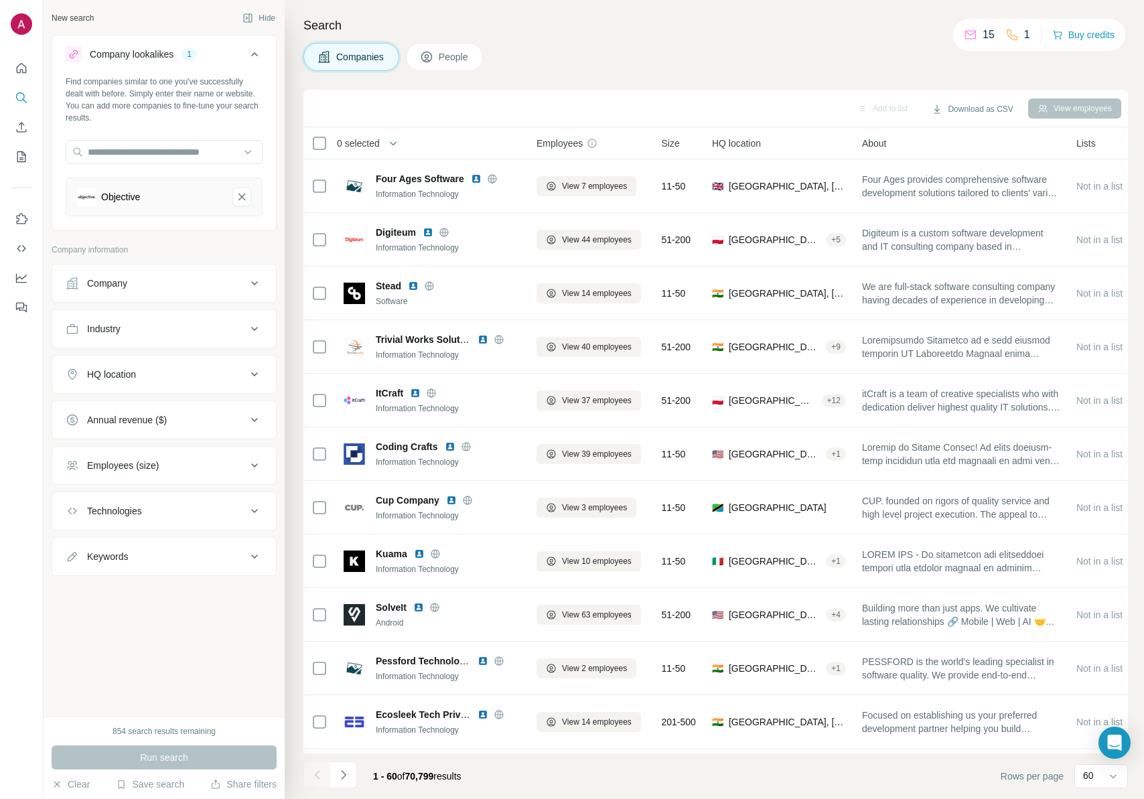
click at [466, 59] on span "People" at bounding box center [454, 56] width 31 height 13
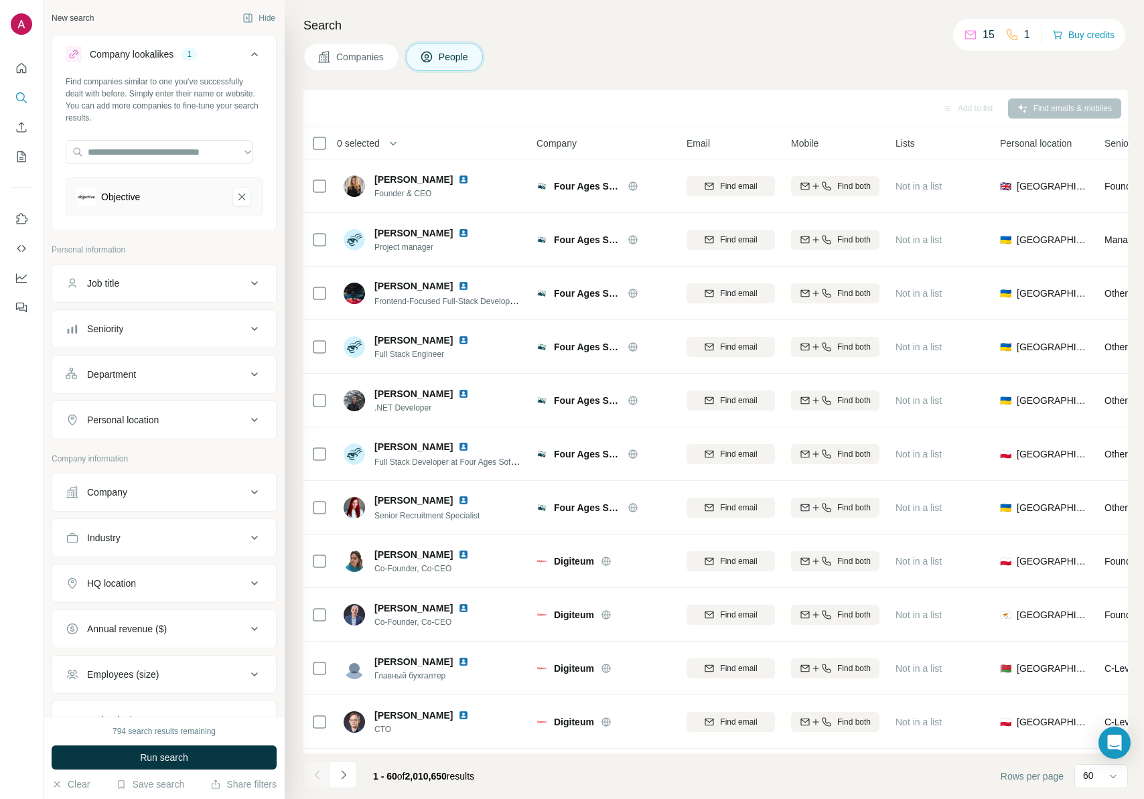
click at [376, 54] on span "Companies" at bounding box center [360, 56] width 49 height 13
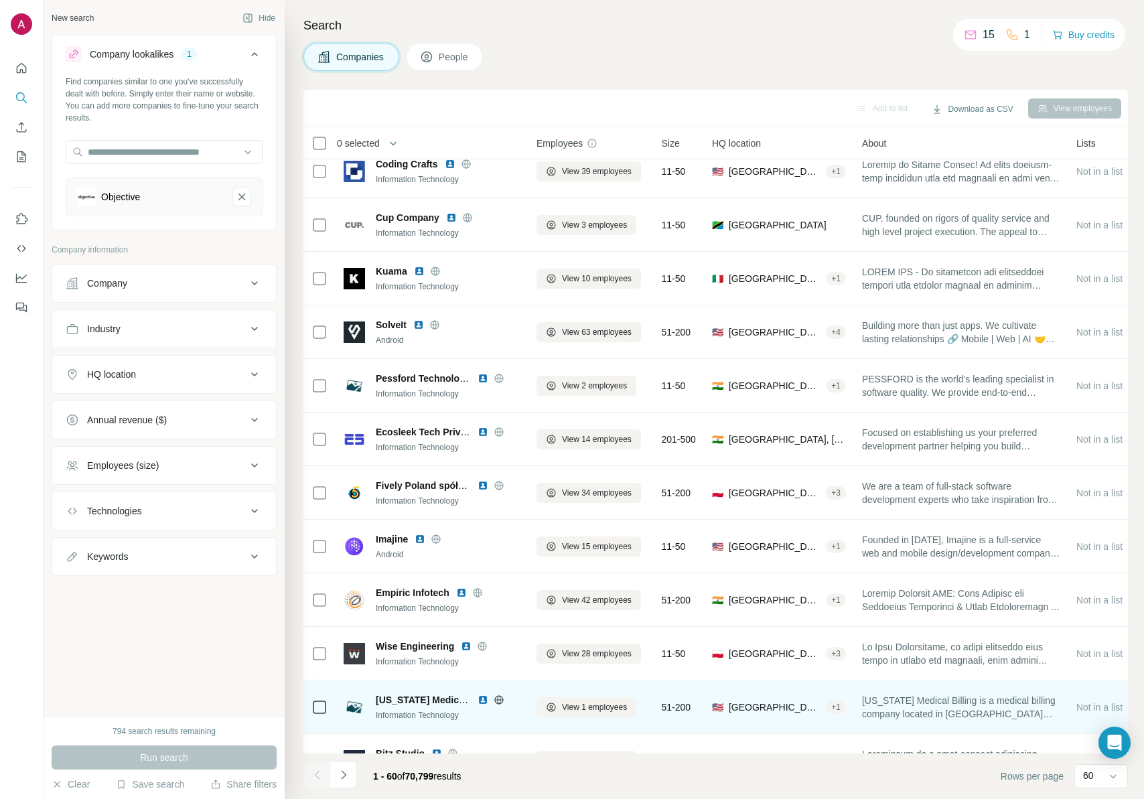
scroll to position [614, 0]
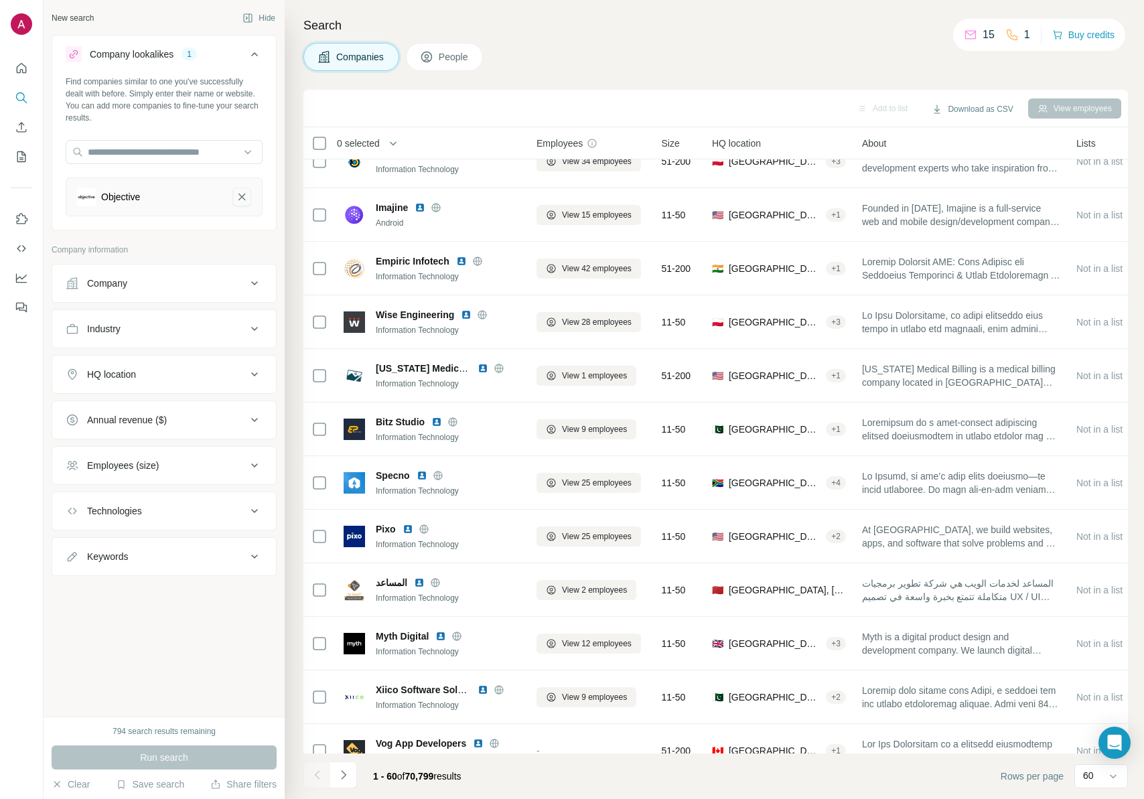
click at [238, 195] on icon "Objective-remove-button" at bounding box center [242, 196] width 12 height 13
click at [230, 225] on div "Company" at bounding box center [156, 230] width 181 height 13
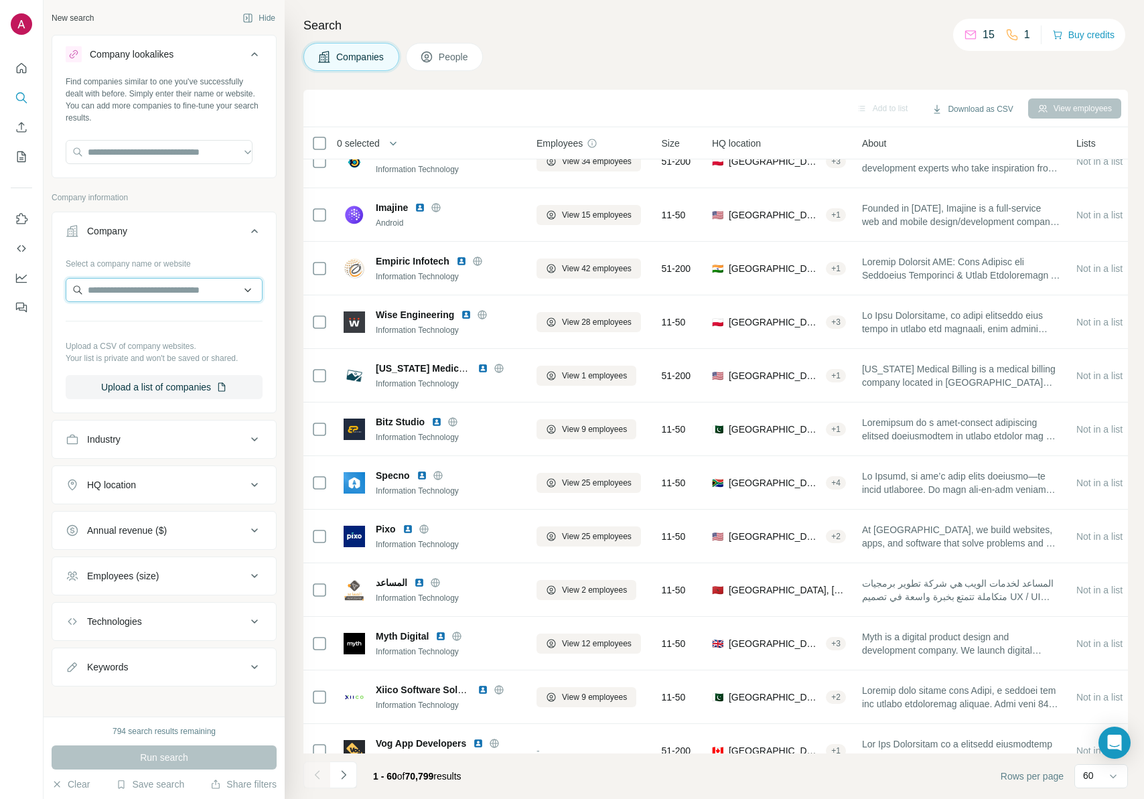
click at [188, 286] on input "text" at bounding box center [164, 290] width 197 height 24
type input "**********"
click at [174, 326] on div "Objective objective.dev" at bounding box center [159, 326] width 180 height 36
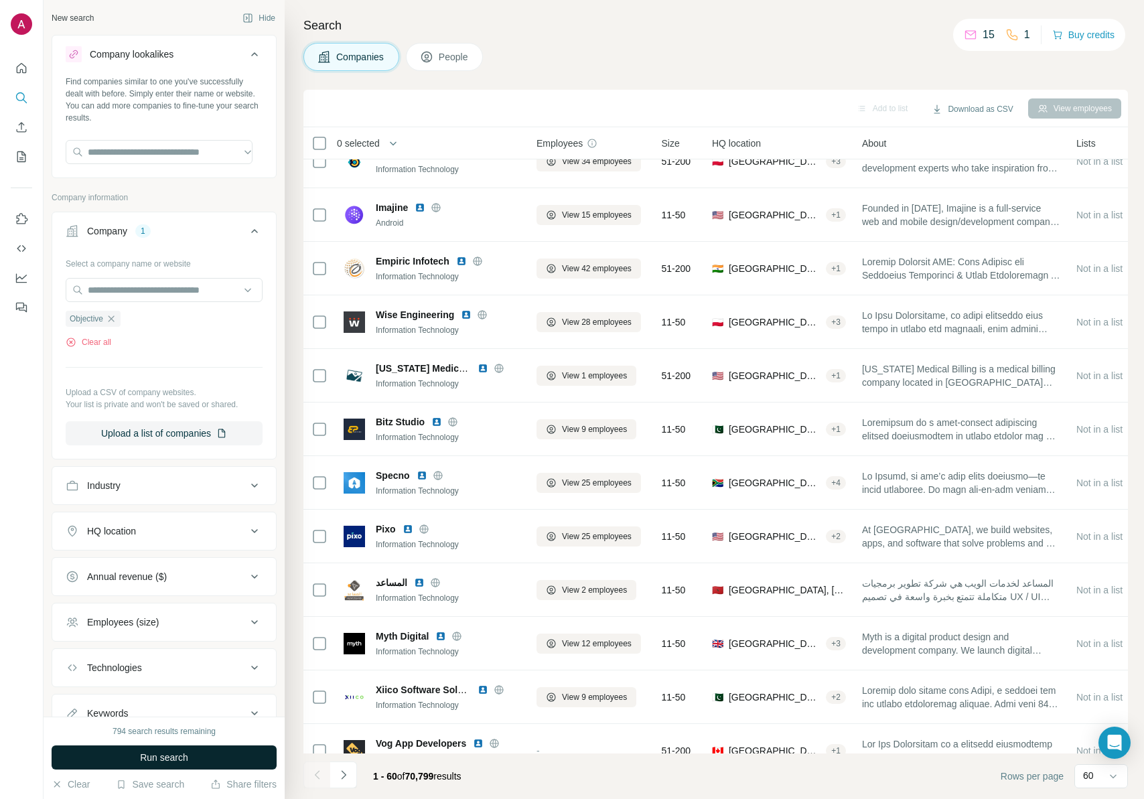
click at [218, 752] on button "Run search" at bounding box center [164, 758] width 225 height 24
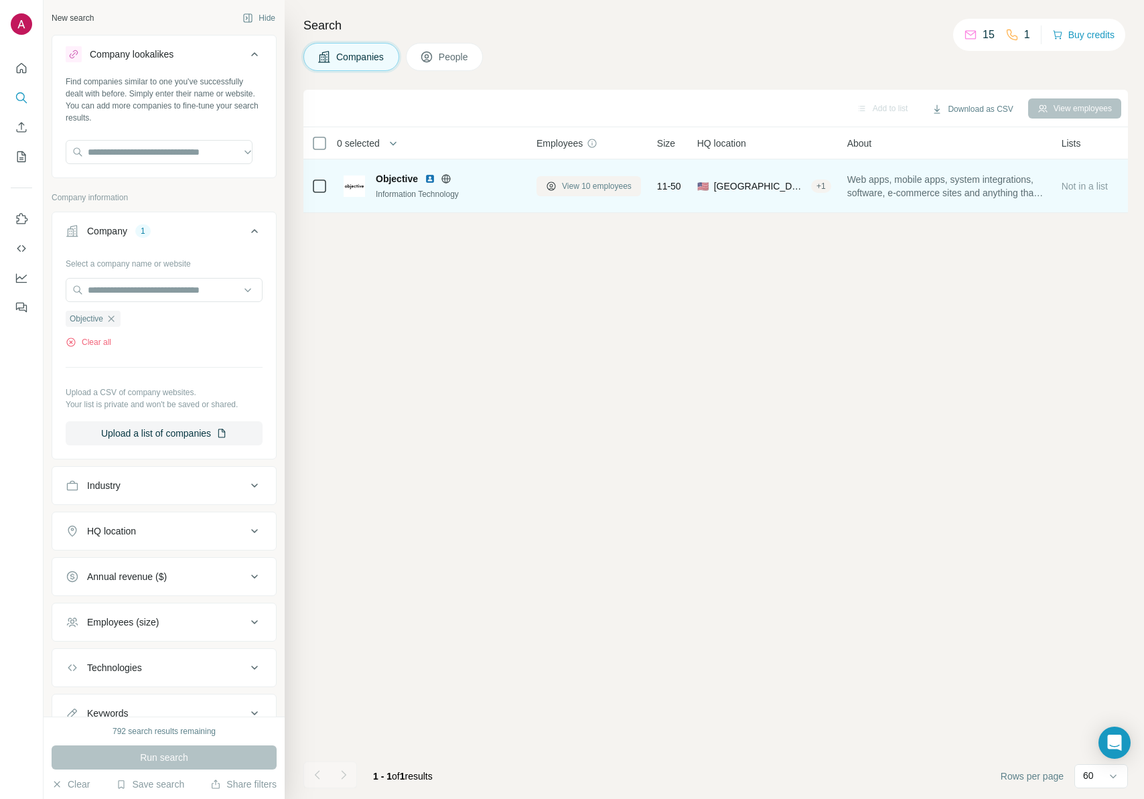
click at [597, 182] on span "View 10 employees" at bounding box center [597, 186] width 70 height 12
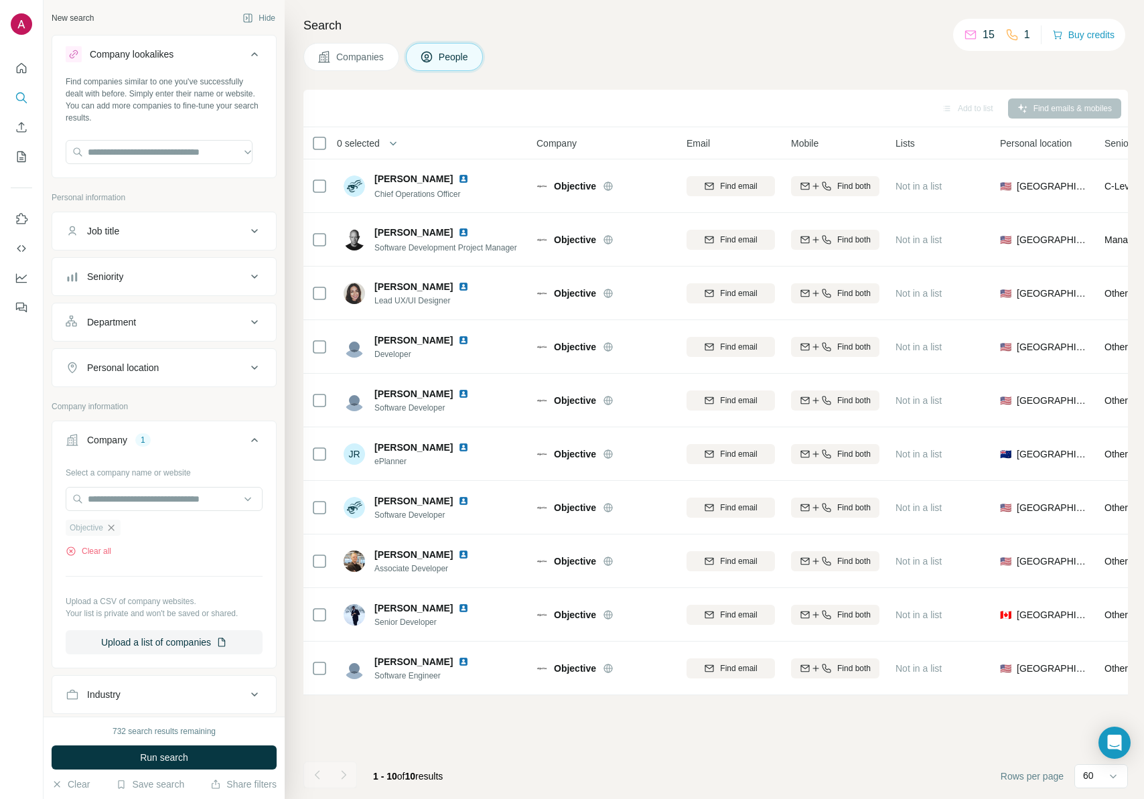
click at [116, 530] on icon "button" at bounding box center [111, 527] width 11 height 11
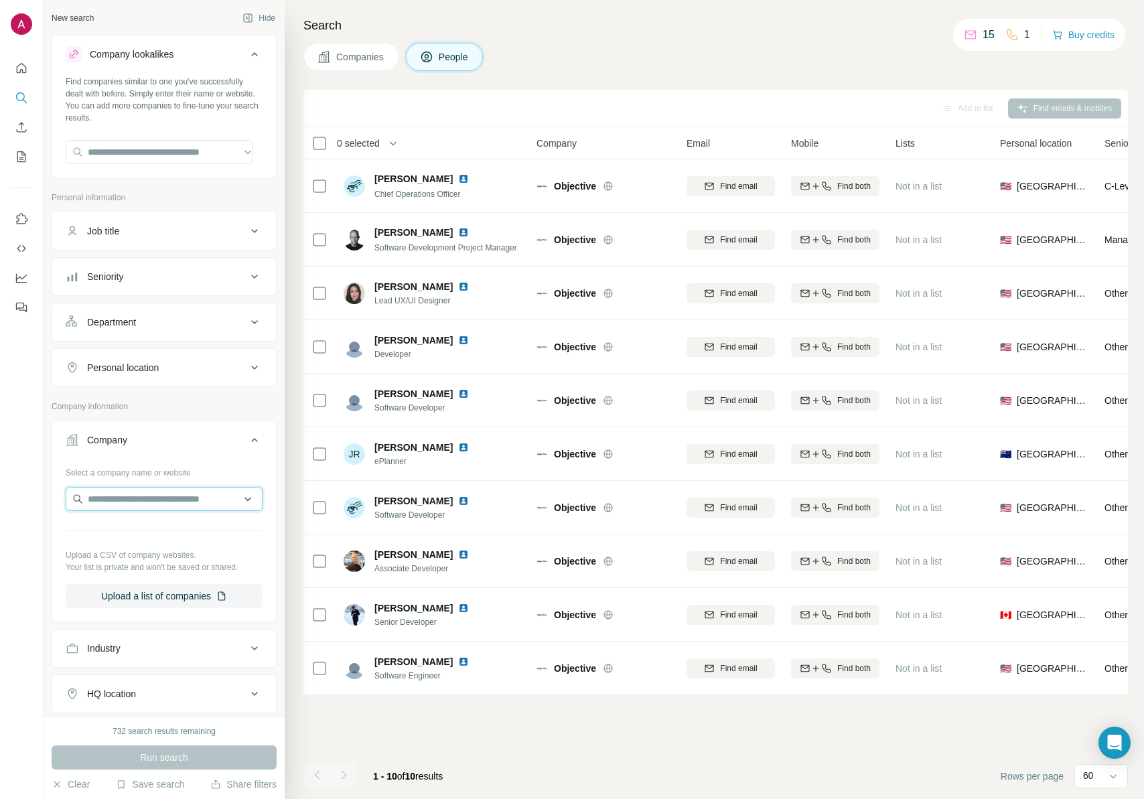
click at [149, 498] on input "text" at bounding box center [164, 499] width 197 height 24
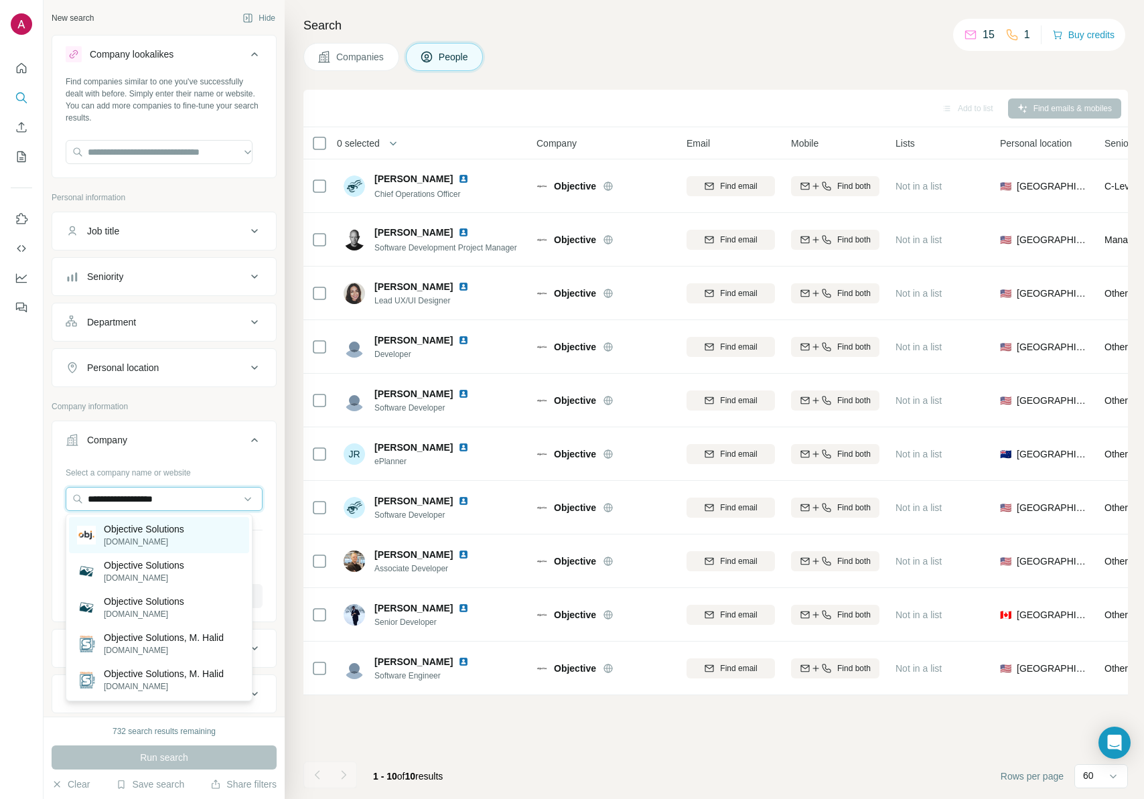
type input "**********"
click at [160, 526] on p "Objective Solutions" at bounding box center [144, 528] width 80 height 13
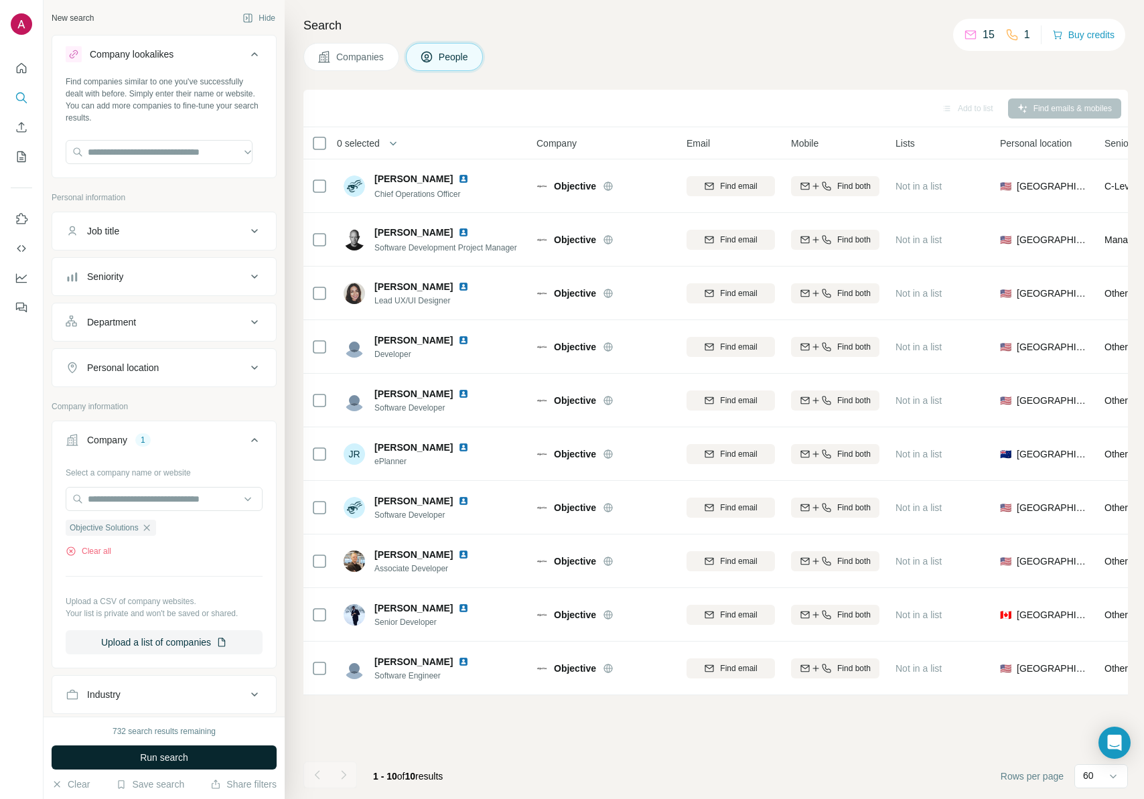
click at [215, 760] on button "Run search" at bounding box center [164, 758] width 225 height 24
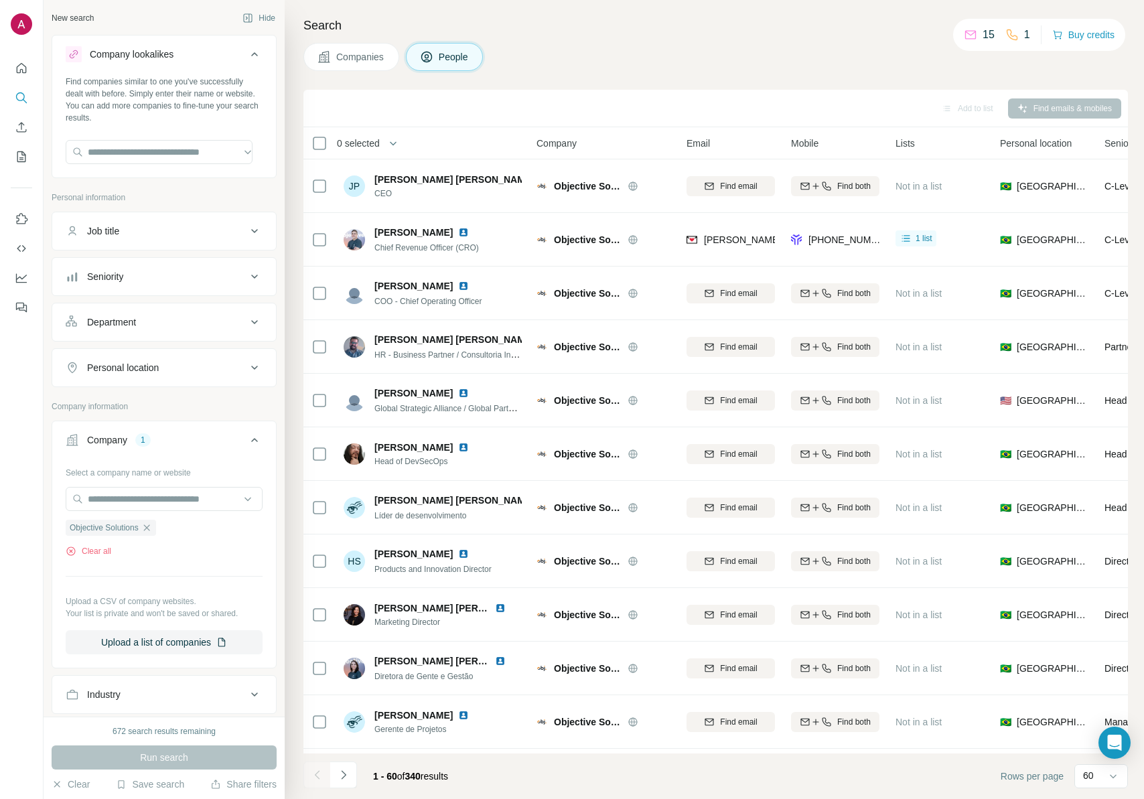
click at [197, 370] on div "Personal location" at bounding box center [156, 367] width 181 height 13
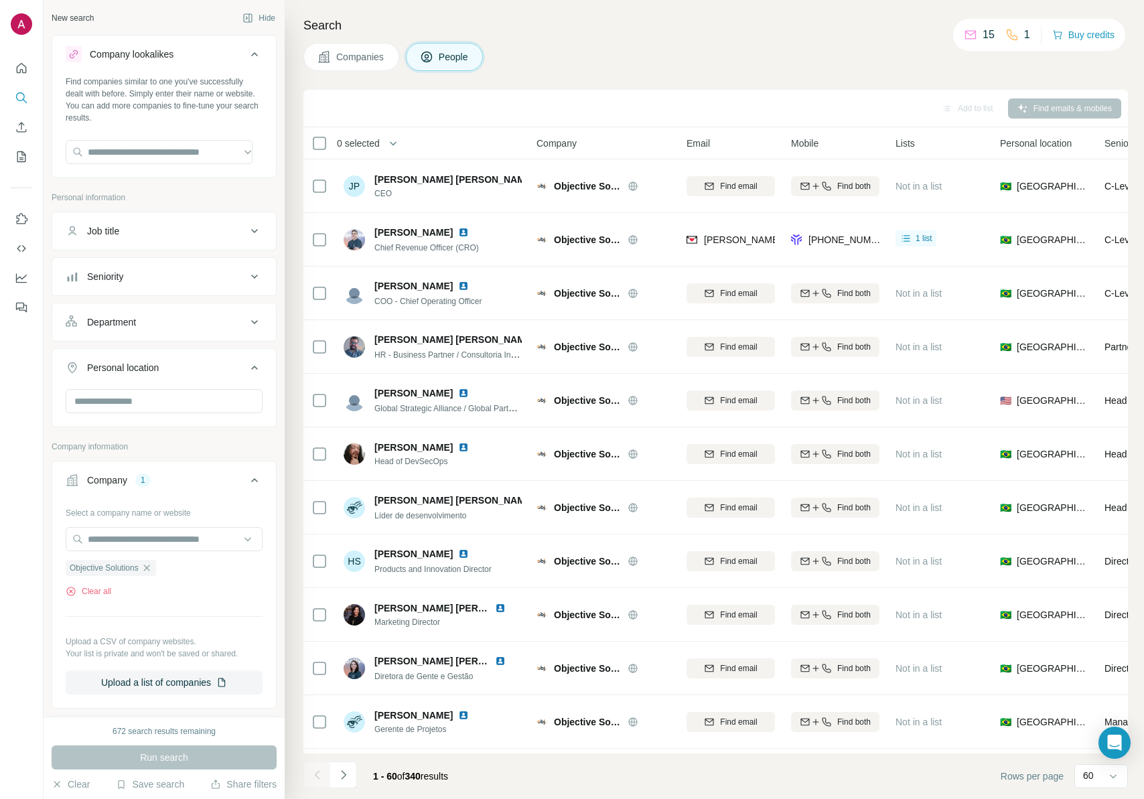
click at [169, 327] on div "Department" at bounding box center [156, 321] width 181 height 13
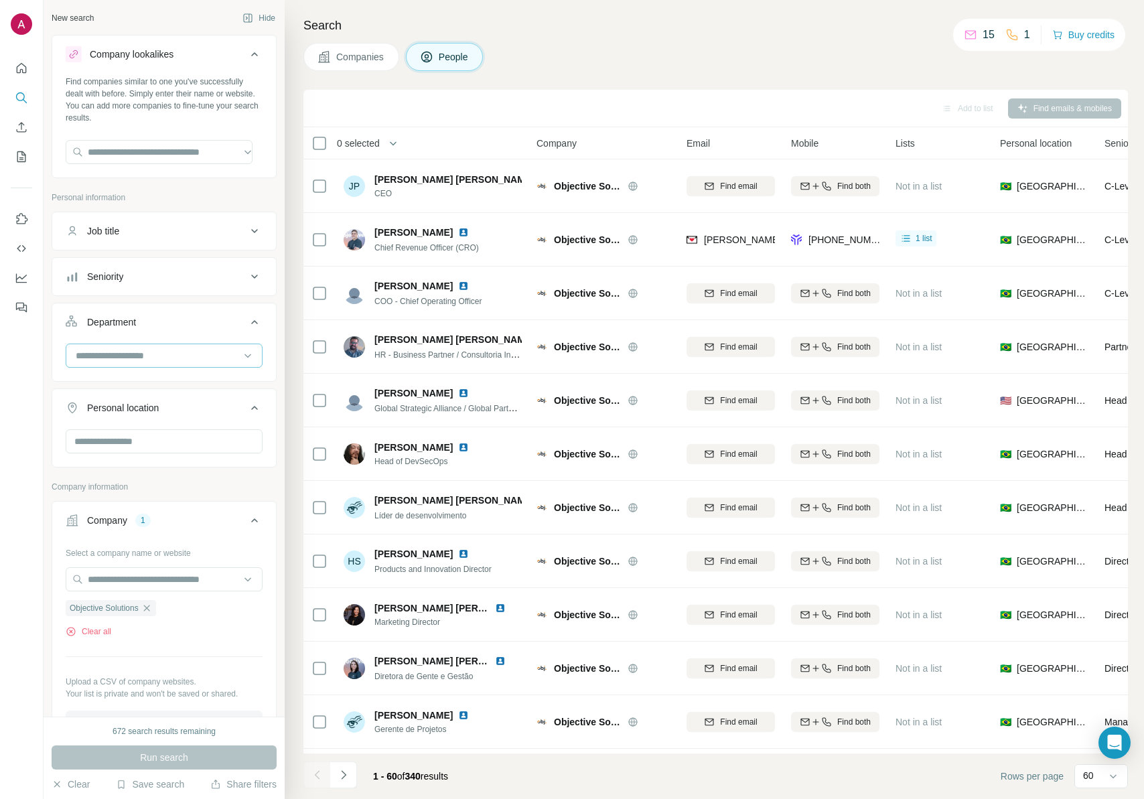
click at [162, 356] on input at bounding box center [156, 355] width 165 height 15
click at [162, 390] on p "Accounting and Finance" at bounding box center [127, 385] width 100 height 13
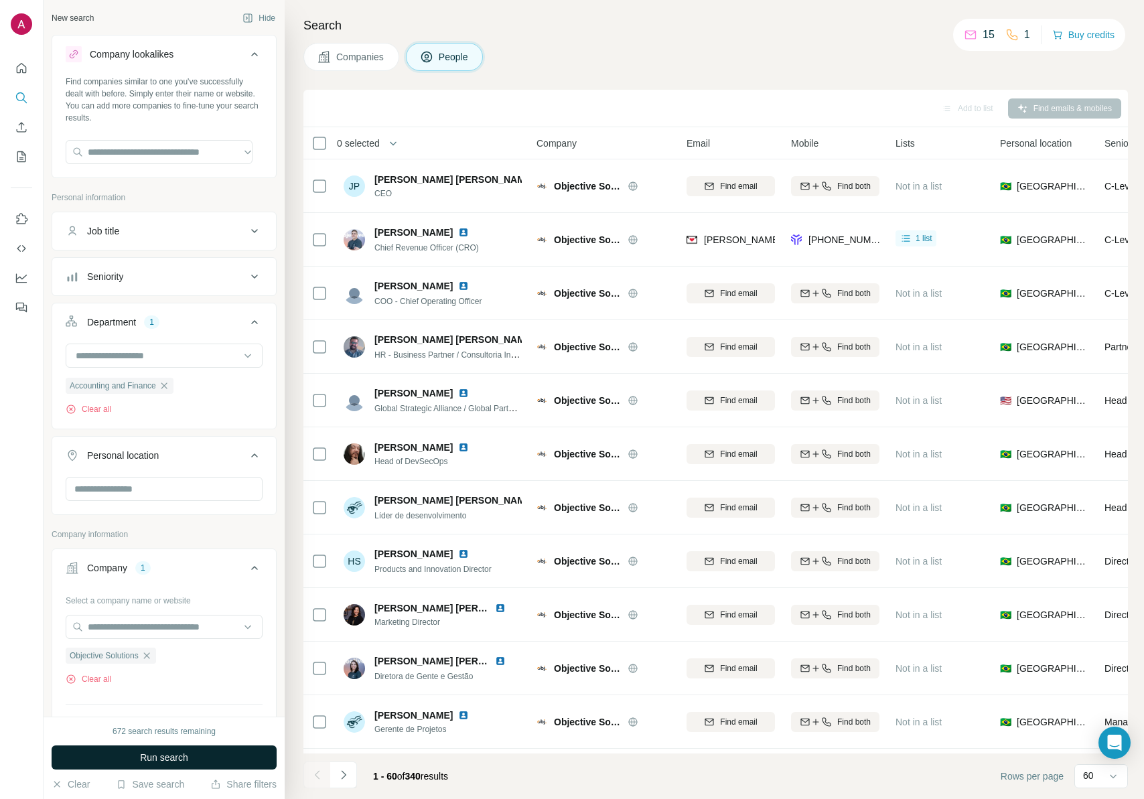
click at [153, 758] on span "Run search" at bounding box center [164, 757] width 48 height 13
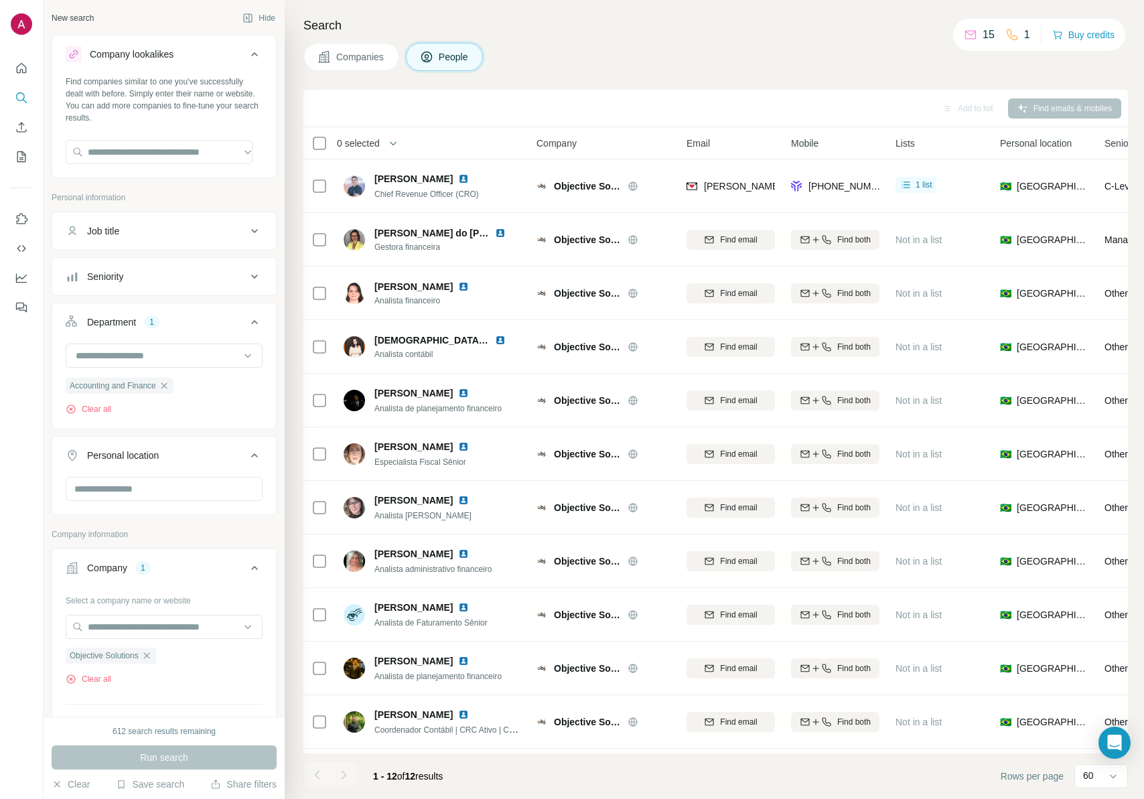
click at [167, 388] on icon "button" at bounding box center [164, 385] width 6 height 6
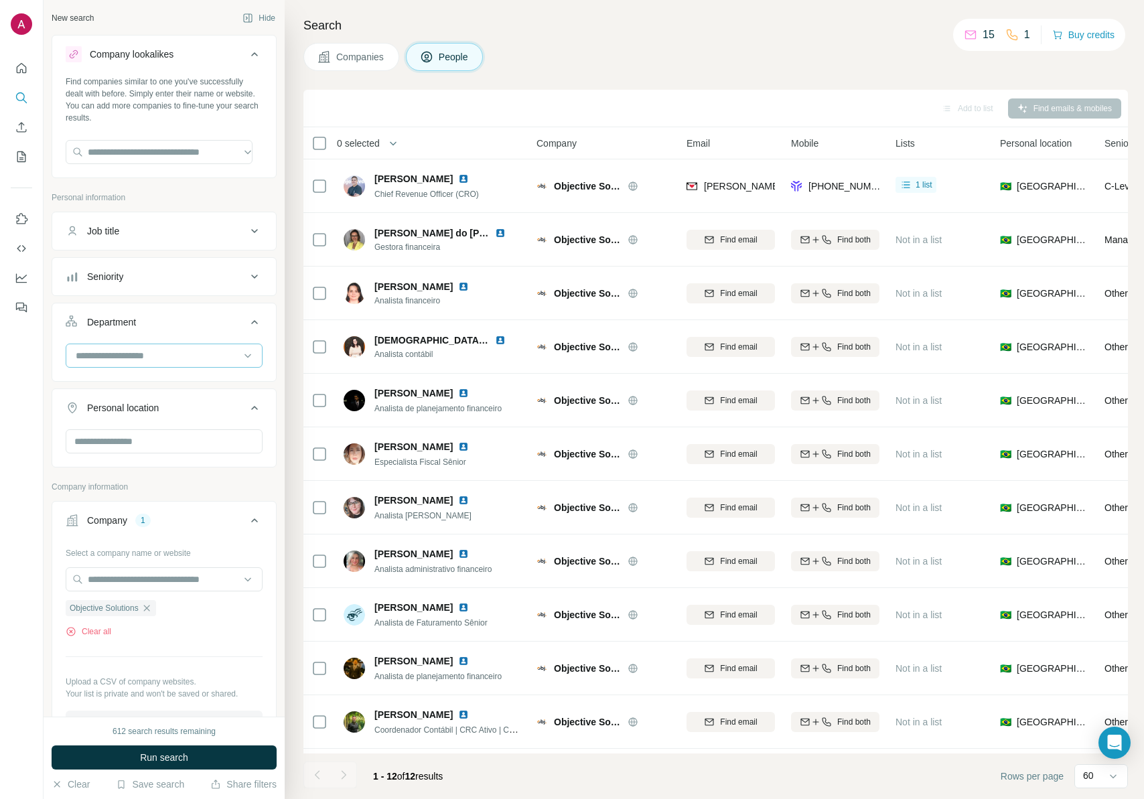
click at [174, 358] on input at bounding box center [156, 355] width 165 height 15
click at [175, 387] on div "Board" at bounding box center [159, 383] width 164 height 13
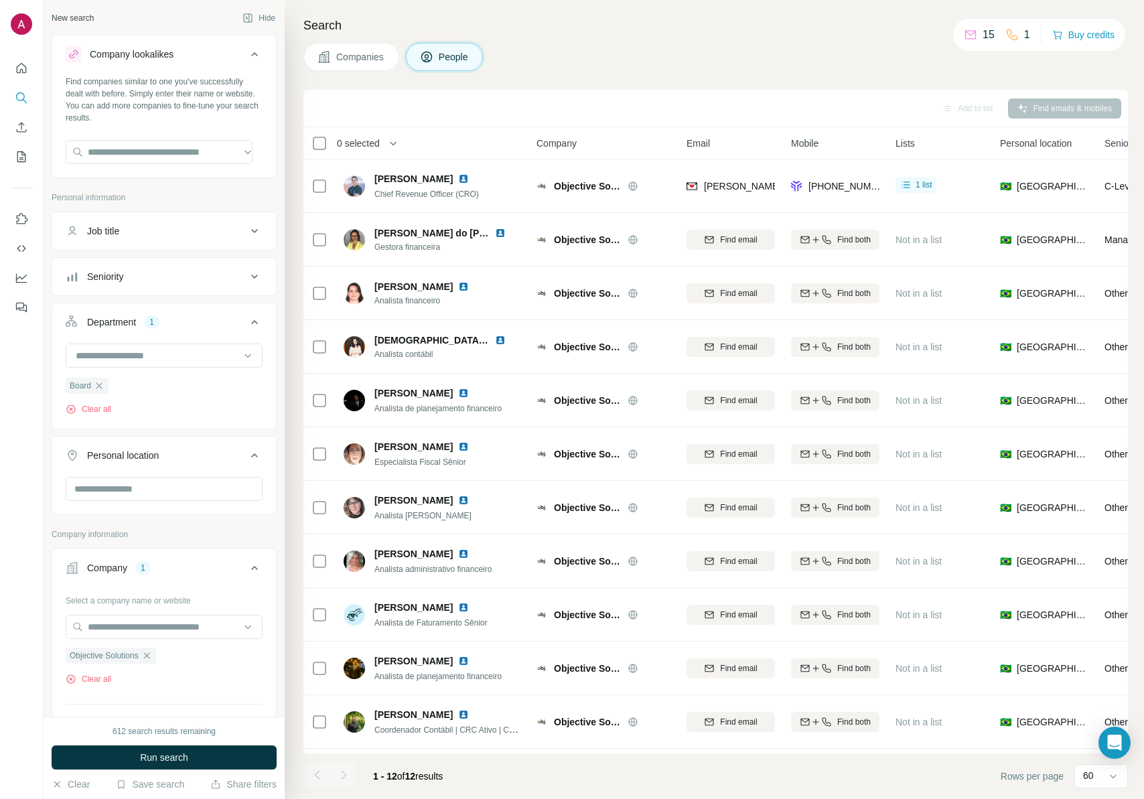
click at [173, 758] on span "Run search" at bounding box center [164, 757] width 48 height 13
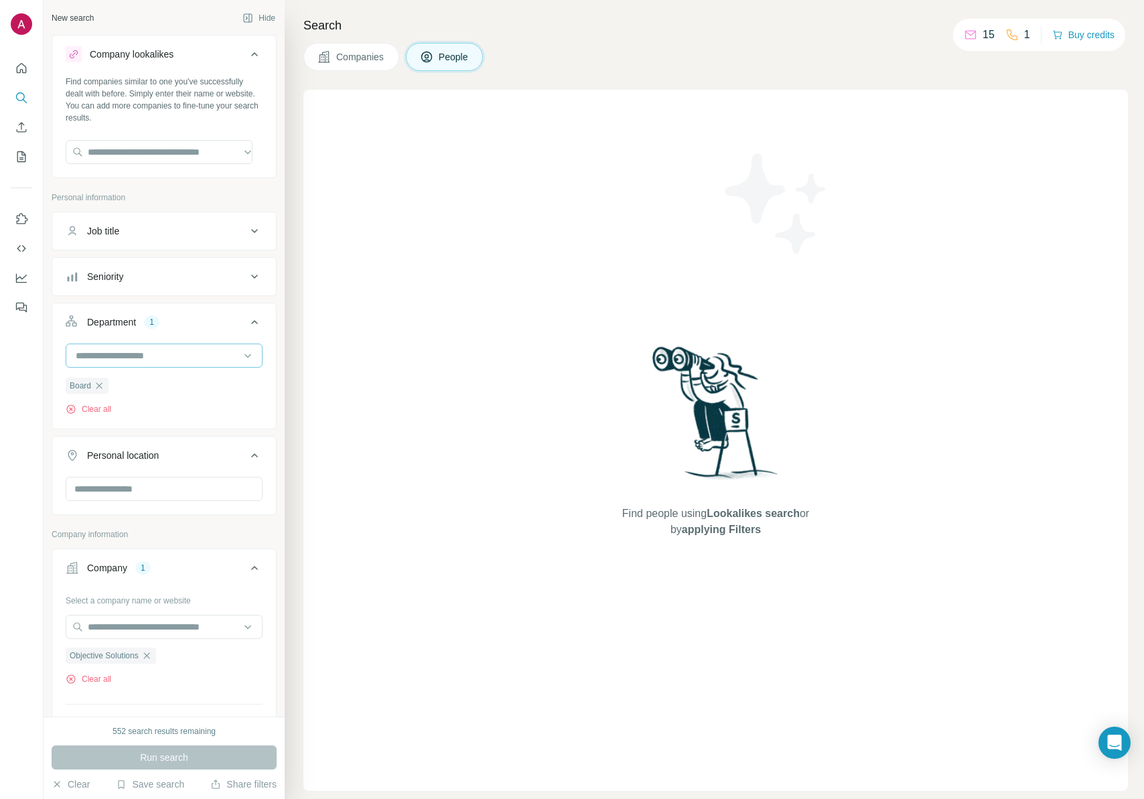
drag, startPoint x: 96, startPoint y: 382, endPoint x: 105, endPoint y: 367, distance: 17.5
click at [97, 382] on icon "button" at bounding box center [99, 385] width 11 height 11
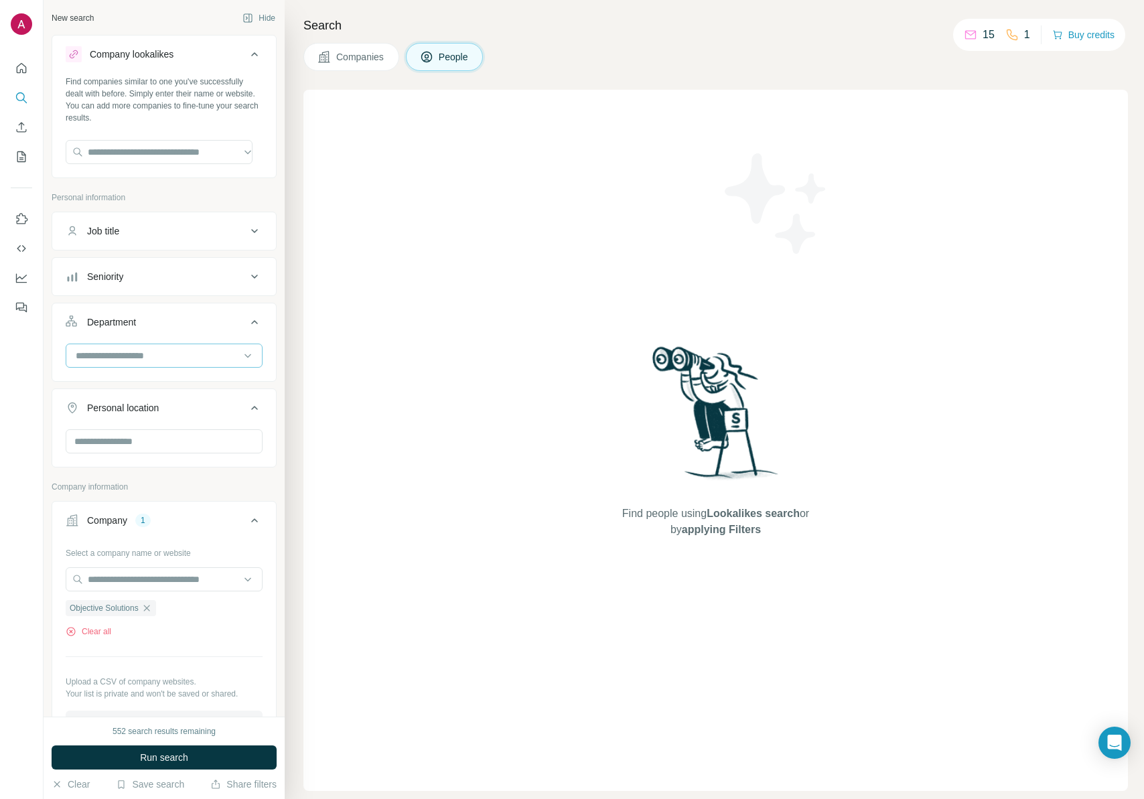
click at [113, 358] on input at bounding box center [156, 355] width 165 height 15
click at [149, 421] on div "Other" at bounding box center [159, 415] width 164 height 13
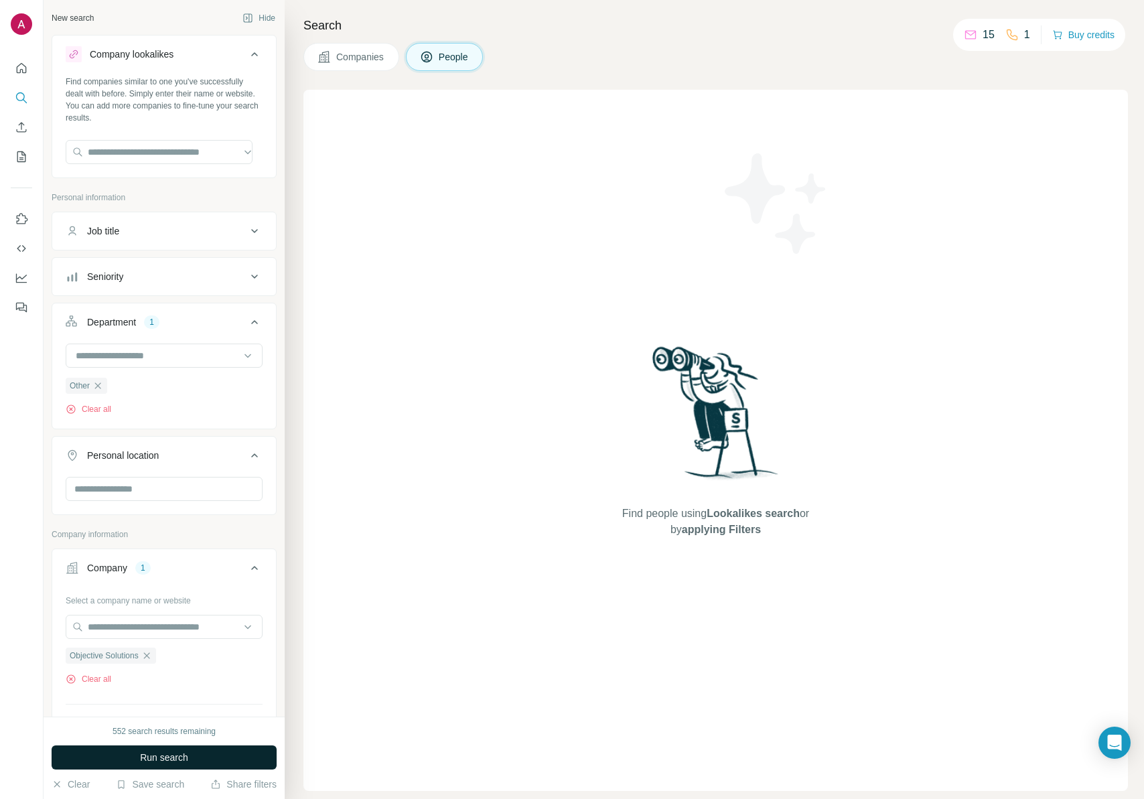
click at [171, 755] on span "Run search" at bounding box center [164, 757] width 48 height 13
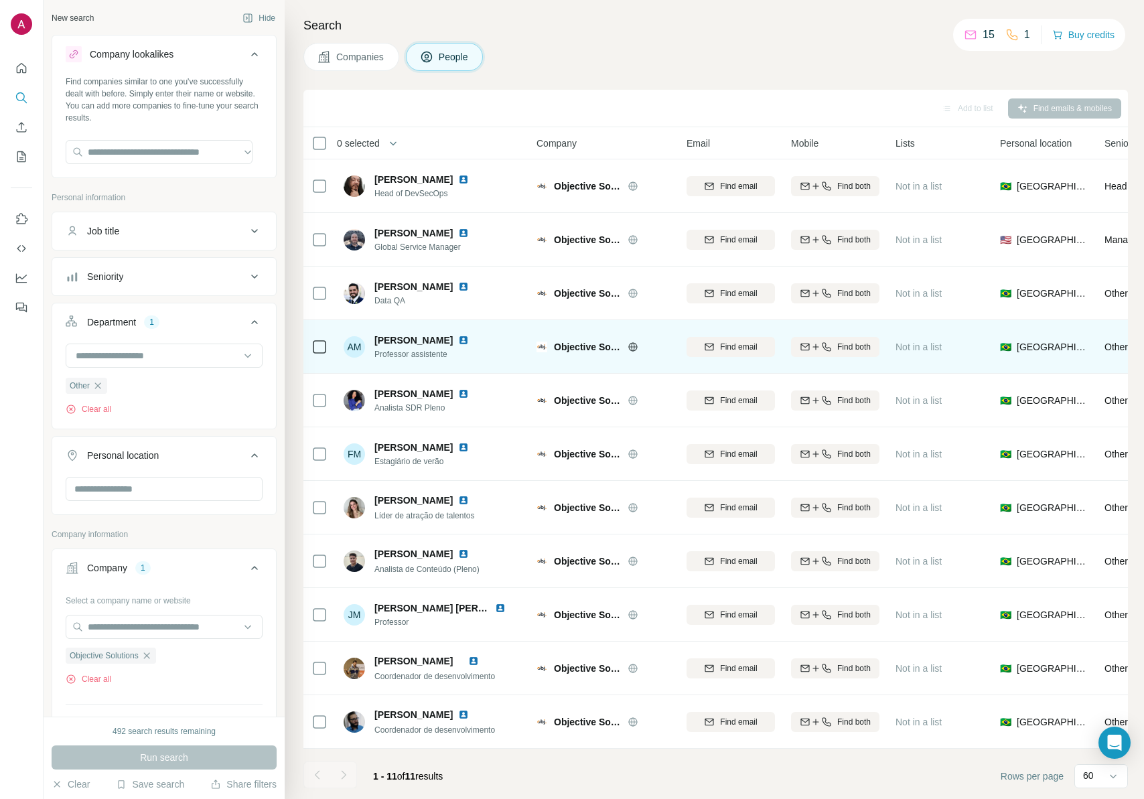
scroll to position [3, 0]
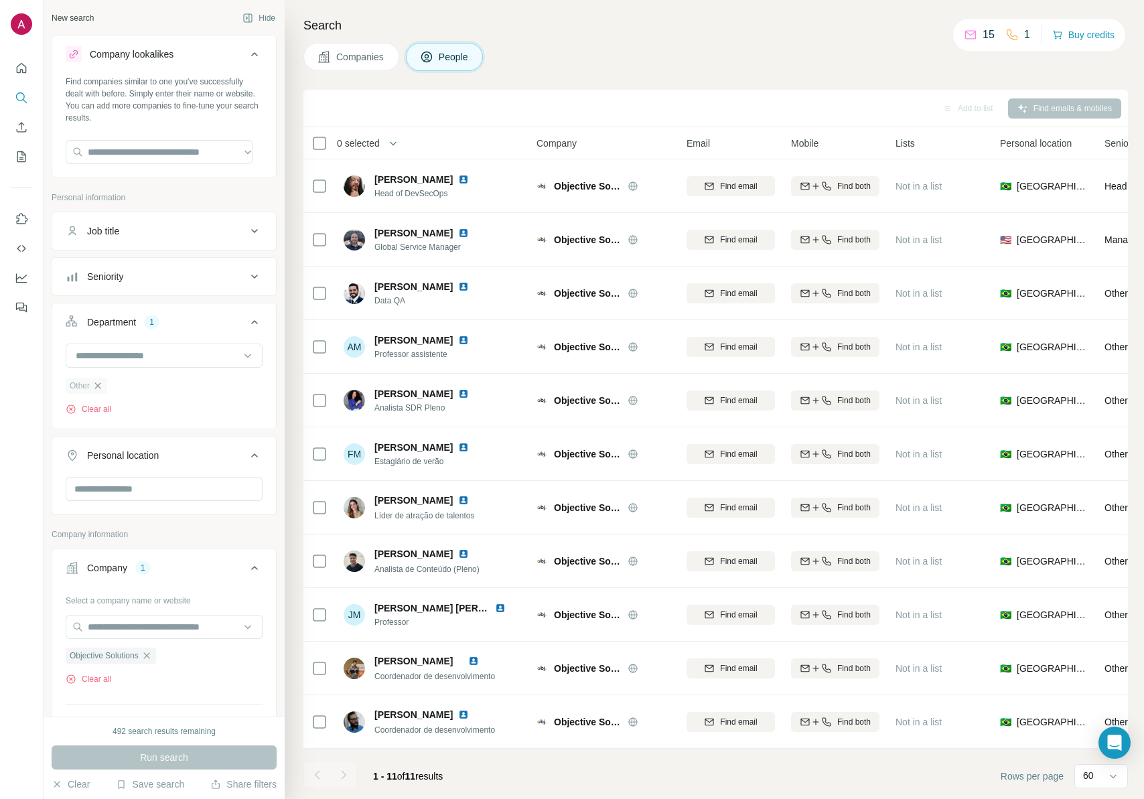
click at [103, 388] on icon "button" at bounding box center [97, 385] width 11 height 11
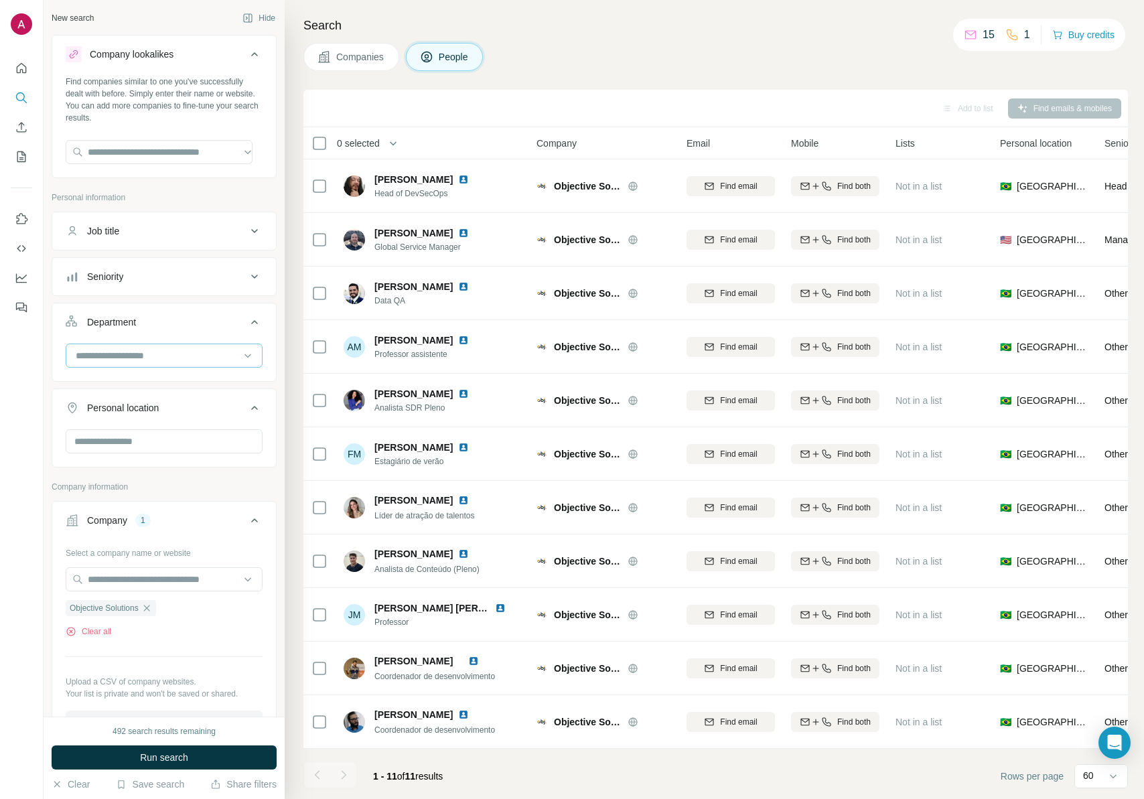
click at [123, 362] on input at bounding box center [156, 355] width 165 height 15
click at [183, 380] on div "Business Support" at bounding box center [159, 382] width 164 height 13
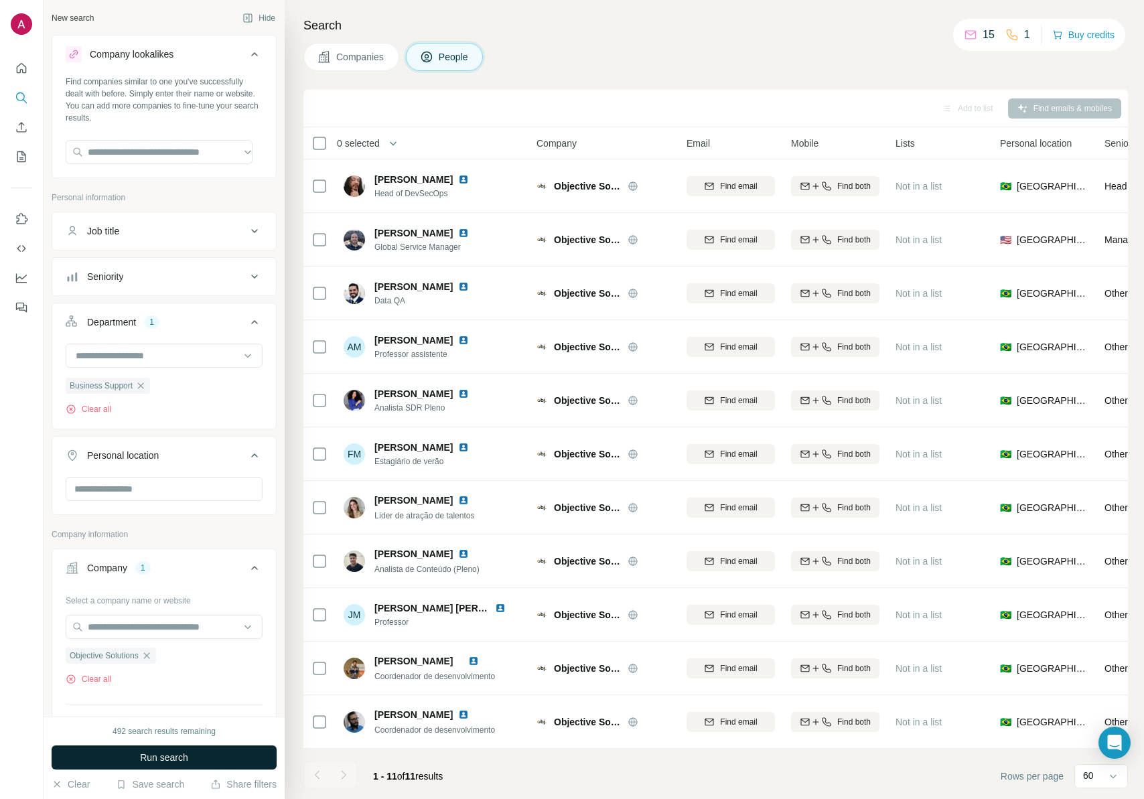
click at [145, 752] on span "Run search" at bounding box center [164, 757] width 48 height 13
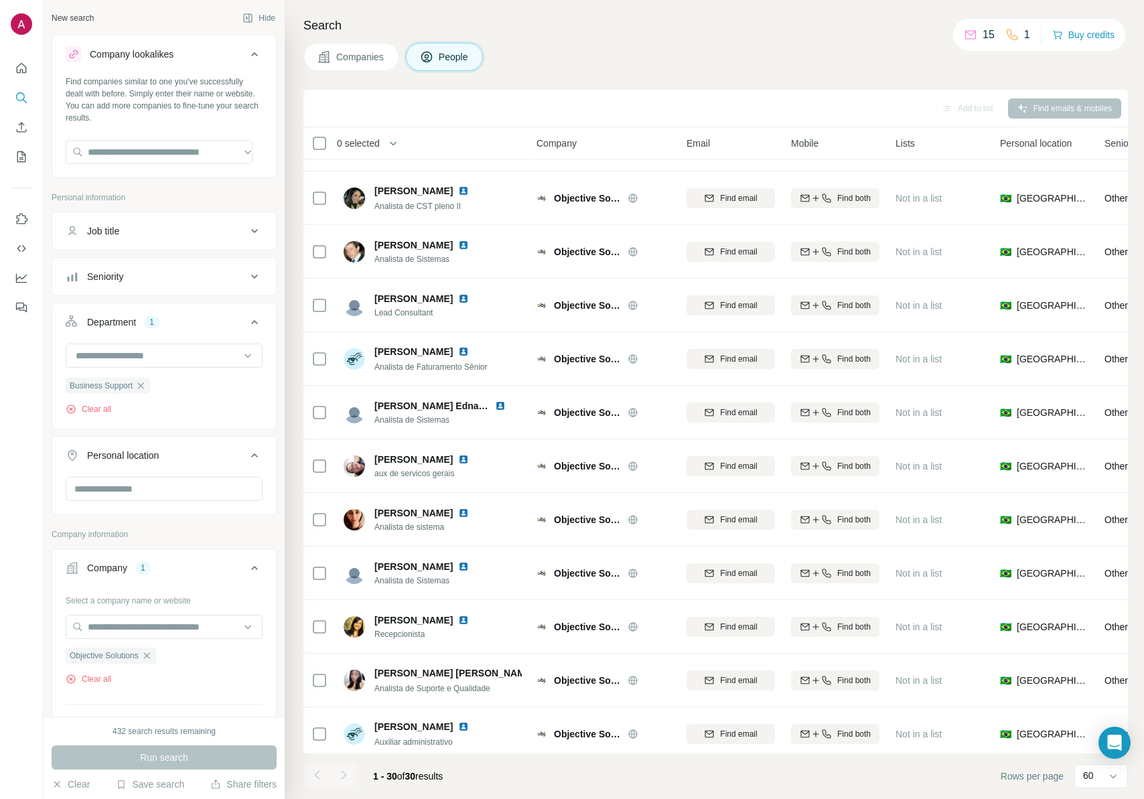
scroll to position [1021, 0]
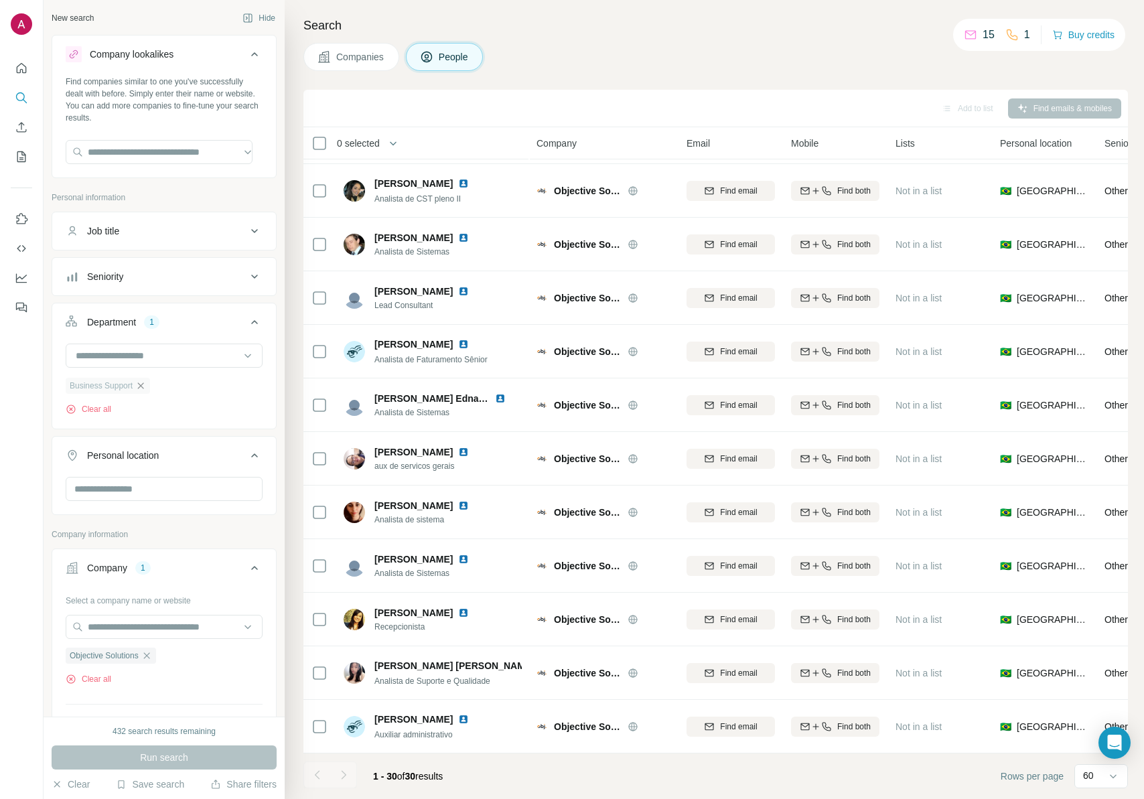
click at [144, 387] on icon "button" at bounding box center [141, 385] width 6 height 6
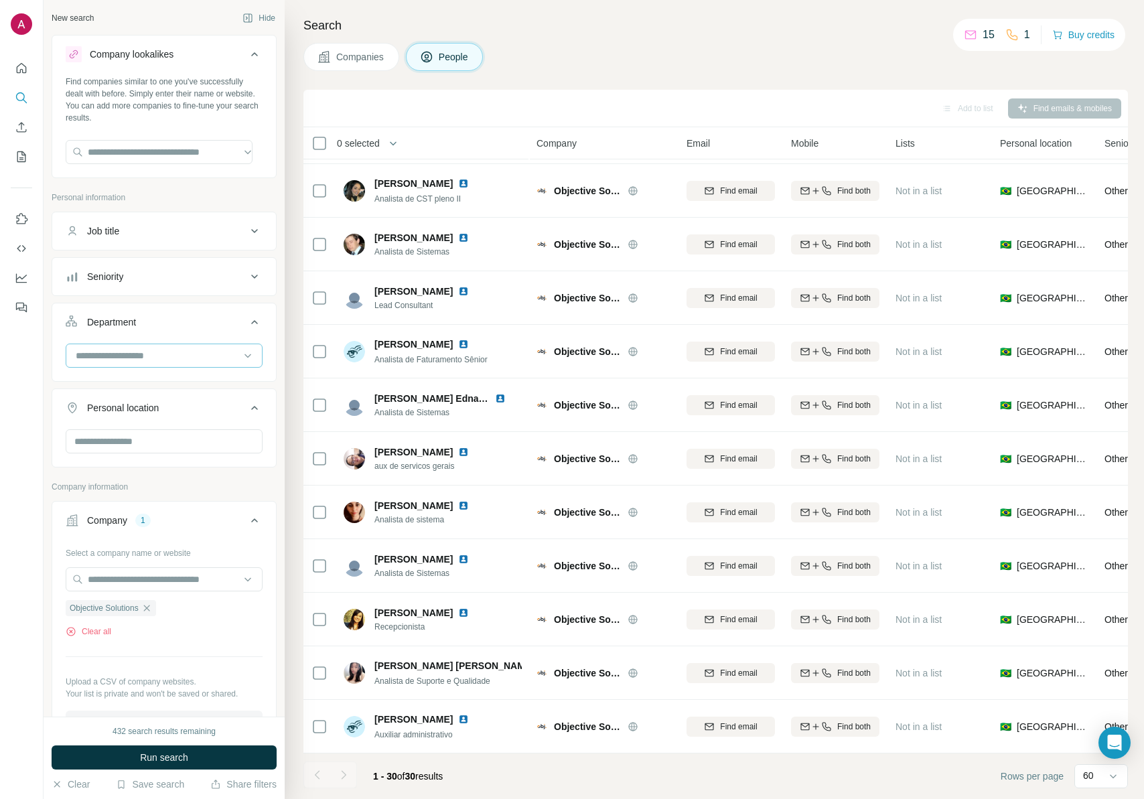
click at [204, 348] on input at bounding box center [156, 355] width 165 height 15
click at [681, 46] on div "Companies People" at bounding box center [715, 57] width 825 height 28
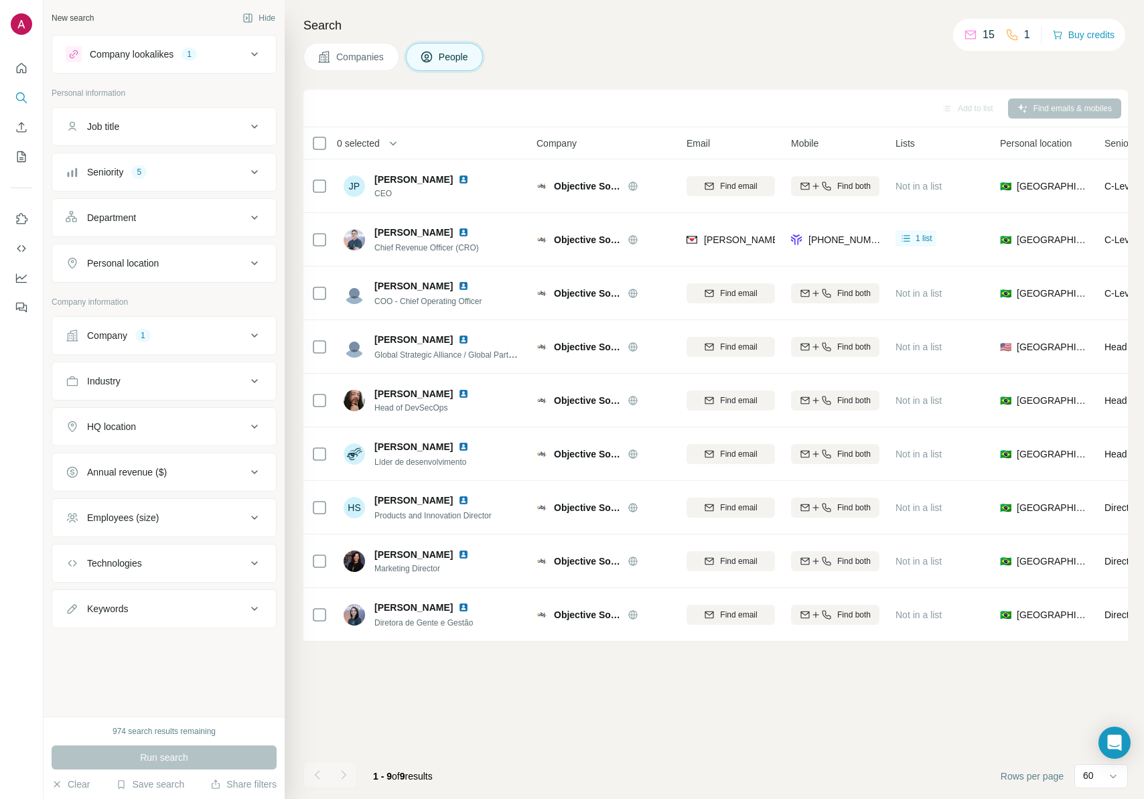
click at [167, 386] on div "Industry" at bounding box center [156, 380] width 181 height 13
click at [155, 416] on input at bounding box center [156, 414] width 165 height 15
click at [164, 388] on button "Industry" at bounding box center [164, 384] width 224 height 38
click at [155, 606] on div "Keywords" at bounding box center [156, 608] width 181 height 13
click at [163, 133] on button "Job title" at bounding box center [164, 127] width 224 height 32
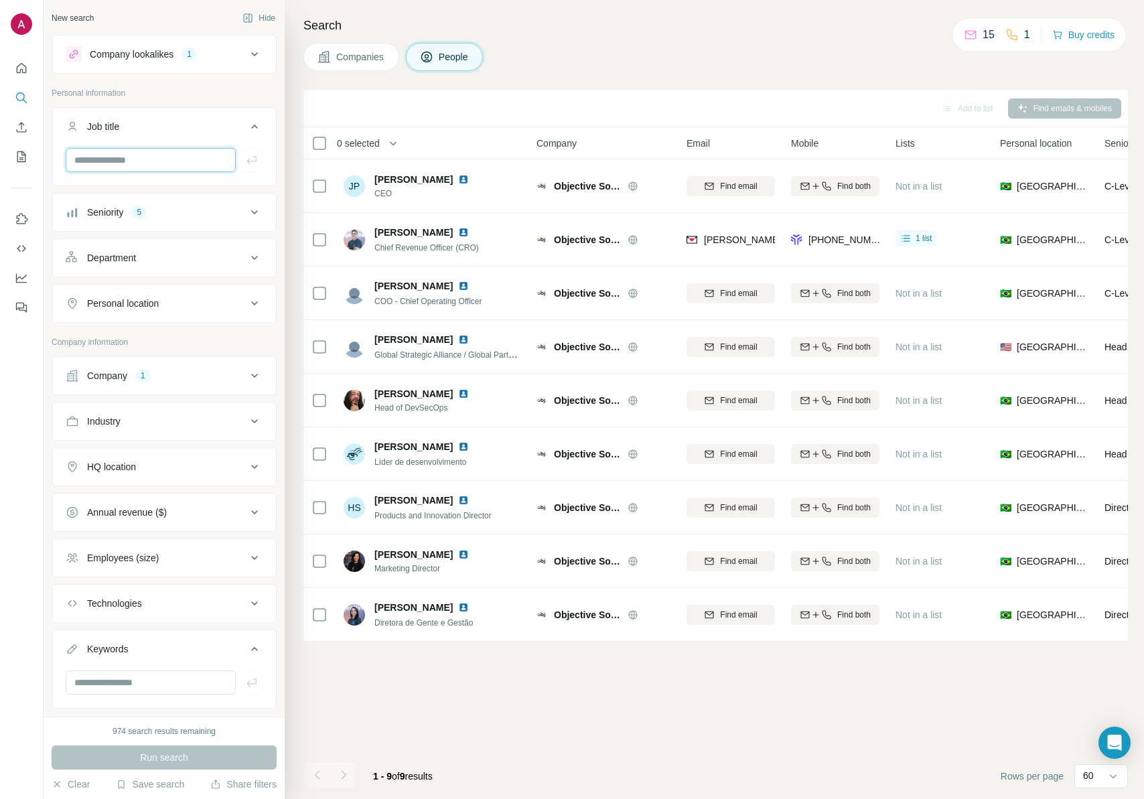
click at [152, 165] on input "text" at bounding box center [151, 160] width 170 height 24
type input "***"
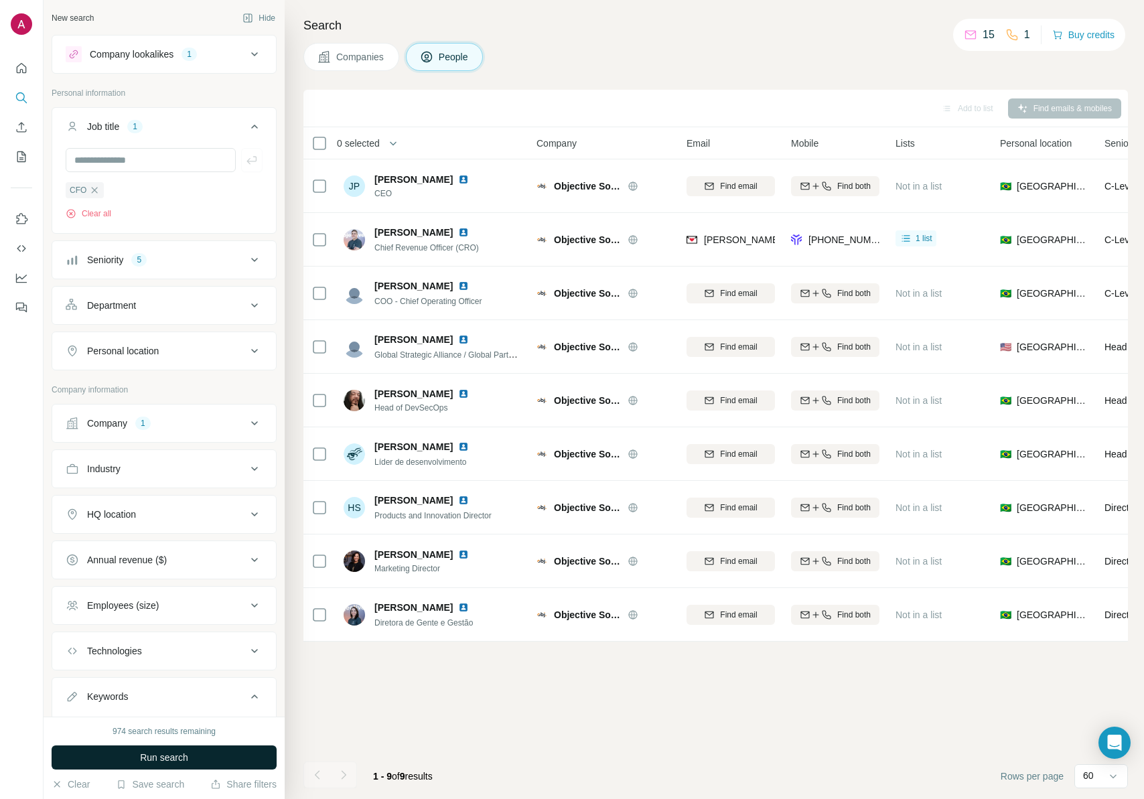
click at [187, 760] on span "Run search" at bounding box center [164, 757] width 48 height 13
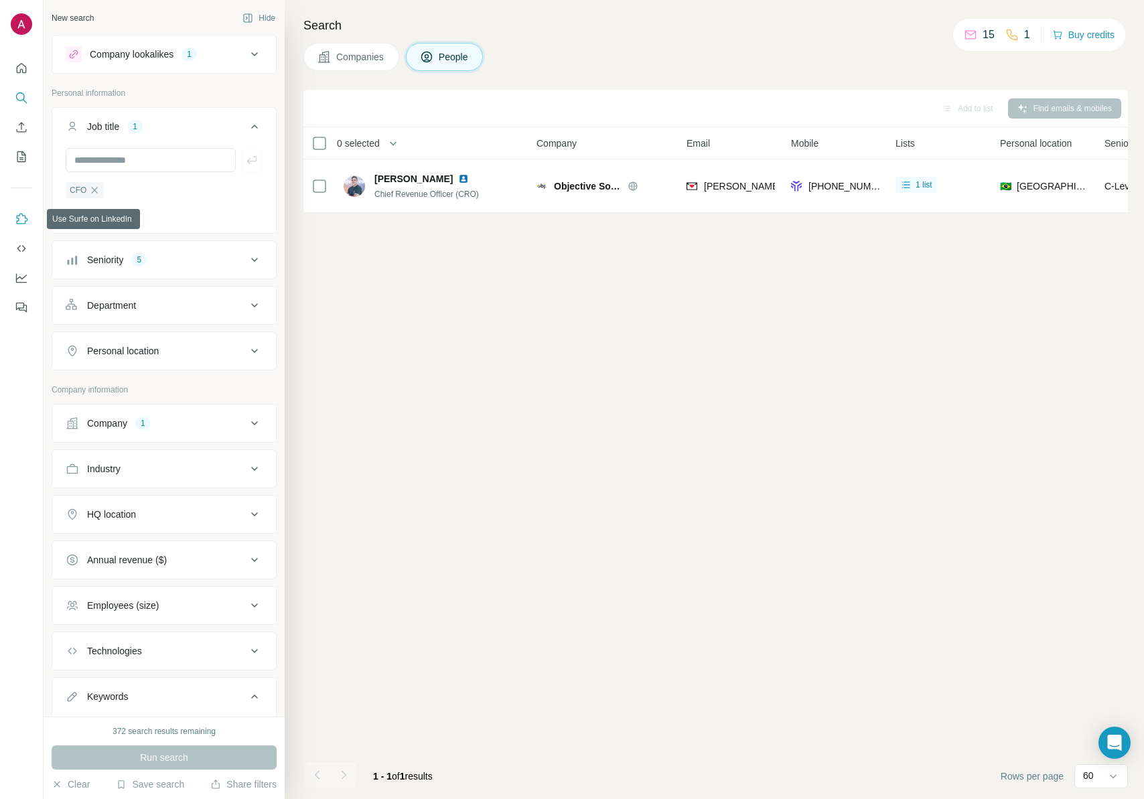
click at [18, 215] on icon "Use Surfe on LinkedIn" at bounding box center [21, 218] width 13 height 13
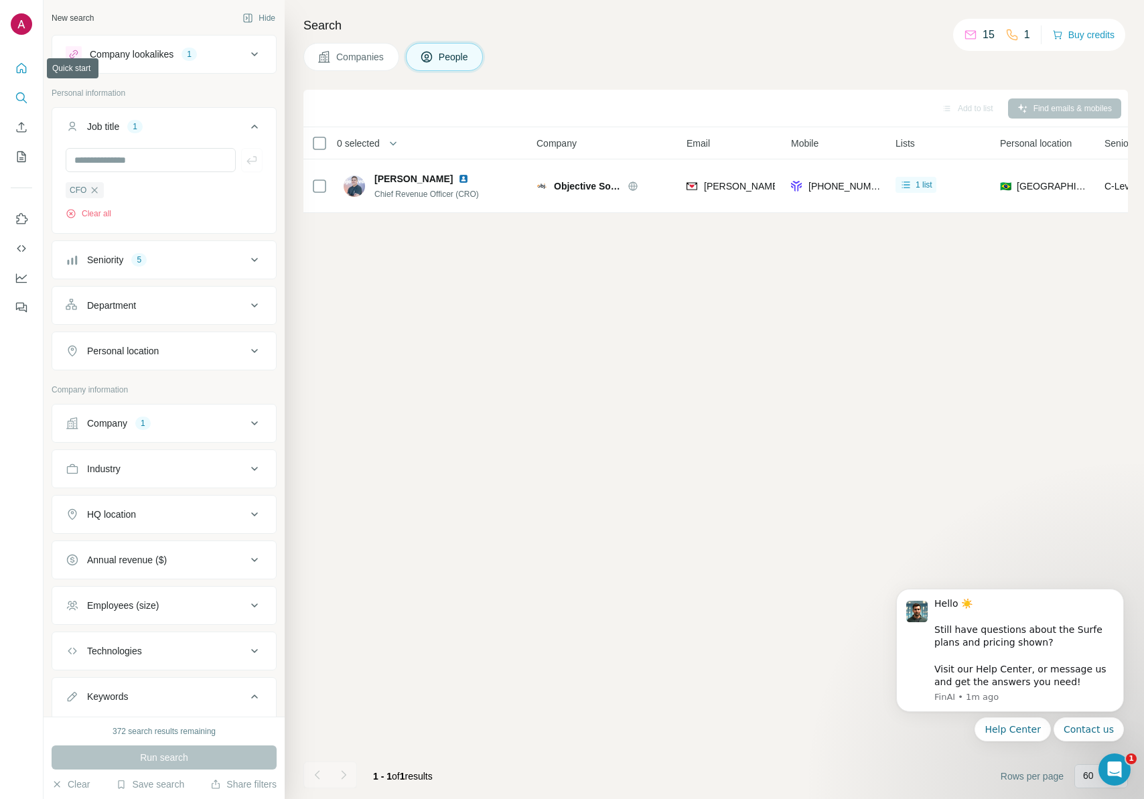
click at [22, 72] on icon "Quick start" at bounding box center [22, 68] width 10 height 10
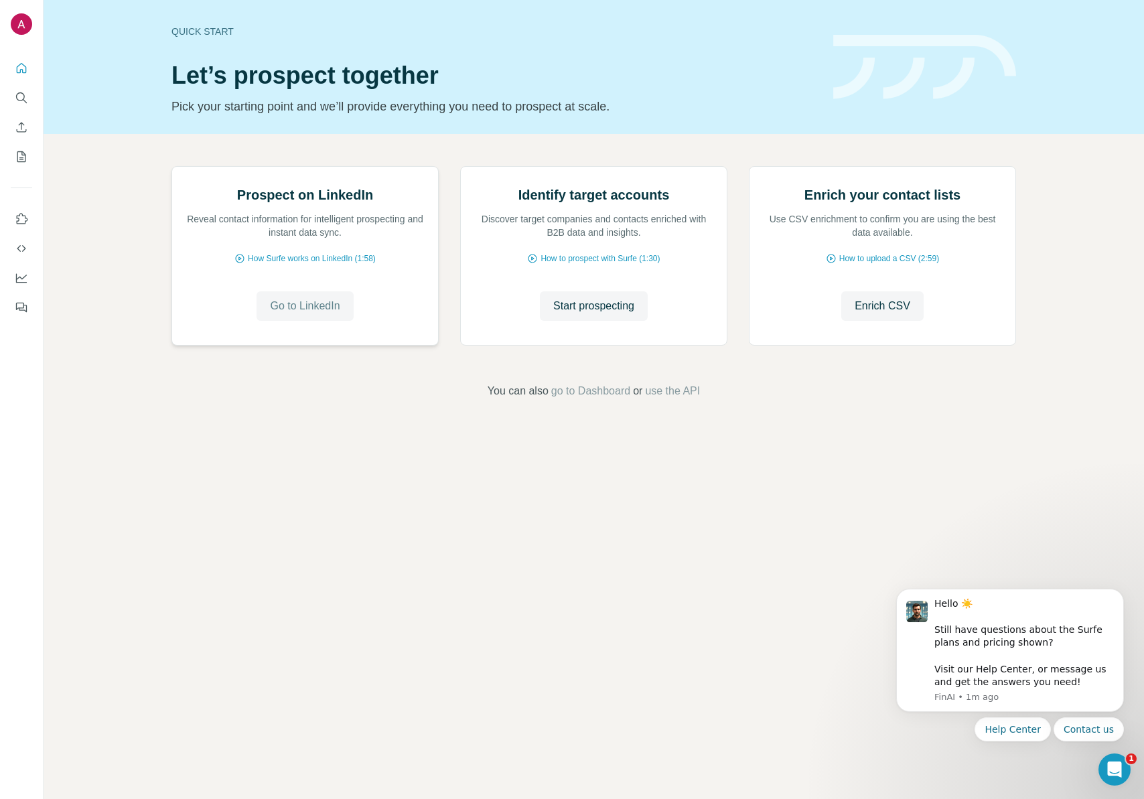
click at [320, 314] on span "Go to LinkedIn" at bounding box center [305, 306] width 70 height 16
click at [15, 102] on icon "Search" at bounding box center [21, 97] width 13 height 13
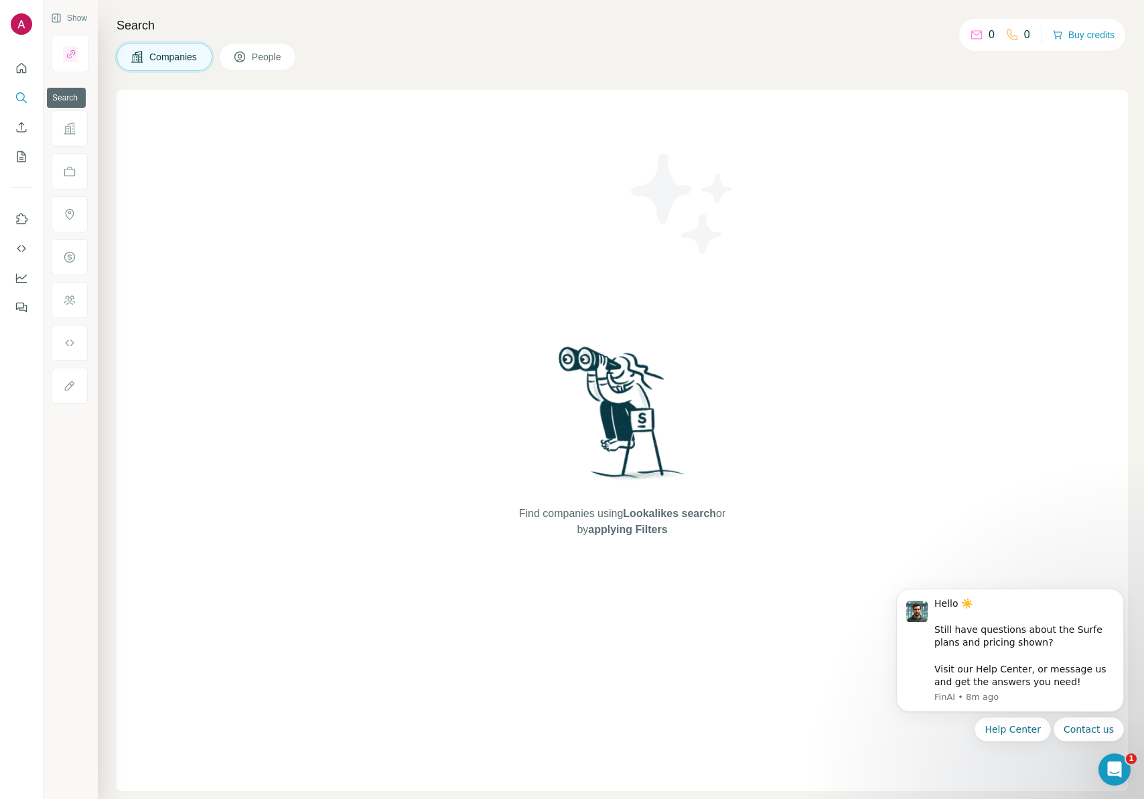
click at [29, 90] on button "Search" at bounding box center [21, 98] width 21 height 24
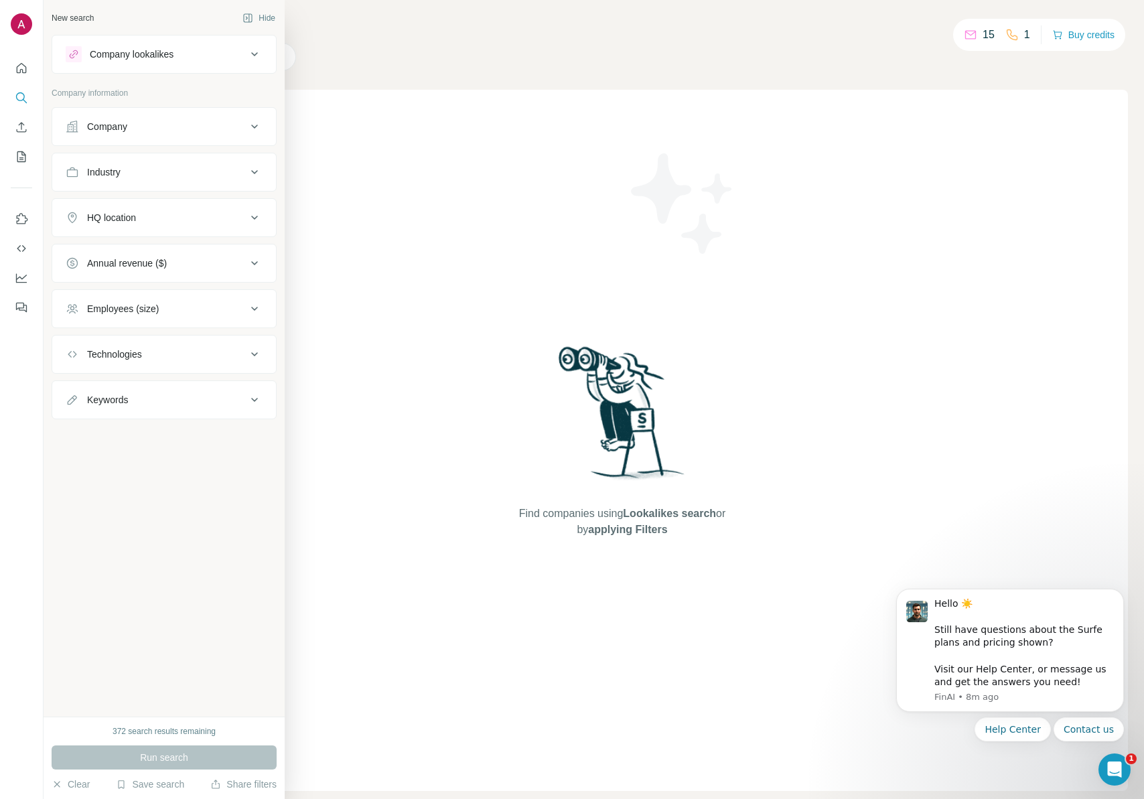
click at [125, 132] on div "Company" at bounding box center [107, 126] width 40 height 13
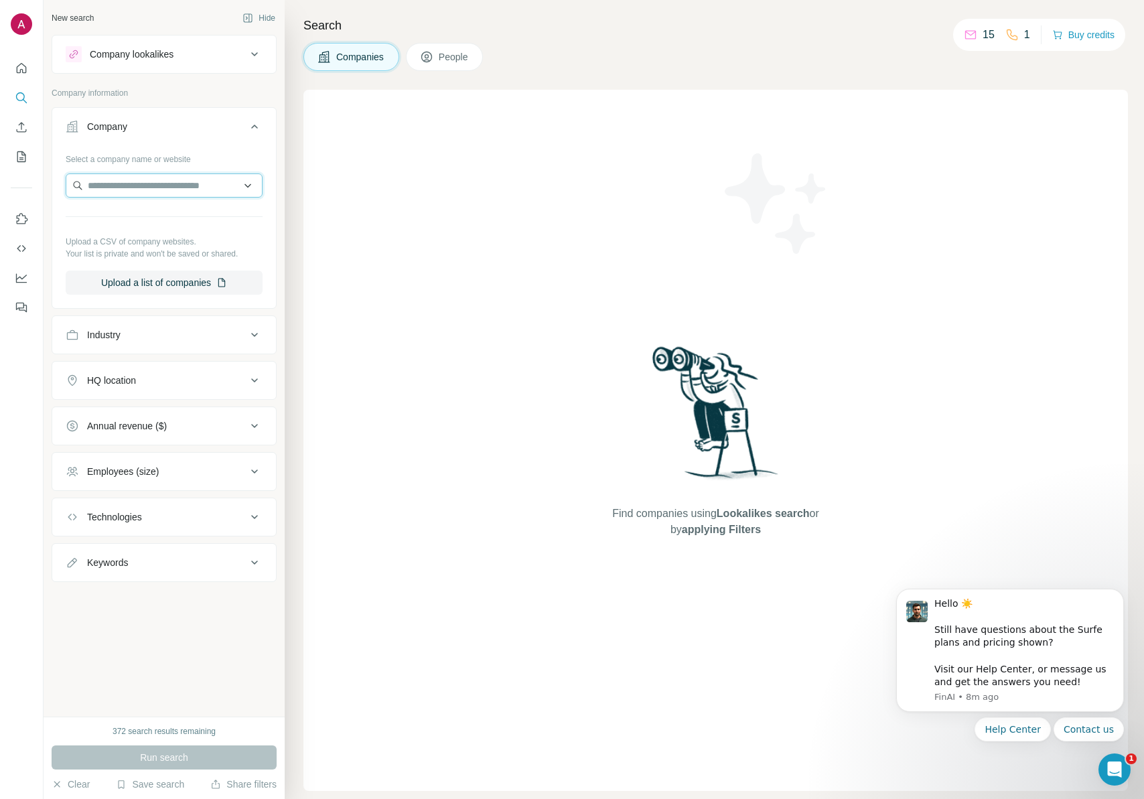
click at [123, 177] on input "text" at bounding box center [164, 185] width 197 height 24
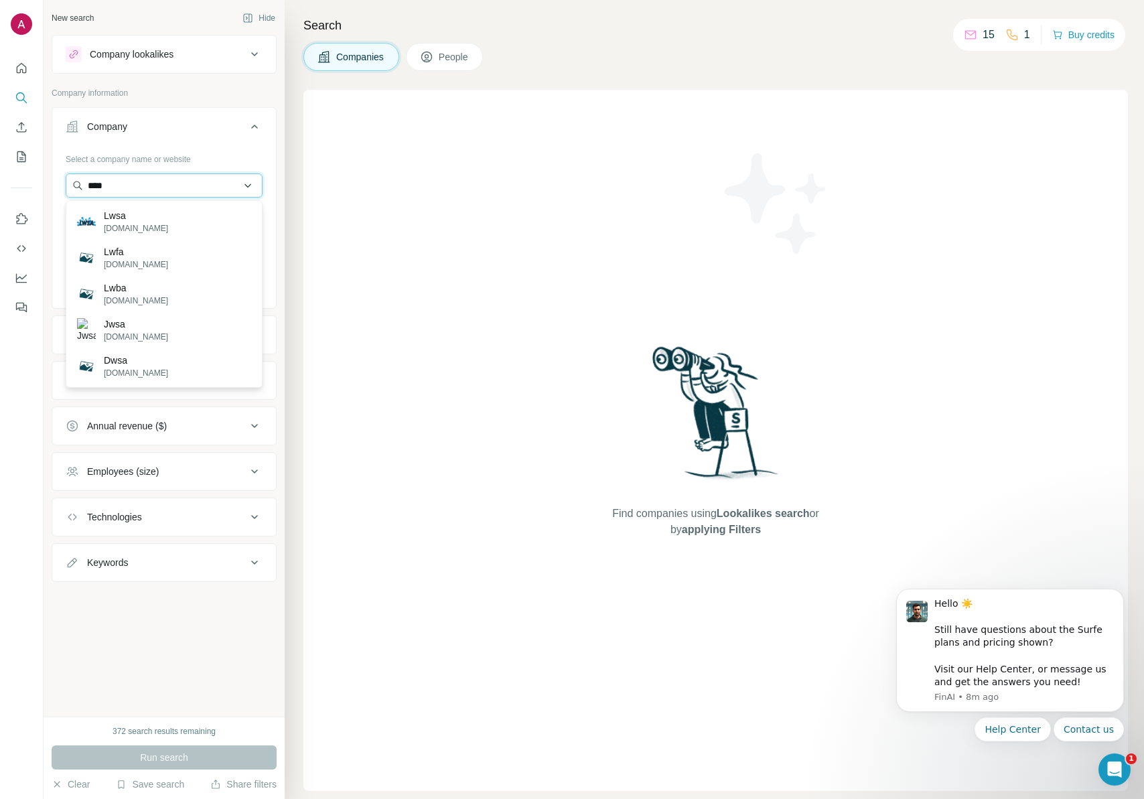
type input "****"
click at [186, 594] on div "New search Hide Company lookalikes Company information Company Select a company…" at bounding box center [164, 358] width 241 height 717
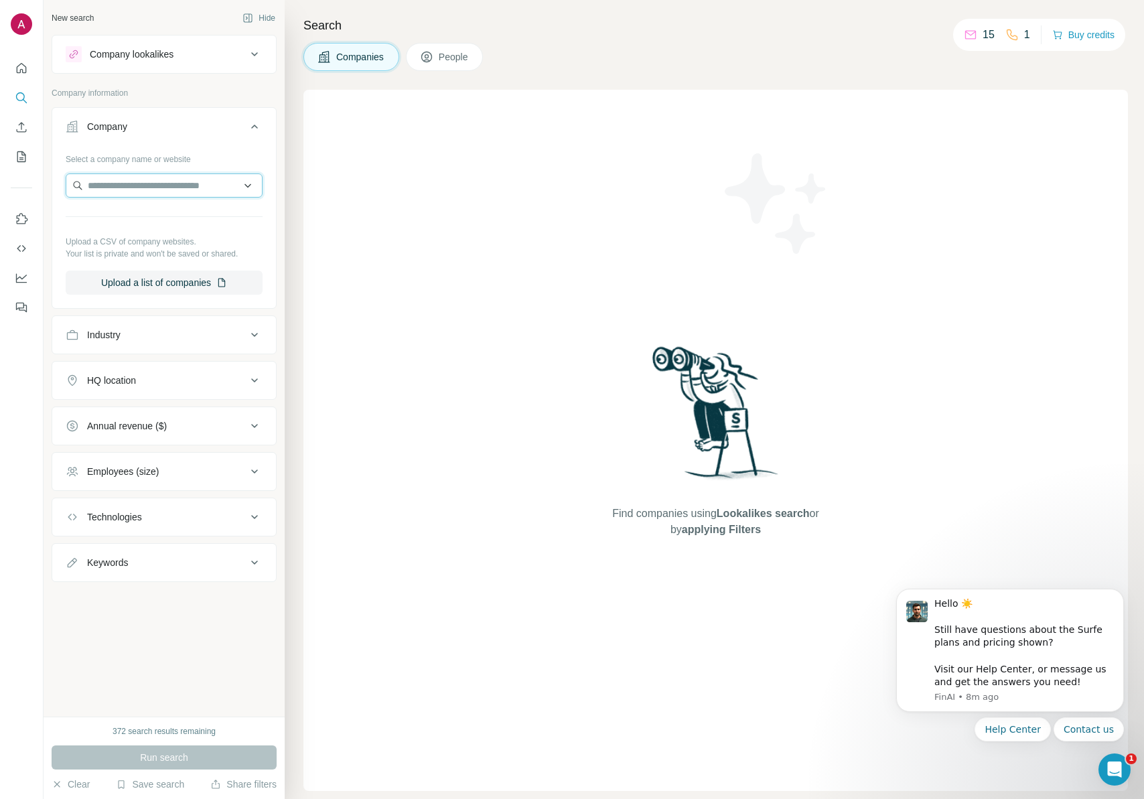
click at [149, 180] on input "text" at bounding box center [164, 185] width 197 height 24
drag, startPoint x: 160, startPoint y: 52, endPoint x: 161, endPoint y: 65, distance: 12.7
click at [160, 52] on div "Company lookalikes" at bounding box center [132, 54] width 84 height 13
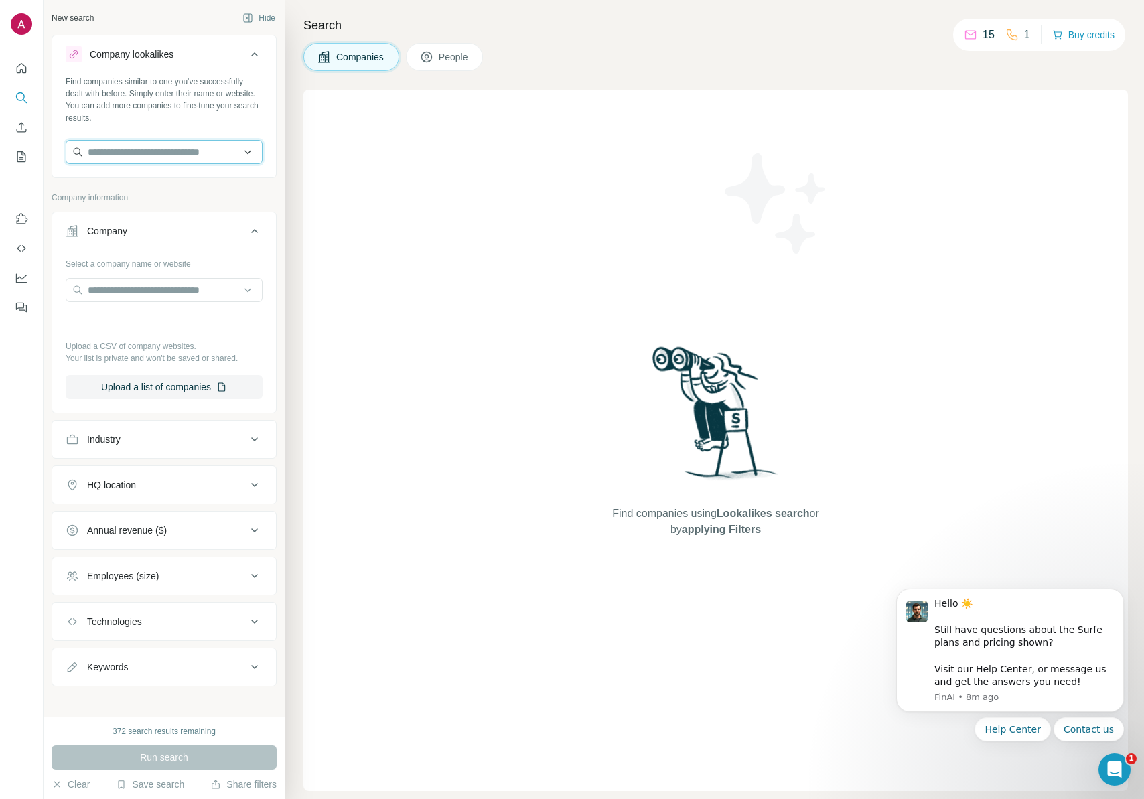
click at [148, 141] on input "text" at bounding box center [164, 152] width 197 height 24
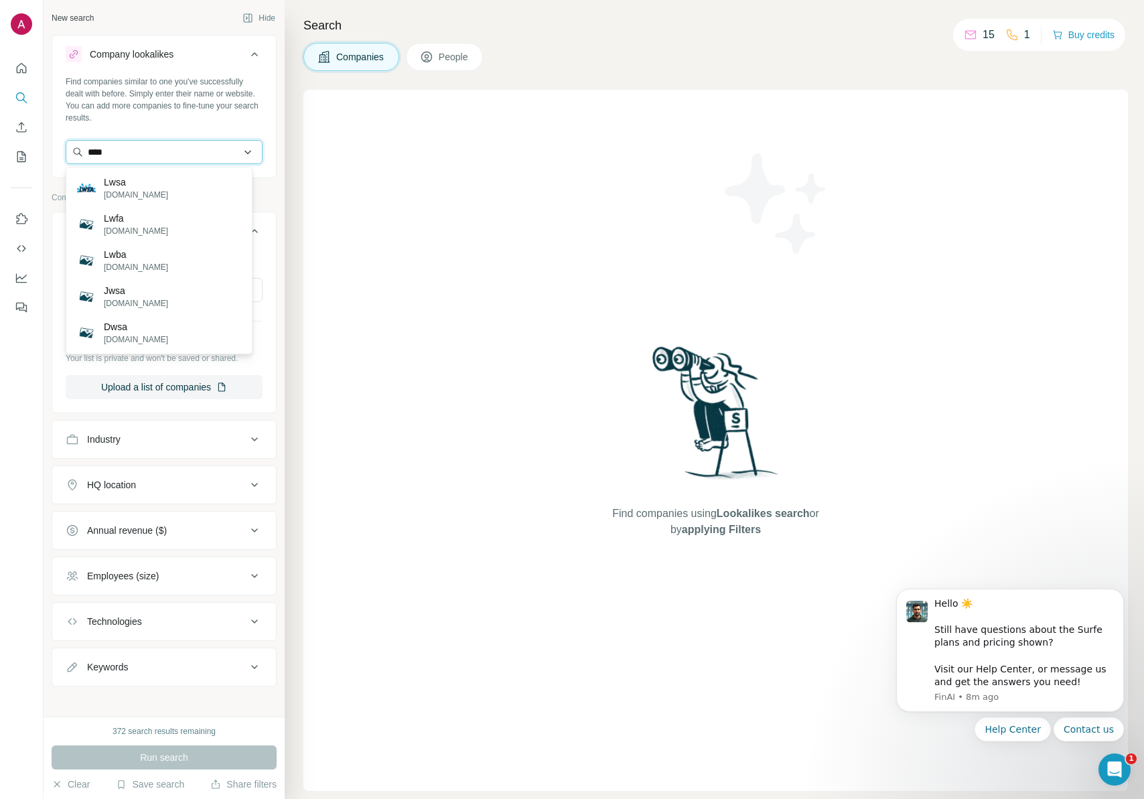
click at [133, 153] on input "****" at bounding box center [164, 152] width 197 height 24
type input "*******"
click at [138, 180] on p "Locaweb" at bounding box center [136, 181] width 64 height 13
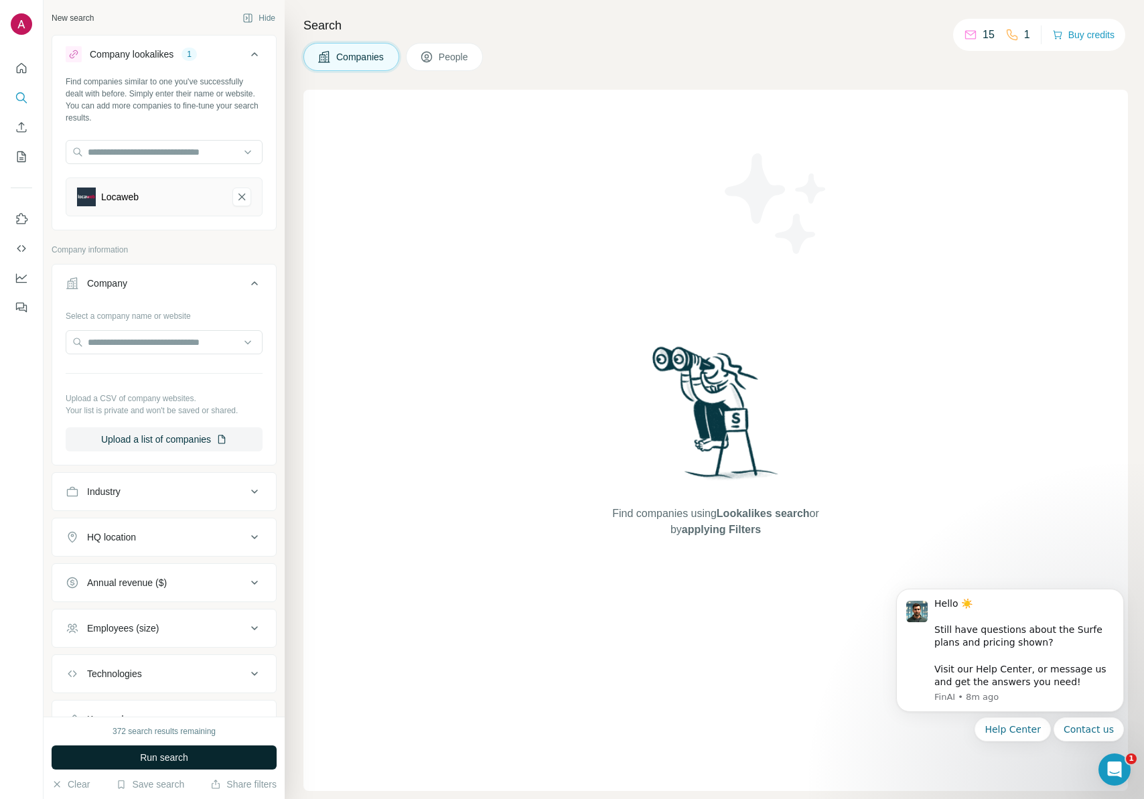
click at [204, 750] on button "Run search" at bounding box center [164, 758] width 225 height 24
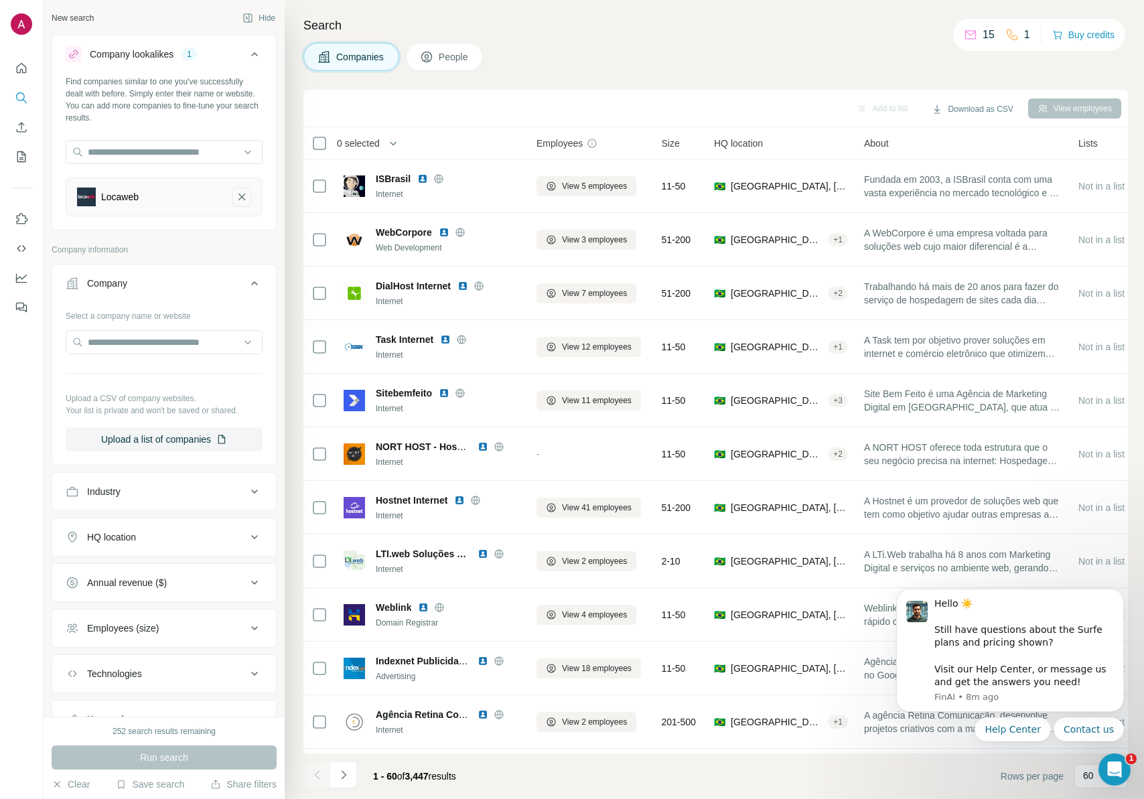
click at [236, 198] on icon "Locaweb-remove-button" at bounding box center [242, 196] width 12 height 13
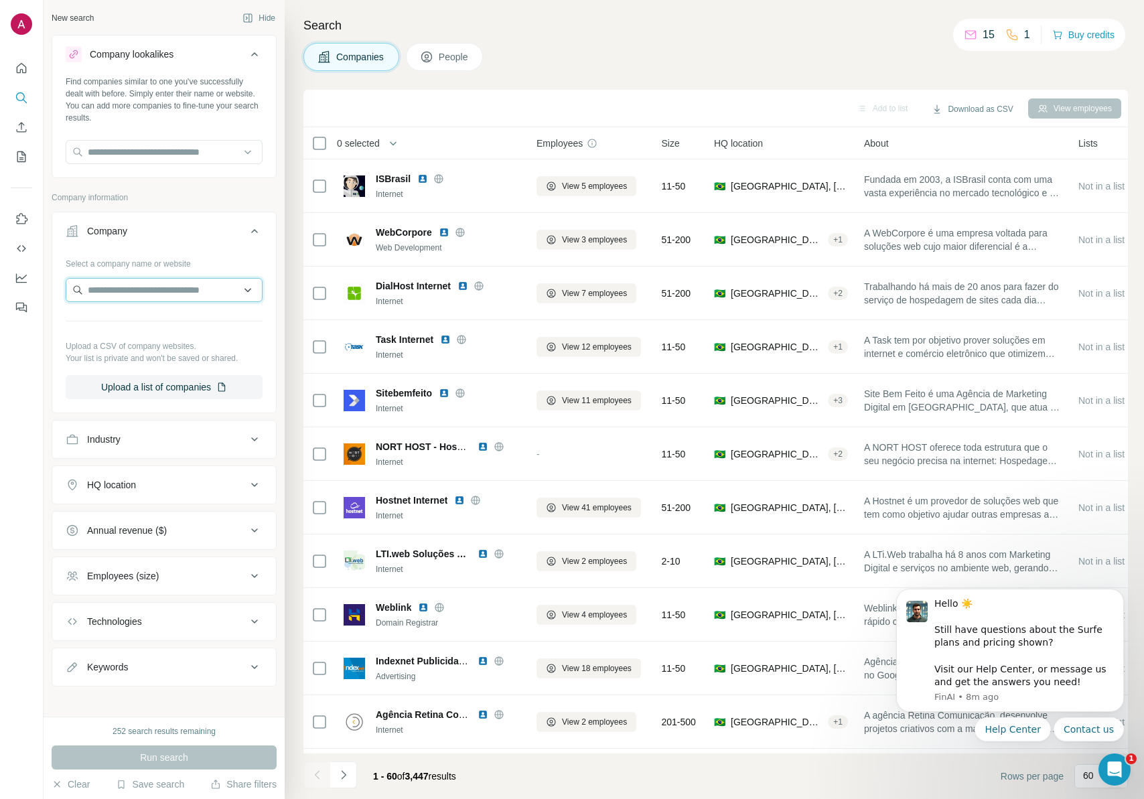
click at [147, 293] on input "text" at bounding box center [164, 290] width 197 height 24
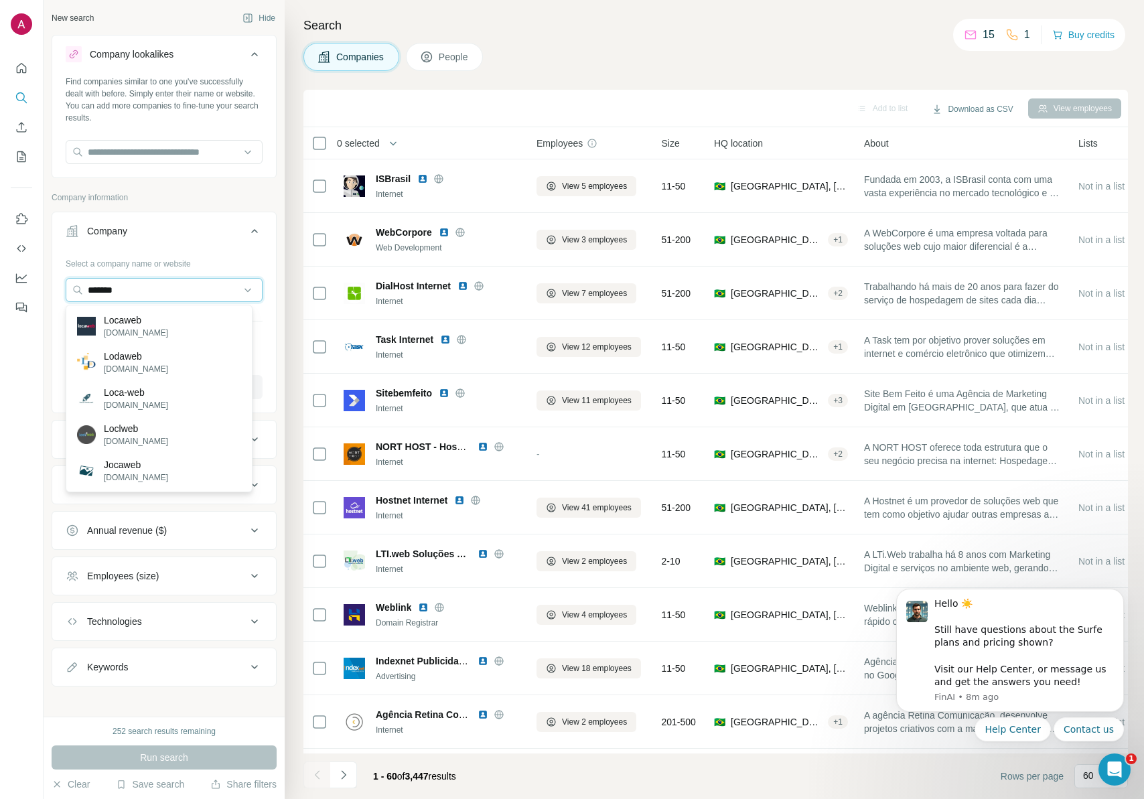
type input "*******"
click at [158, 324] on p "Locaweb" at bounding box center [136, 319] width 64 height 13
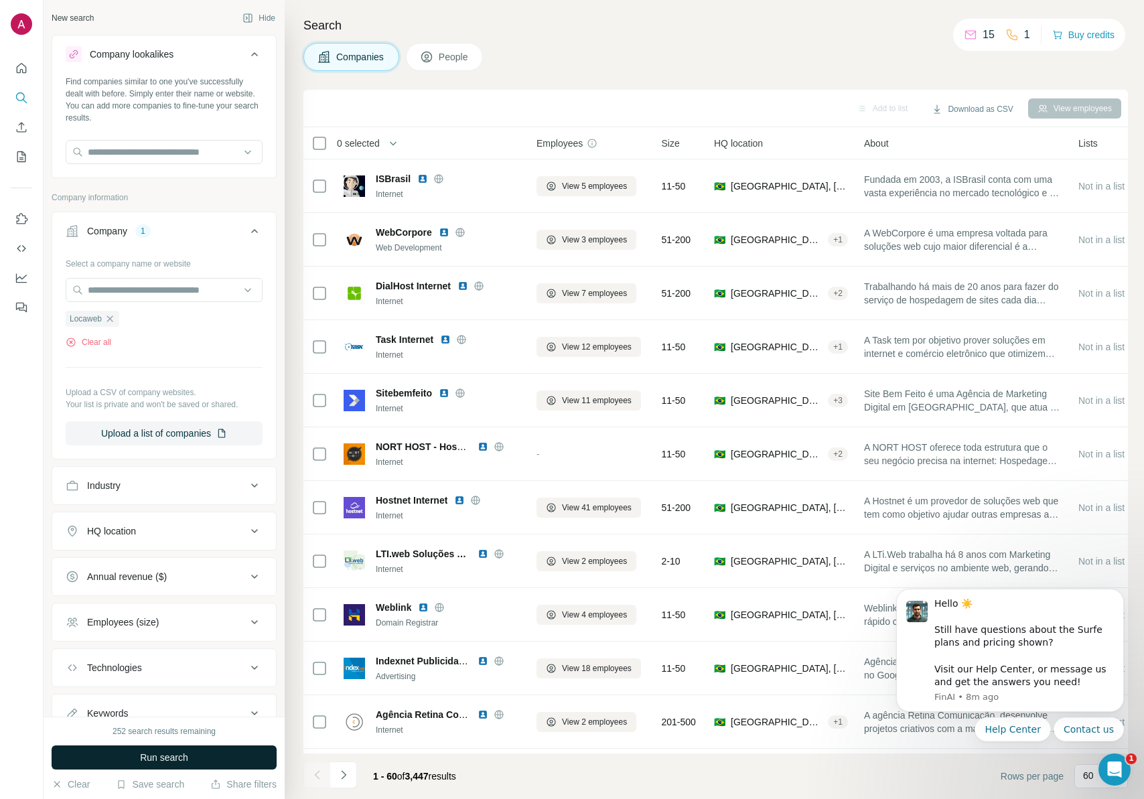
click at [186, 752] on span "Run search" at bounding box center [164, 757] width 48 height 13
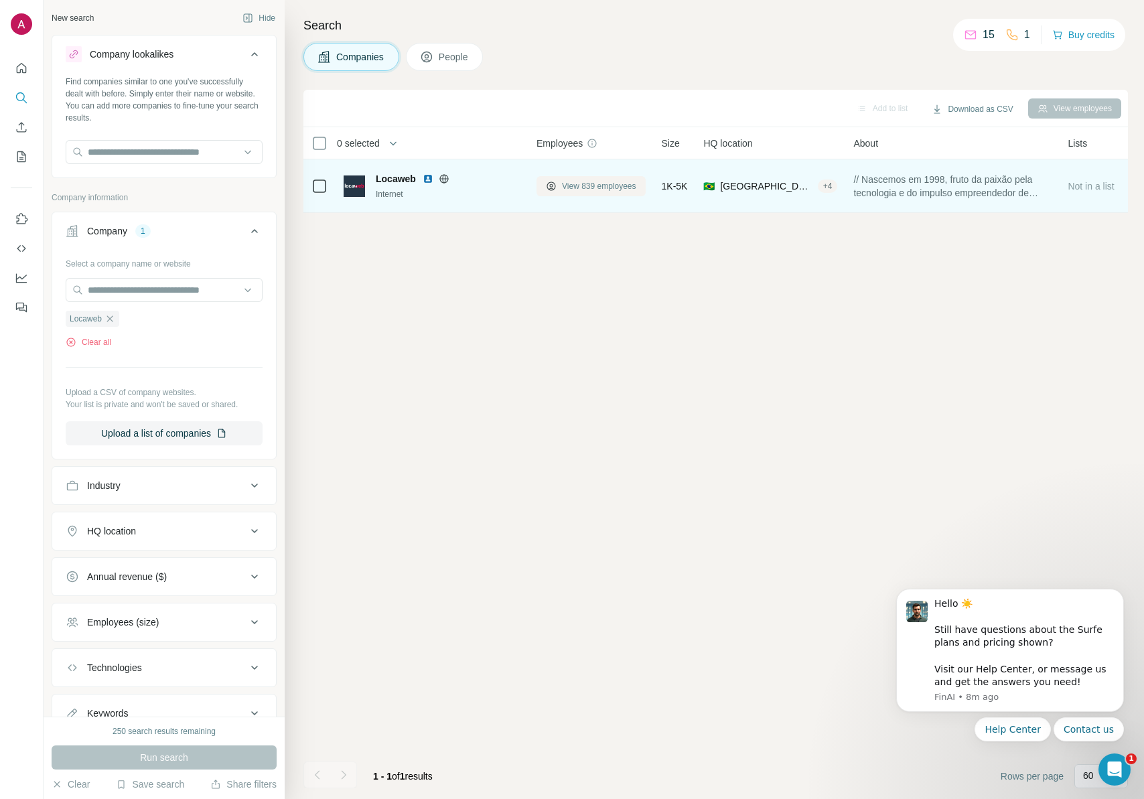
click at [630, 188] on span "View 839 employees" at bounding box center [599, 186] width 74 height 12
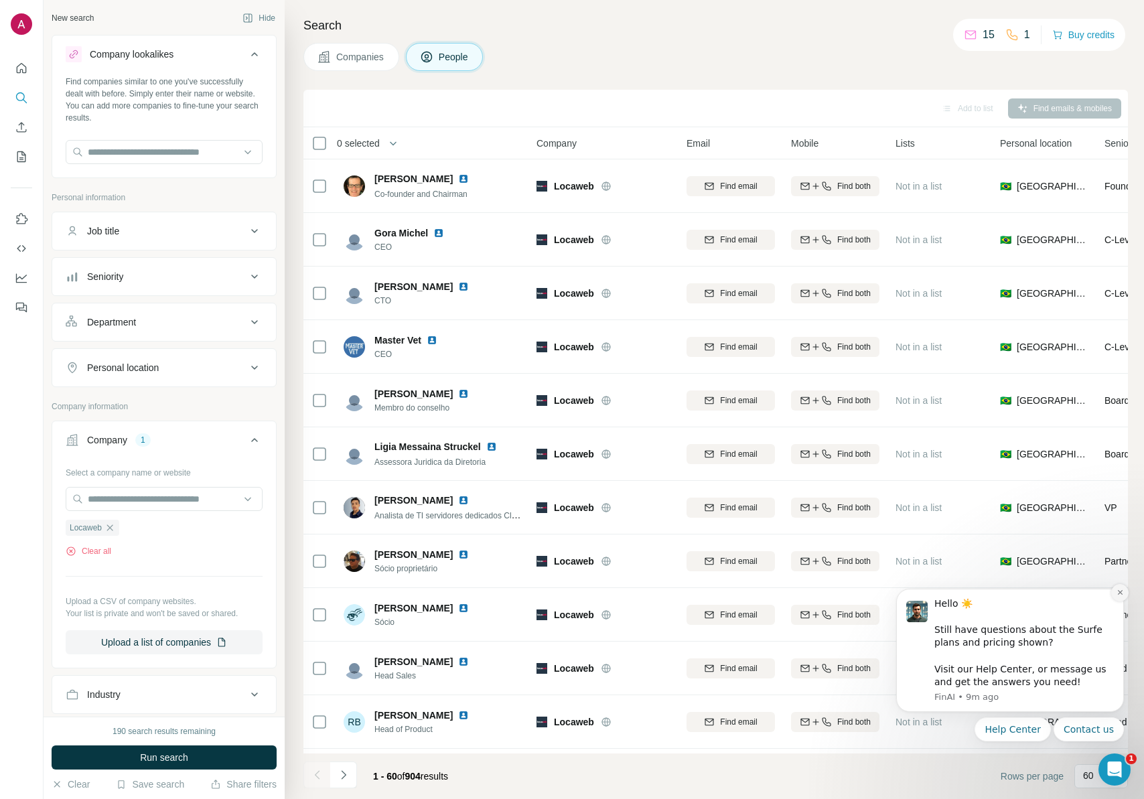
click at [1119, 592] on icon "Dismiss notification" at bounding box center [1119, 592] width 5 height 5
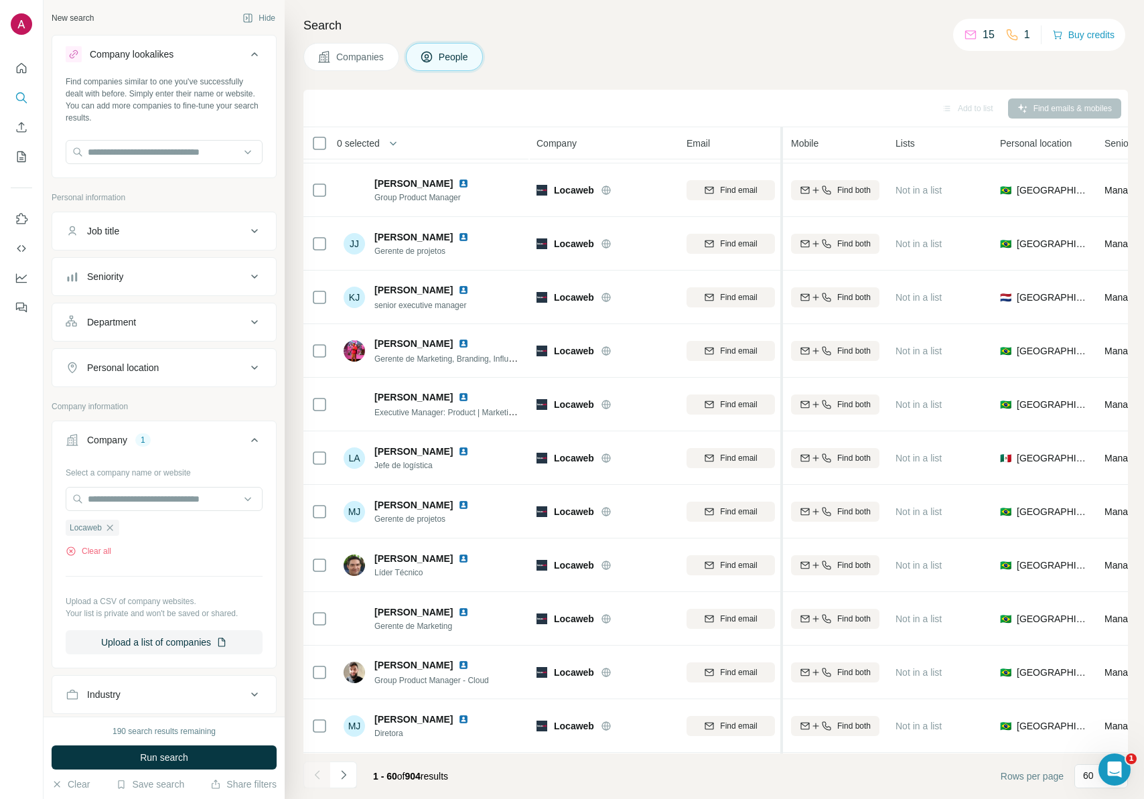
scroll to position [2628, 0]
click at [338, 776] on icon "Navigate to next page" at bounding box center [343, 774] width 13 height 13
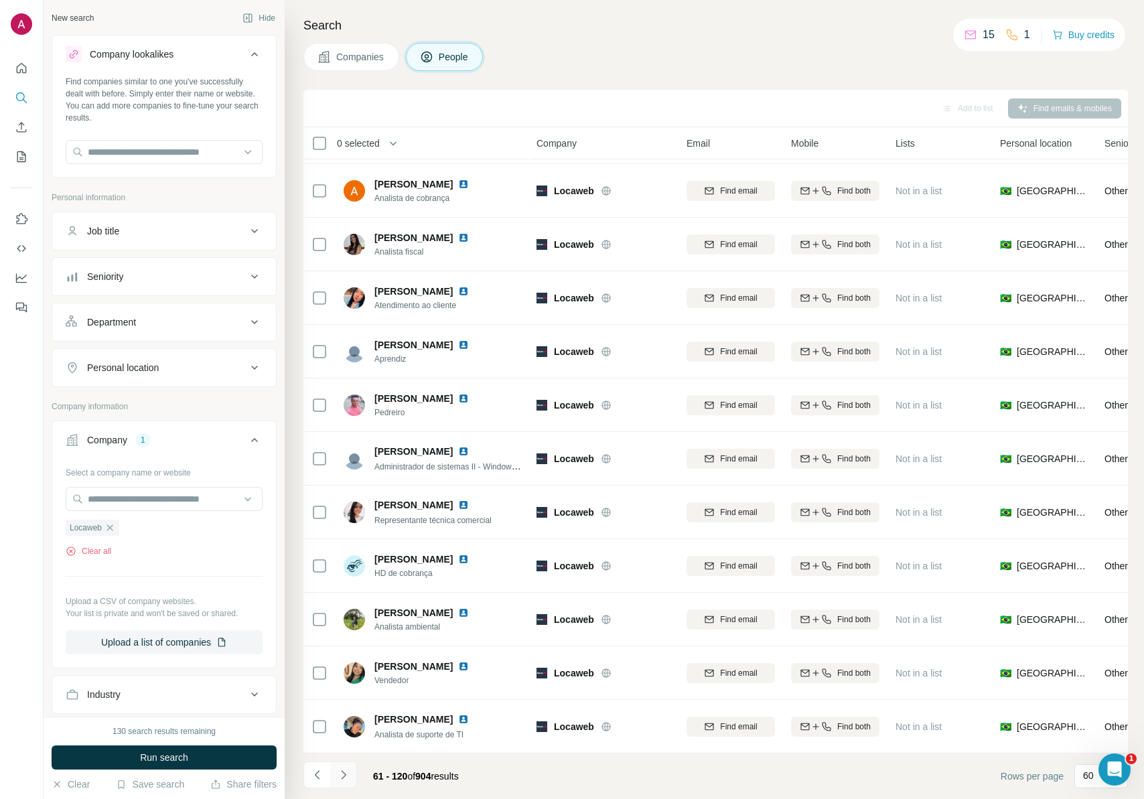
click at [342, 776] on icon "Navigate to next page" at bounding box center [343, 774] width 13 height 13
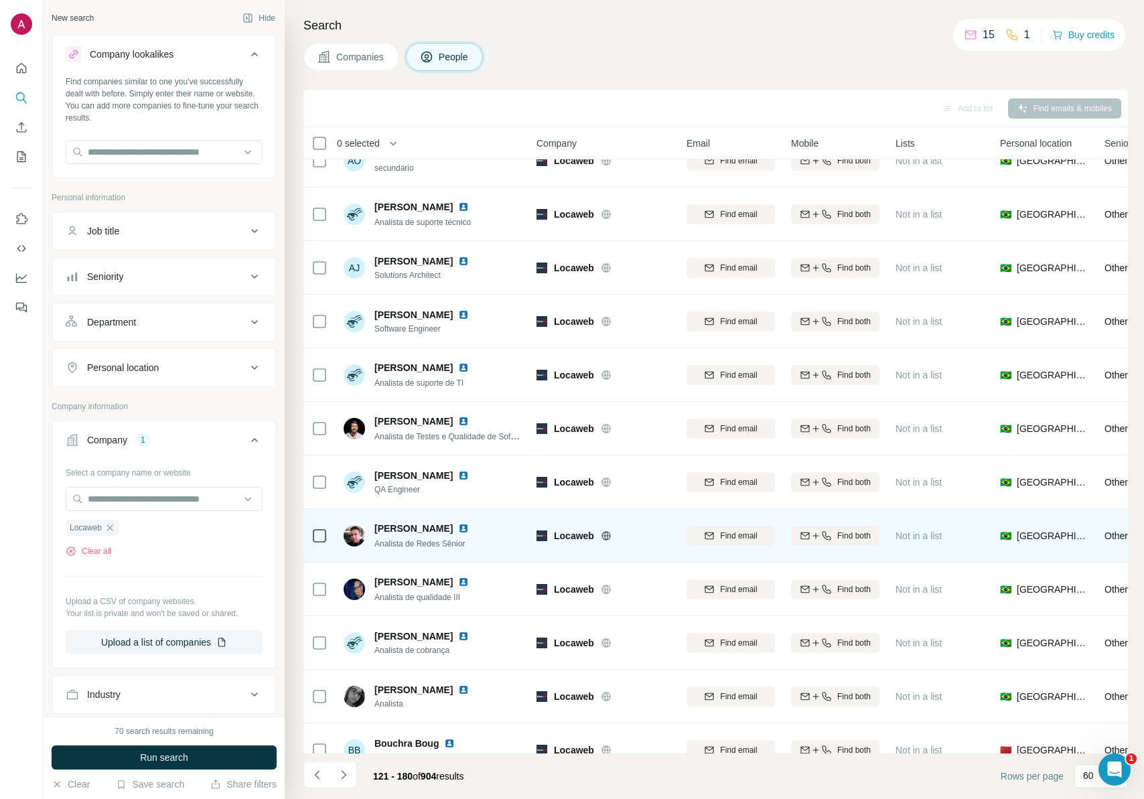
scroll to position [1851, 0]
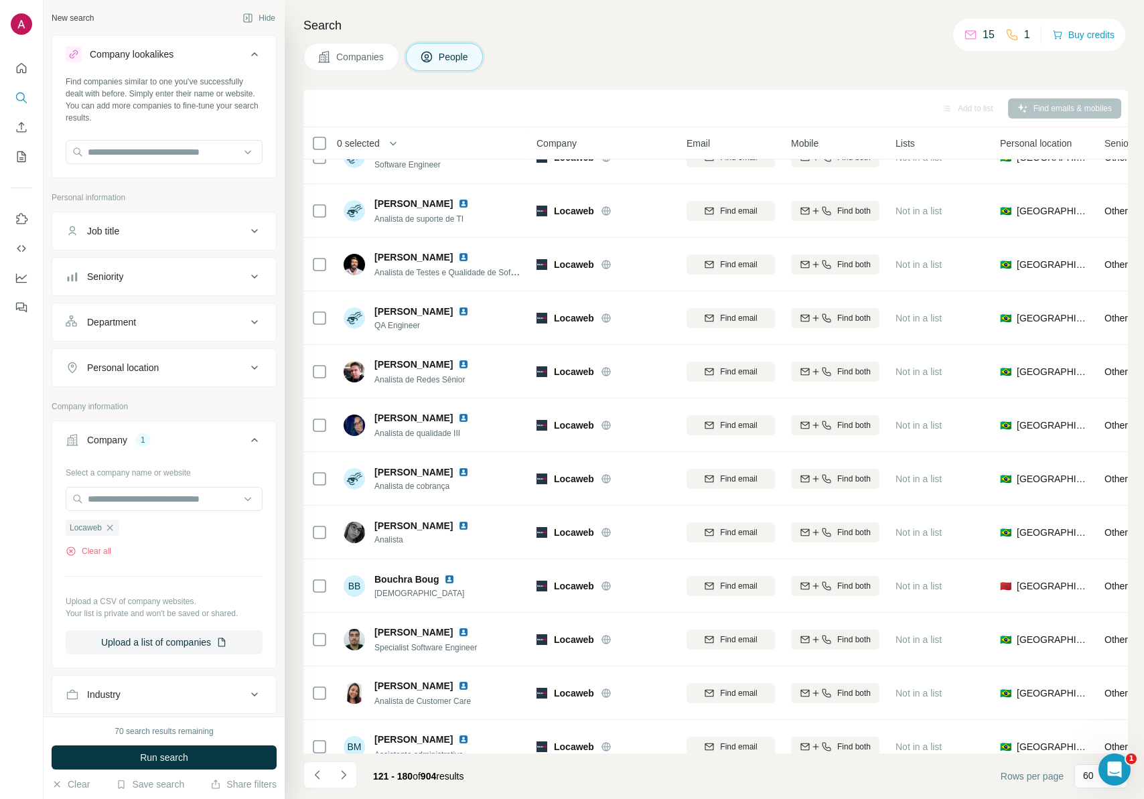
click at [159, 230] on div "Job title" at bounding box center [156, 230] width 181 height 13
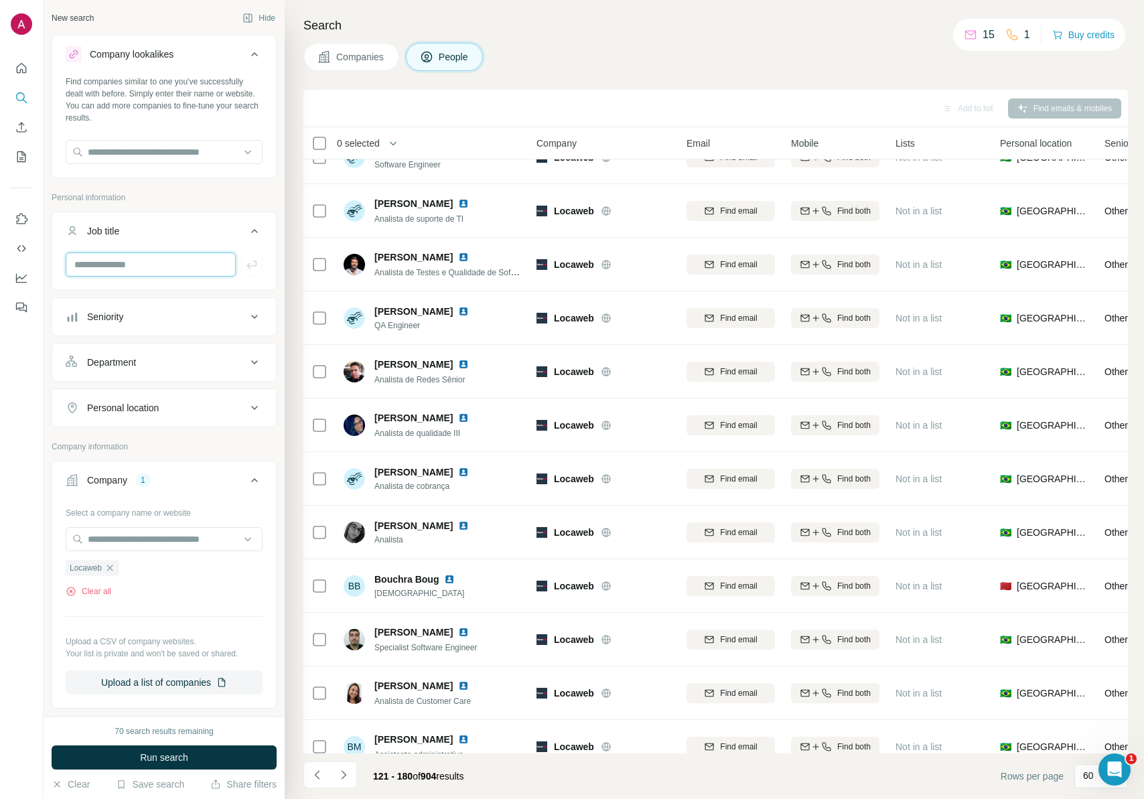
click at [140, 265] on input "text" at bounding box center [151, 265] width 170 height 24
type input "***"
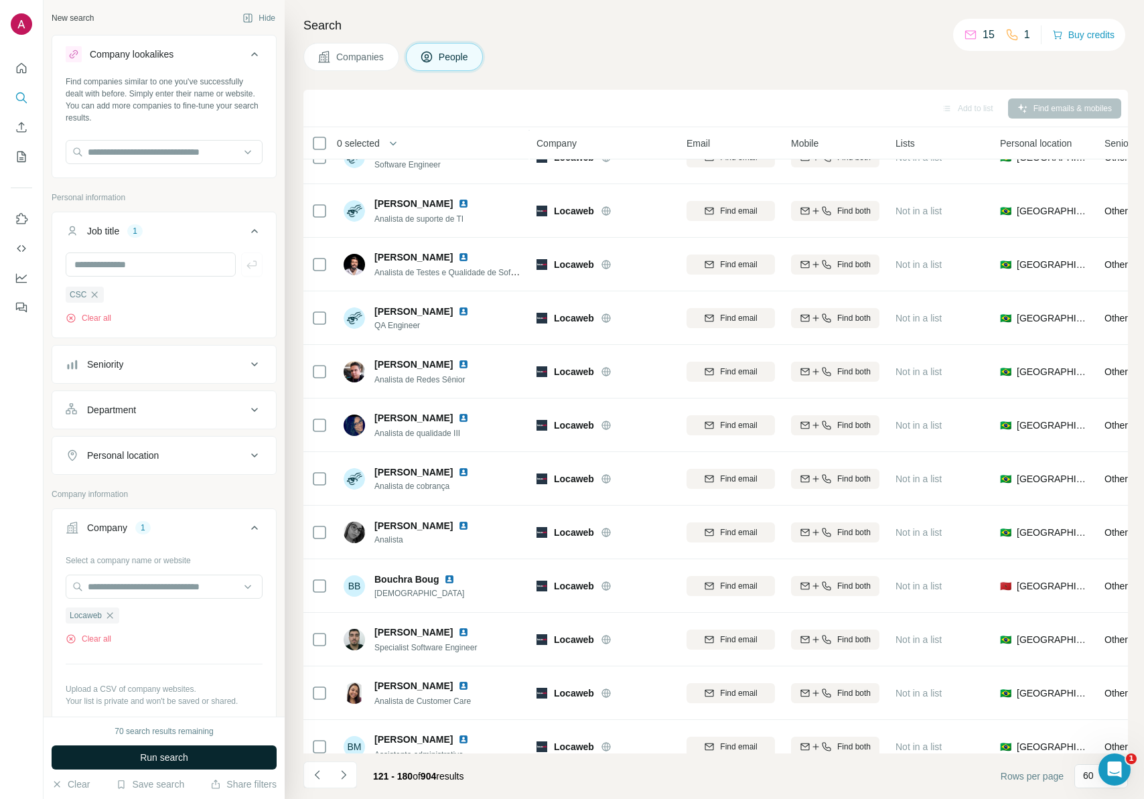
click at [196, 760] on button "Run search" at bounding box center [164, 758] width 225 height 24
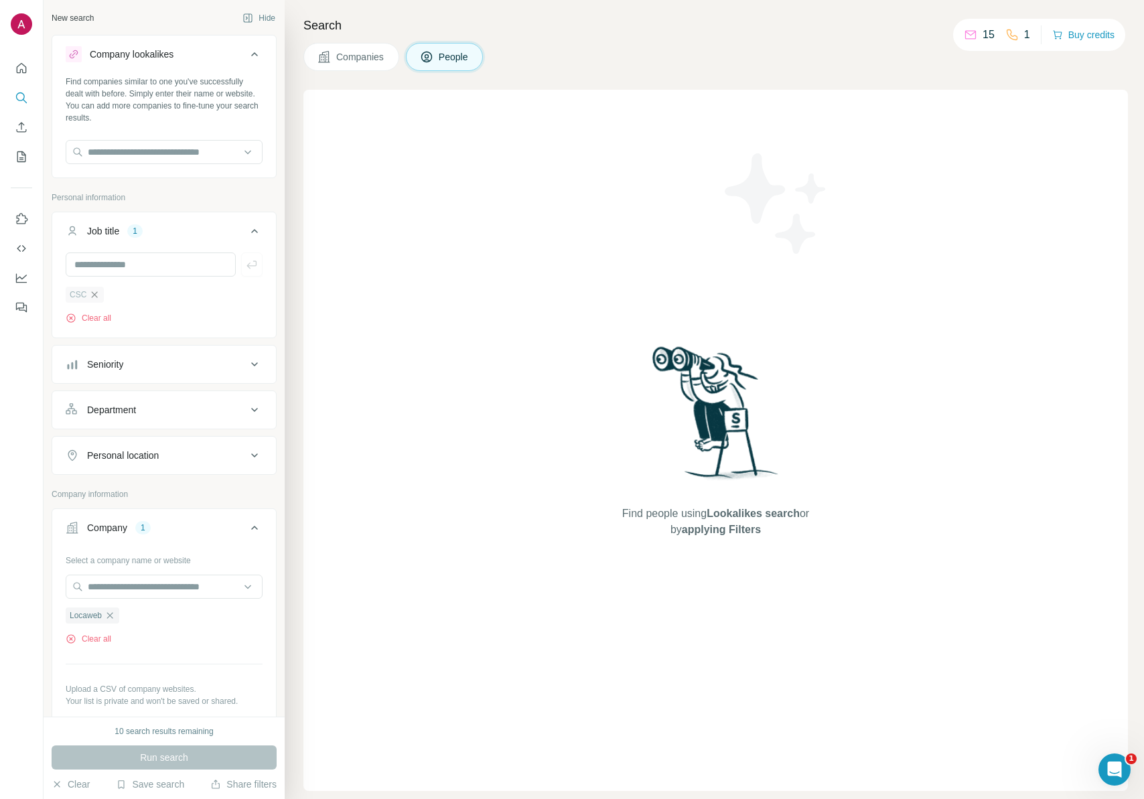
click at [95, 293] on icon "button" at bounding box center [94, 294] width 11 height 11
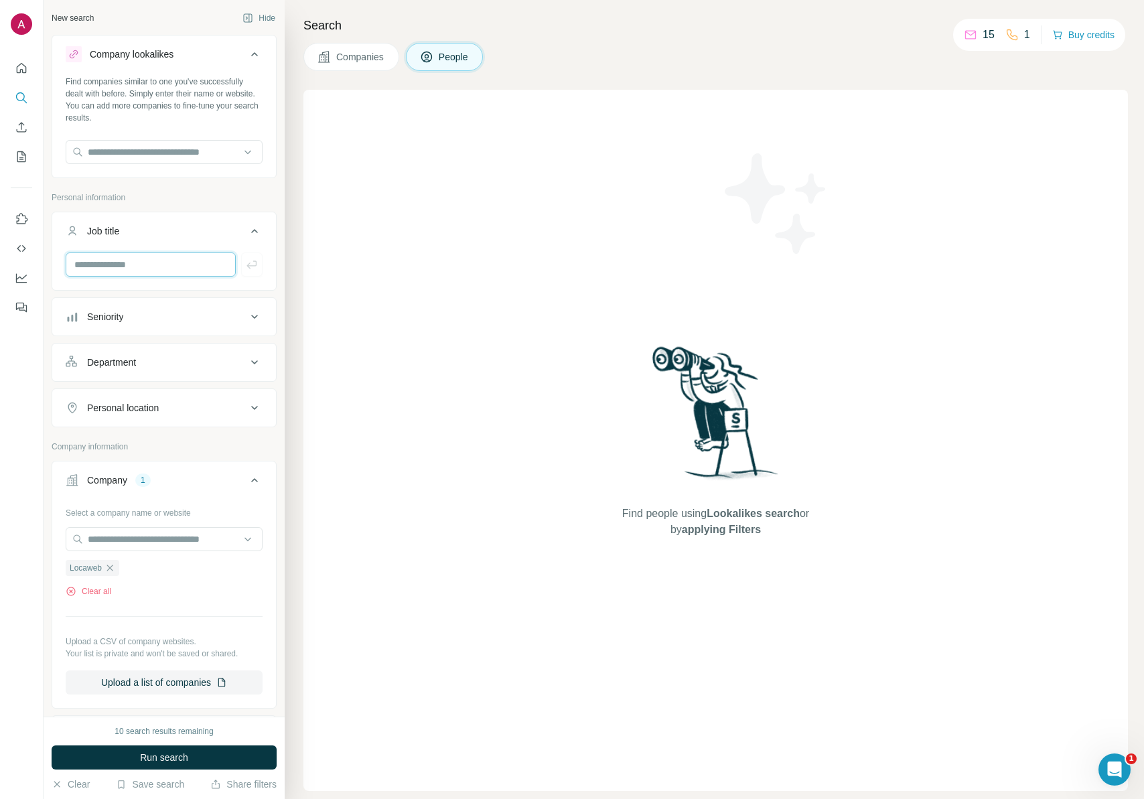
click at [172, 257] on input "text" at bounding box center [151, 265] width 170 height 24
paste input "**********"
type input "**********"
click at [245, 267] on icon "button" at bounding box center [251, 264] width 13 height 13
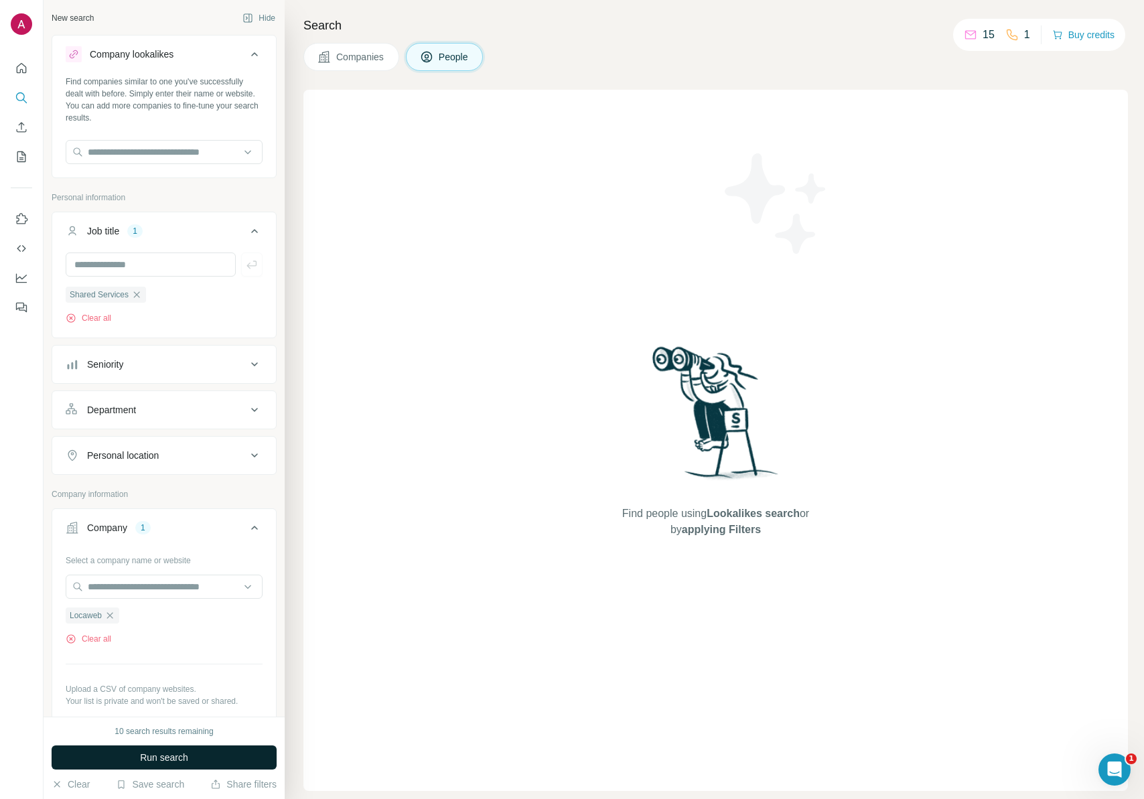
click at [145, 764] on button "Run search" at bounding box center [164, 758] width 225 height 24
click at [141, 296] on icon "button" at bounding box center [136, 294] width 11 height 11
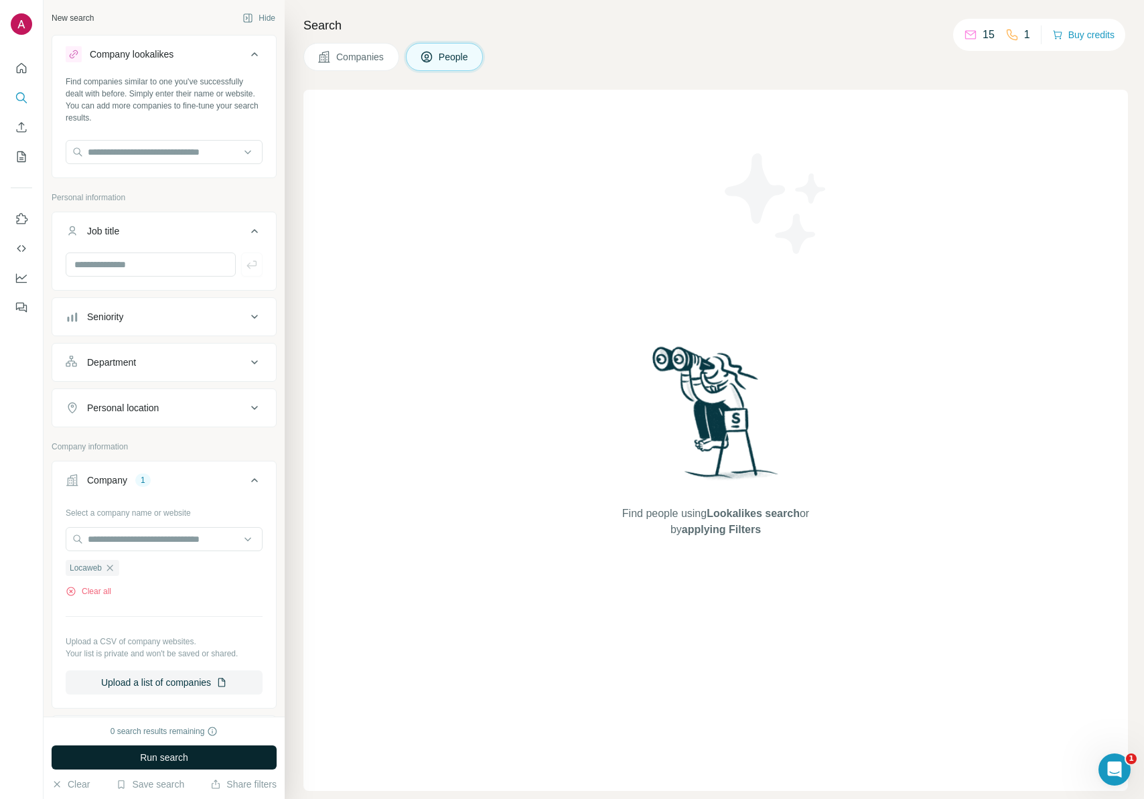
click at [161, 749] on button "Run search" at bounding box center [164, 758] width 225 height 24
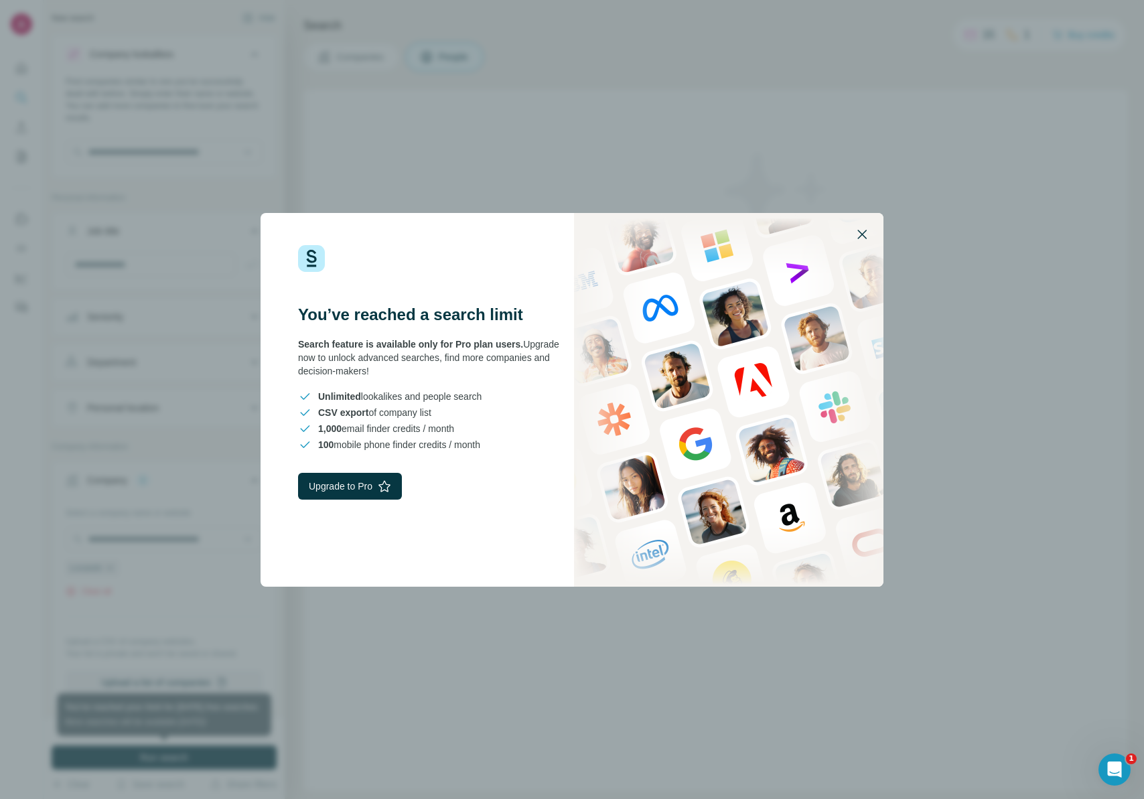
click at [863, 230] on icon "button" at bounding box center [862, 234] width 16 height 16
